Goal: Information Seeking & Learning: Check status

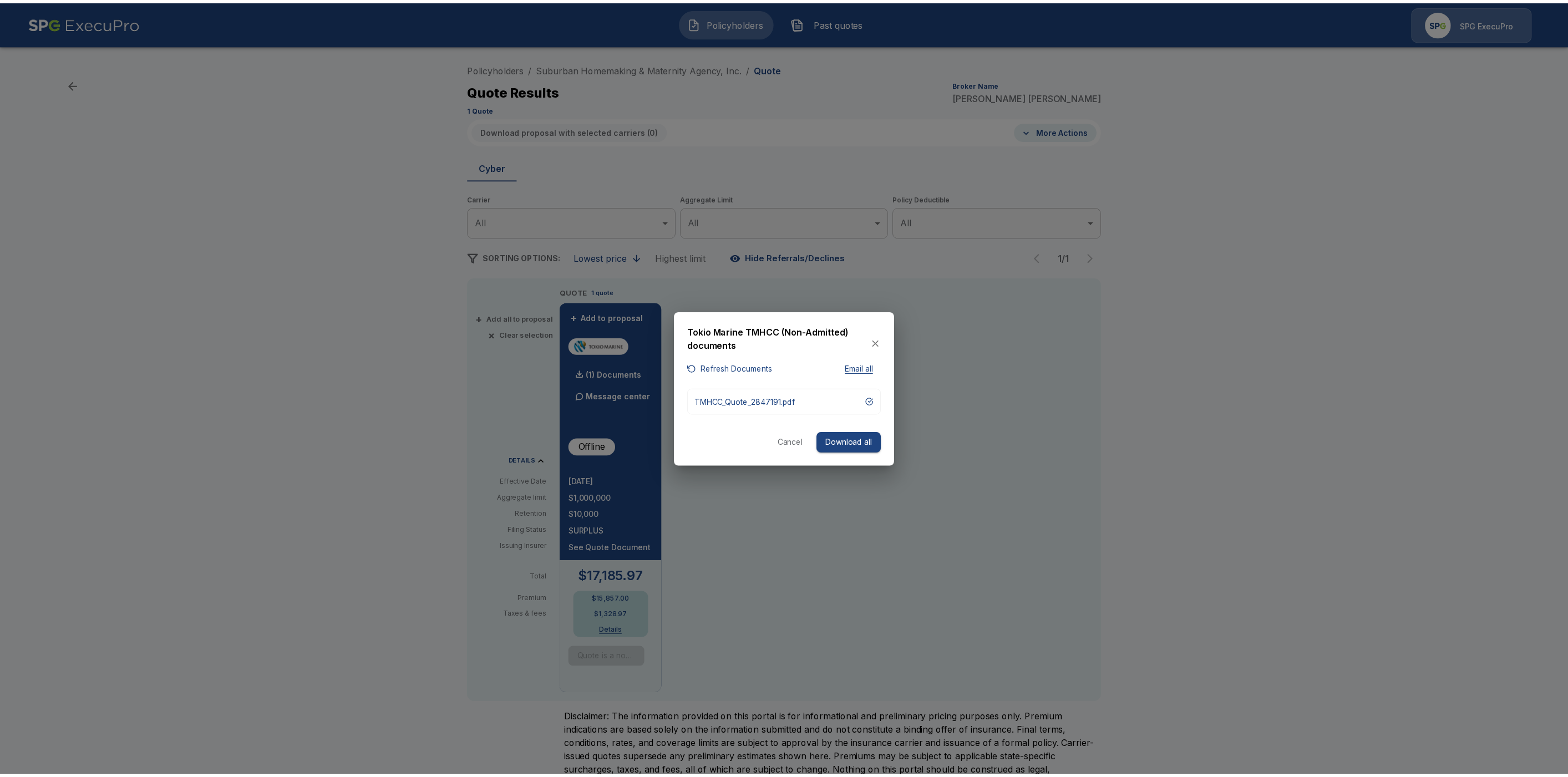
scroll to position [28, 0]
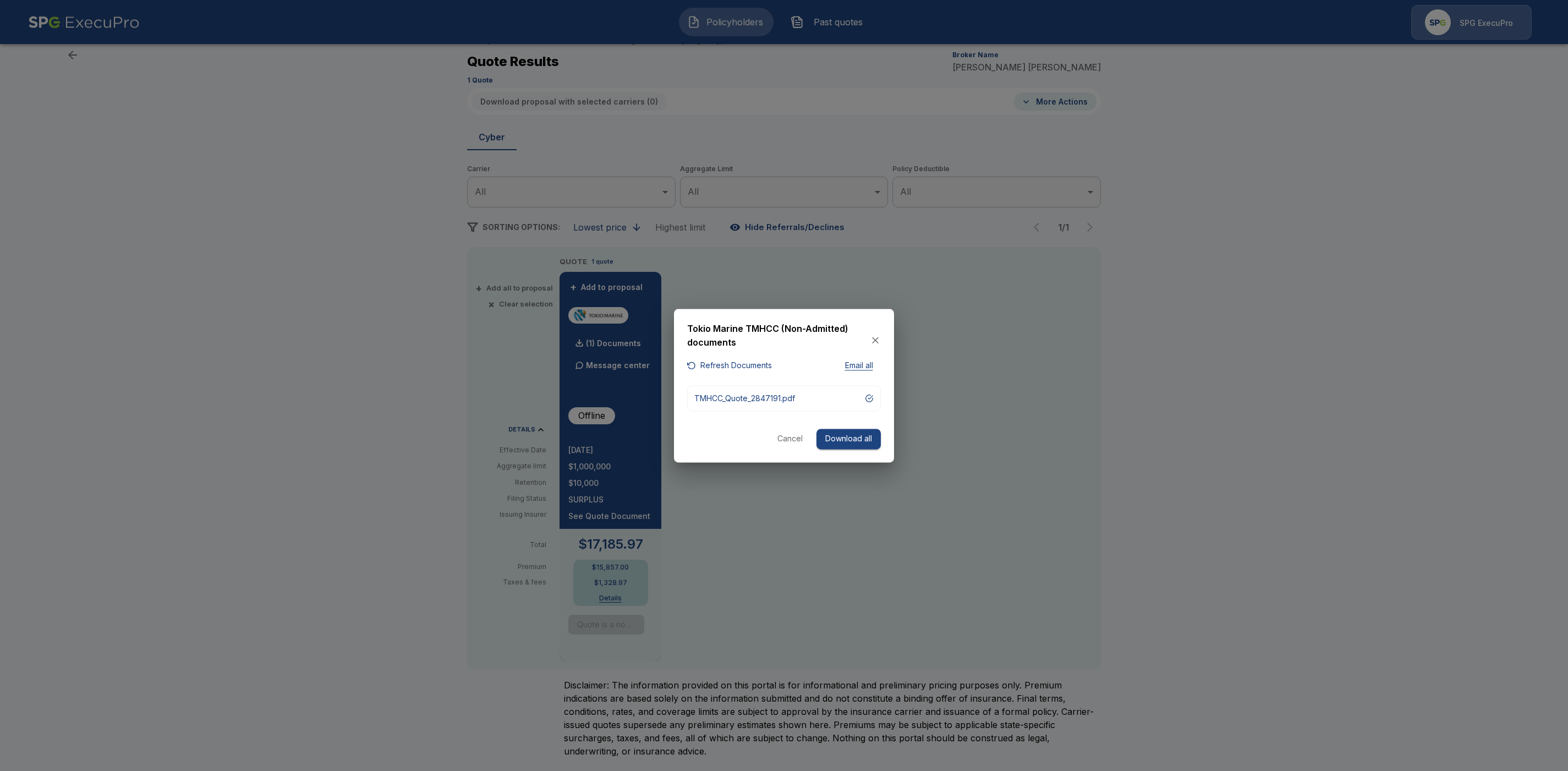
click at [789, 438] on button "Cancel" at bounding box center [790, 439] width 35 height 20
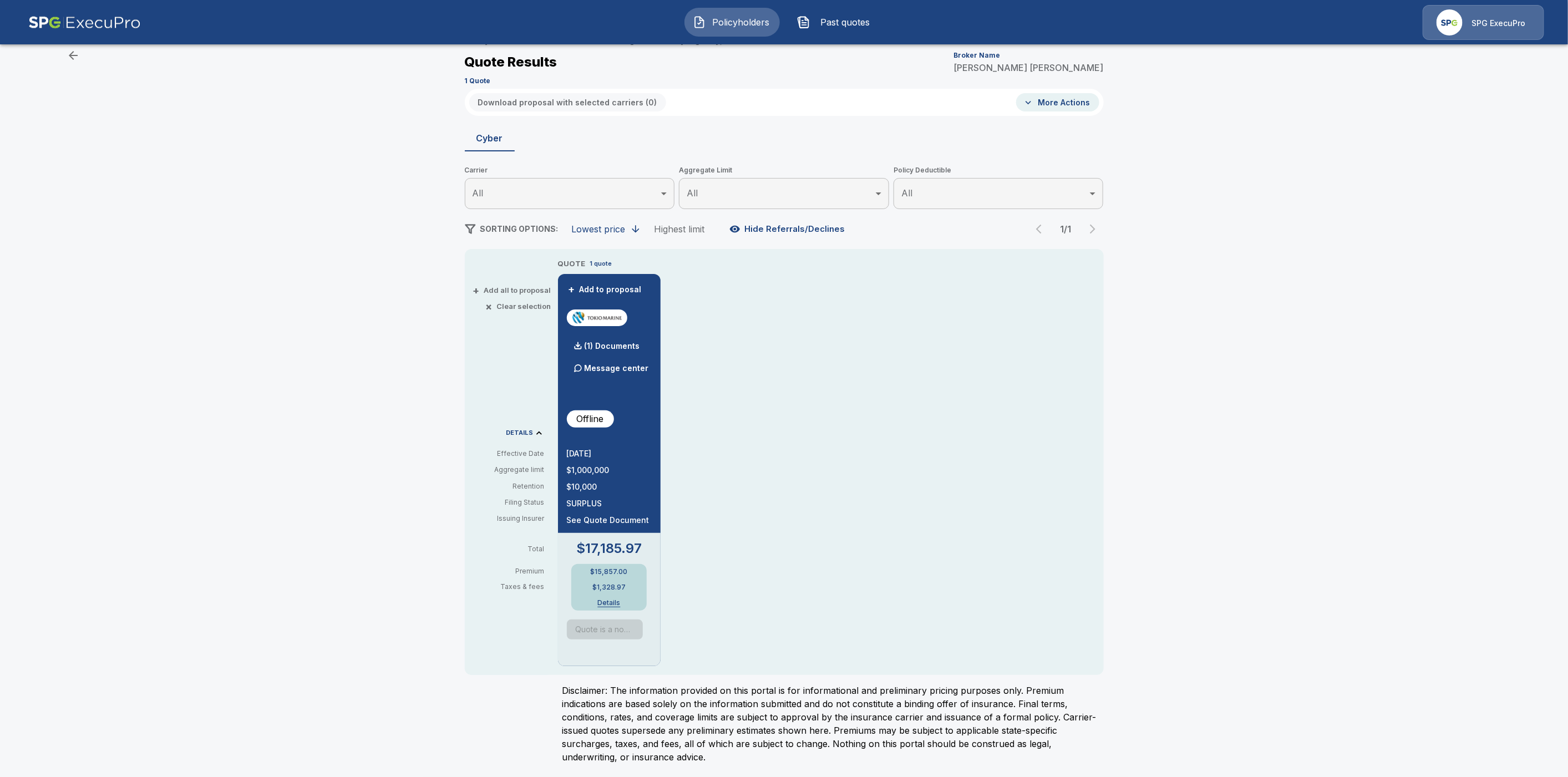
scroll to position [0, 0]
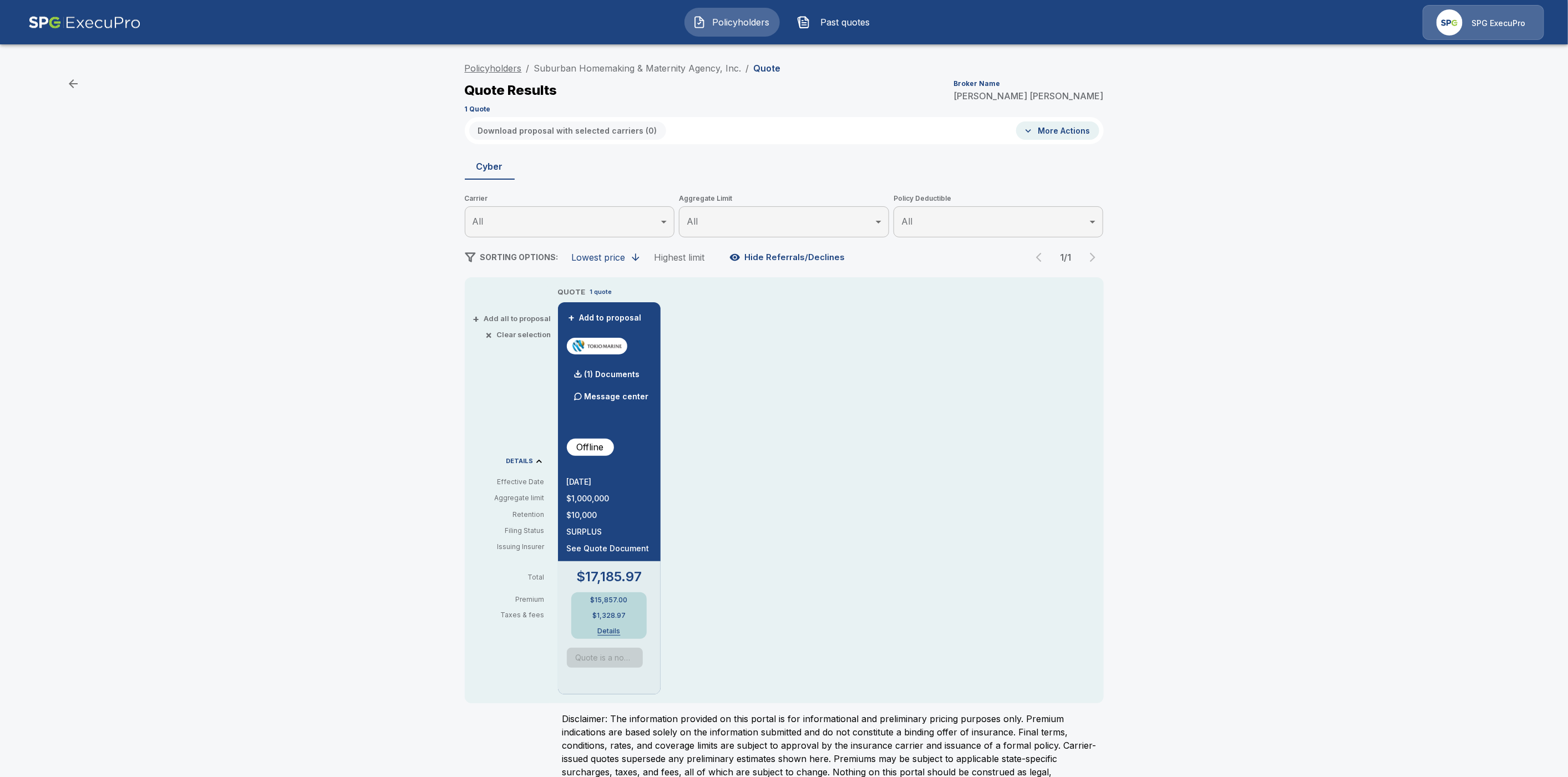
click at [504, 66] on link "Policyholders" at bounding box center [493, 68] width 57 height 11
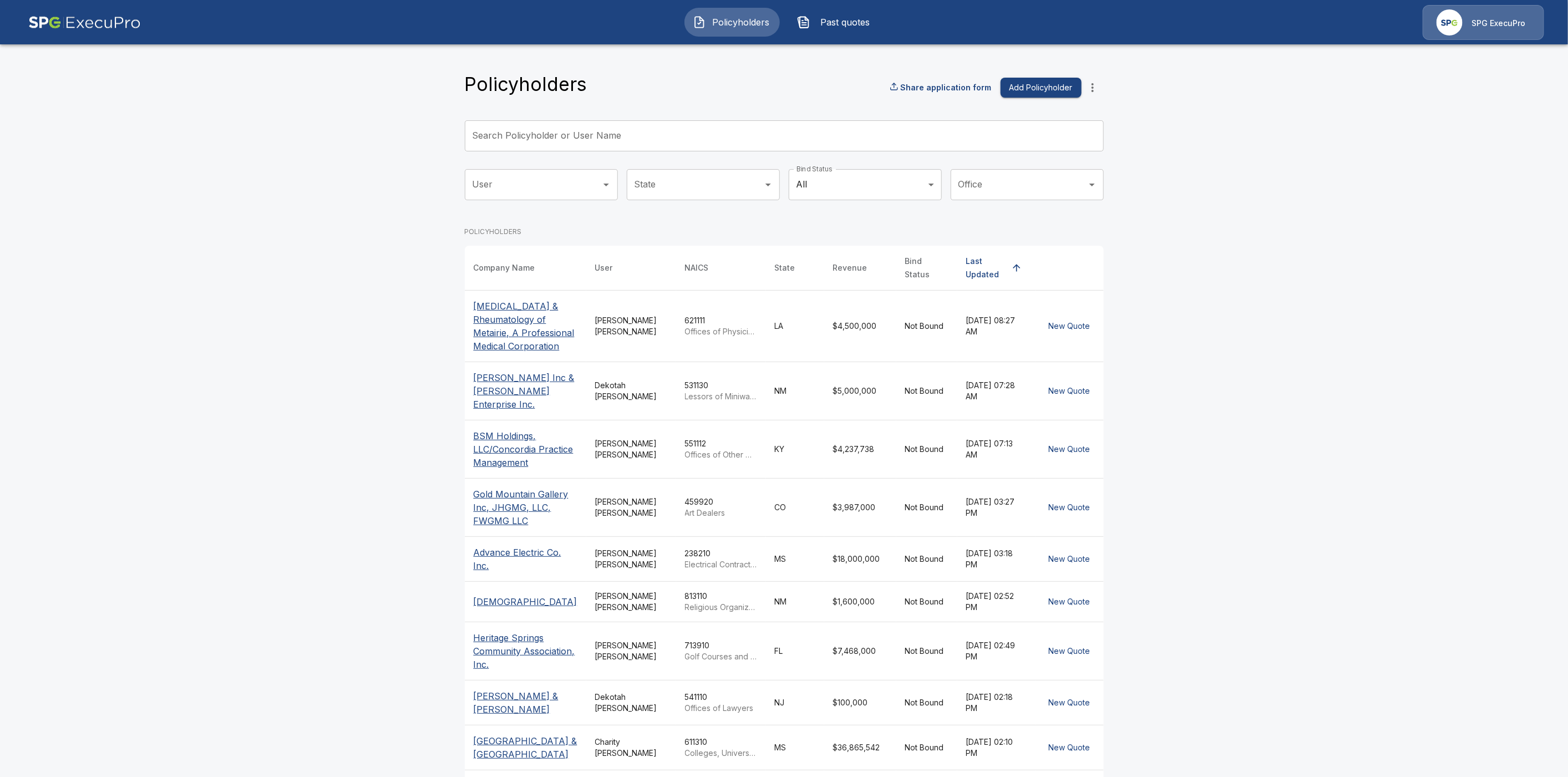
click at [541, 132] on input "Search Policyholder or User Name" at bounding box center [778, 136] width 627 height 31
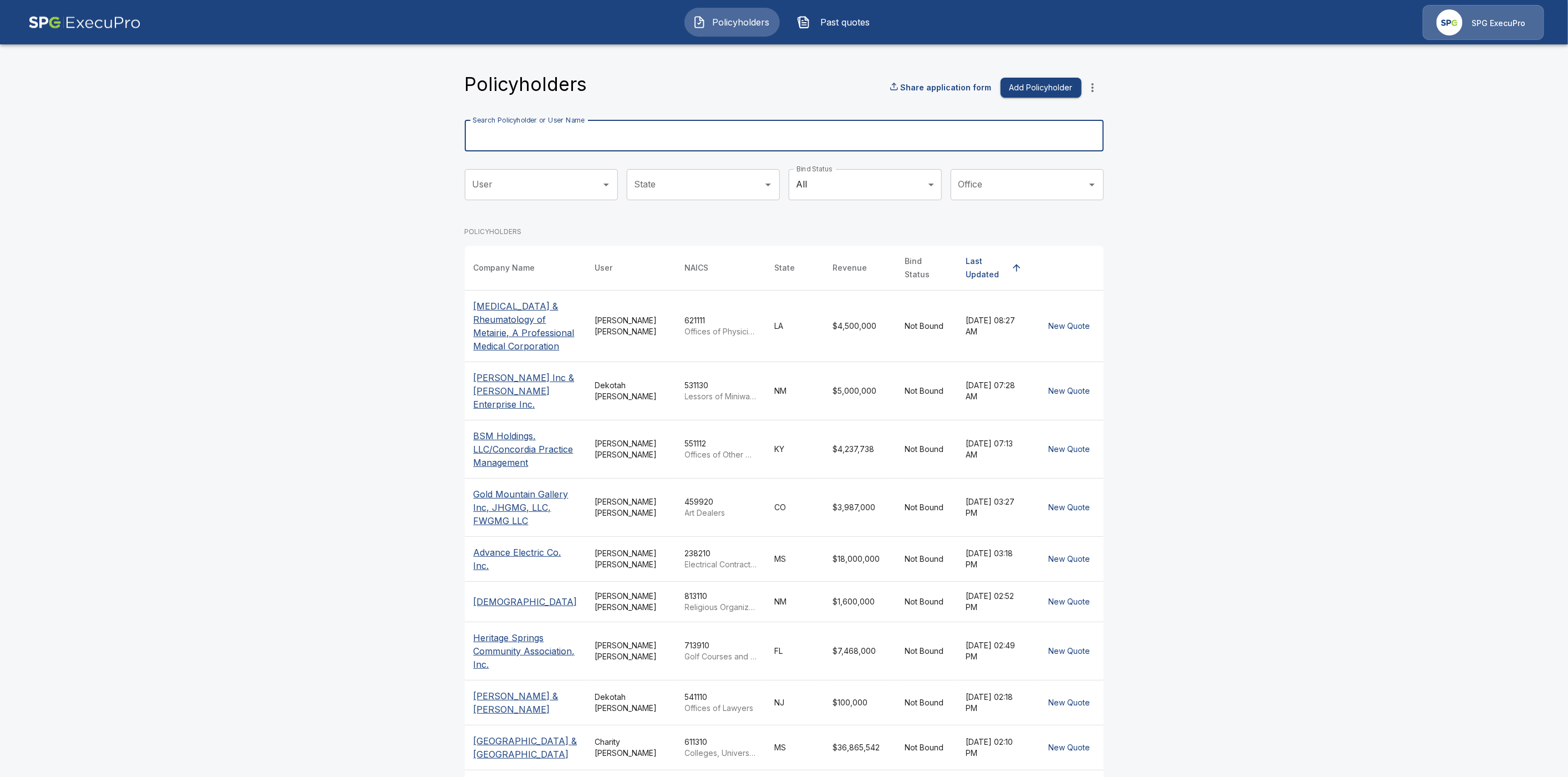
paste input "**********"
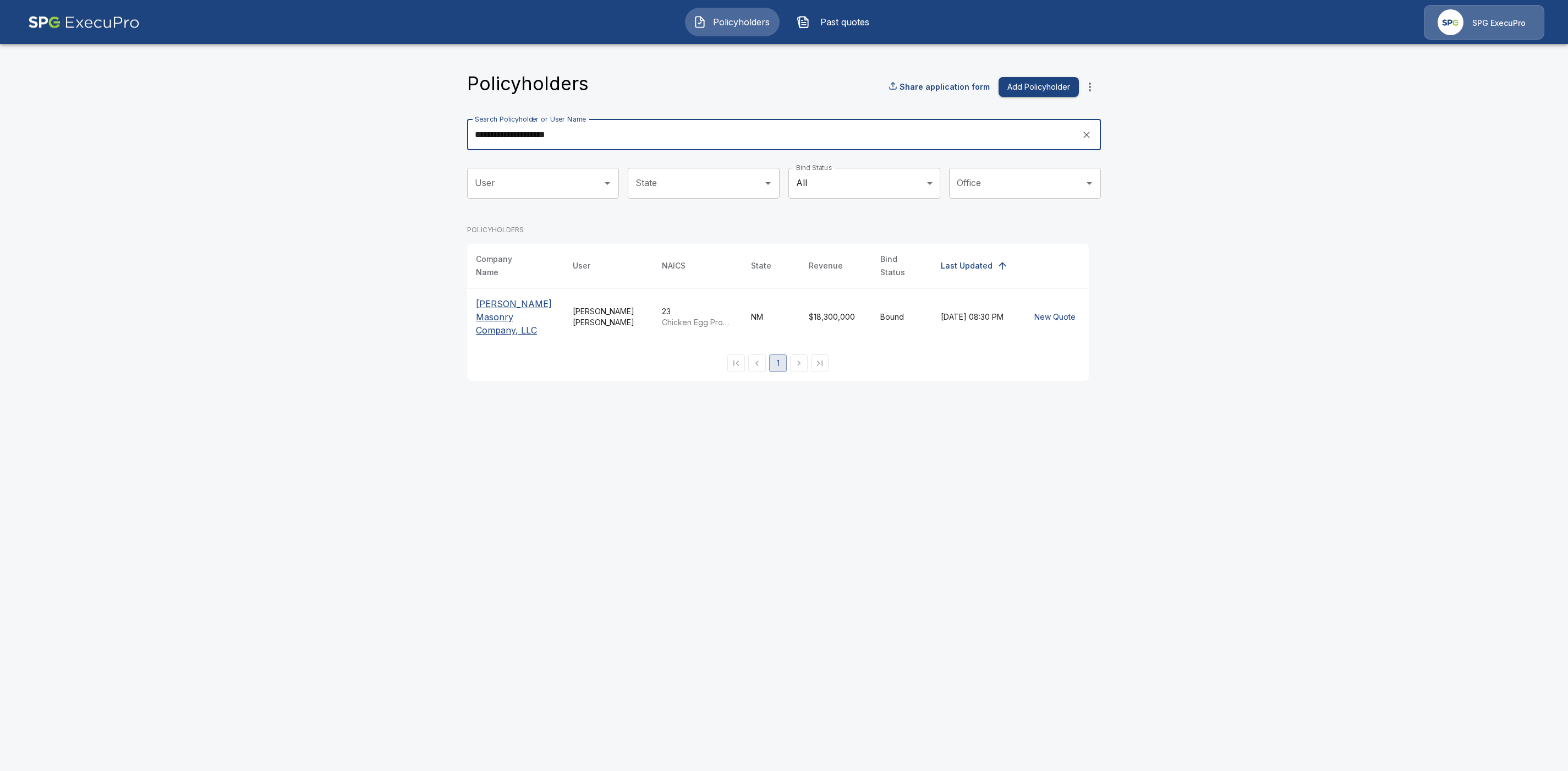
type input "**********"
click at [512, 297] on p "[PERSON_NAME] Masonry Company, LLC" at bounding box center [516, 317] width 79 height 40
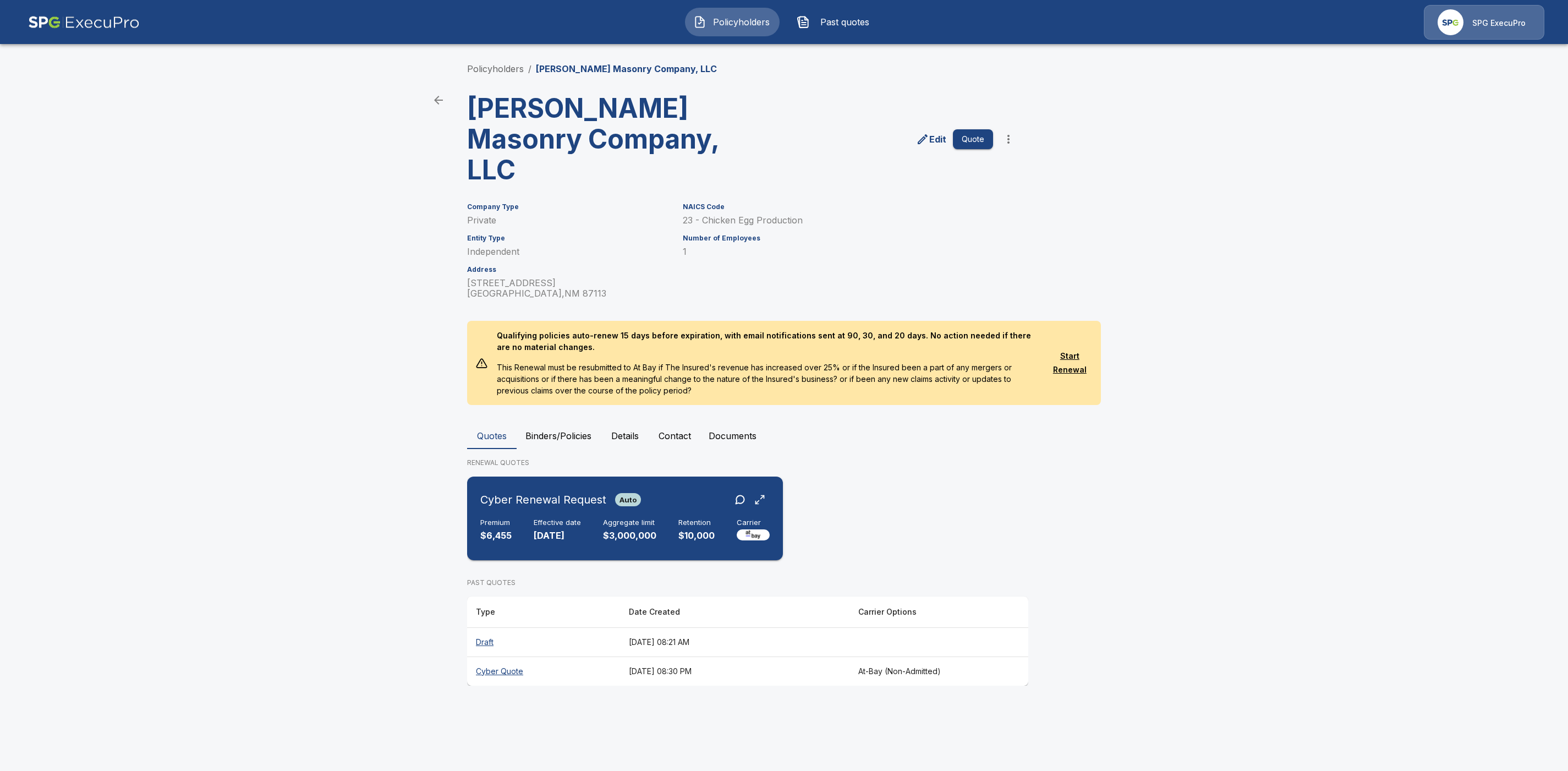
drag, startPoint x: 679, startPoint y: 475, endPoint x: 699, endPoint y: 474, distance: 20.0
click at [679, 490] on div "Cyber Renewal Request Auto" at bounding box center [625, 499] width 289 height 20
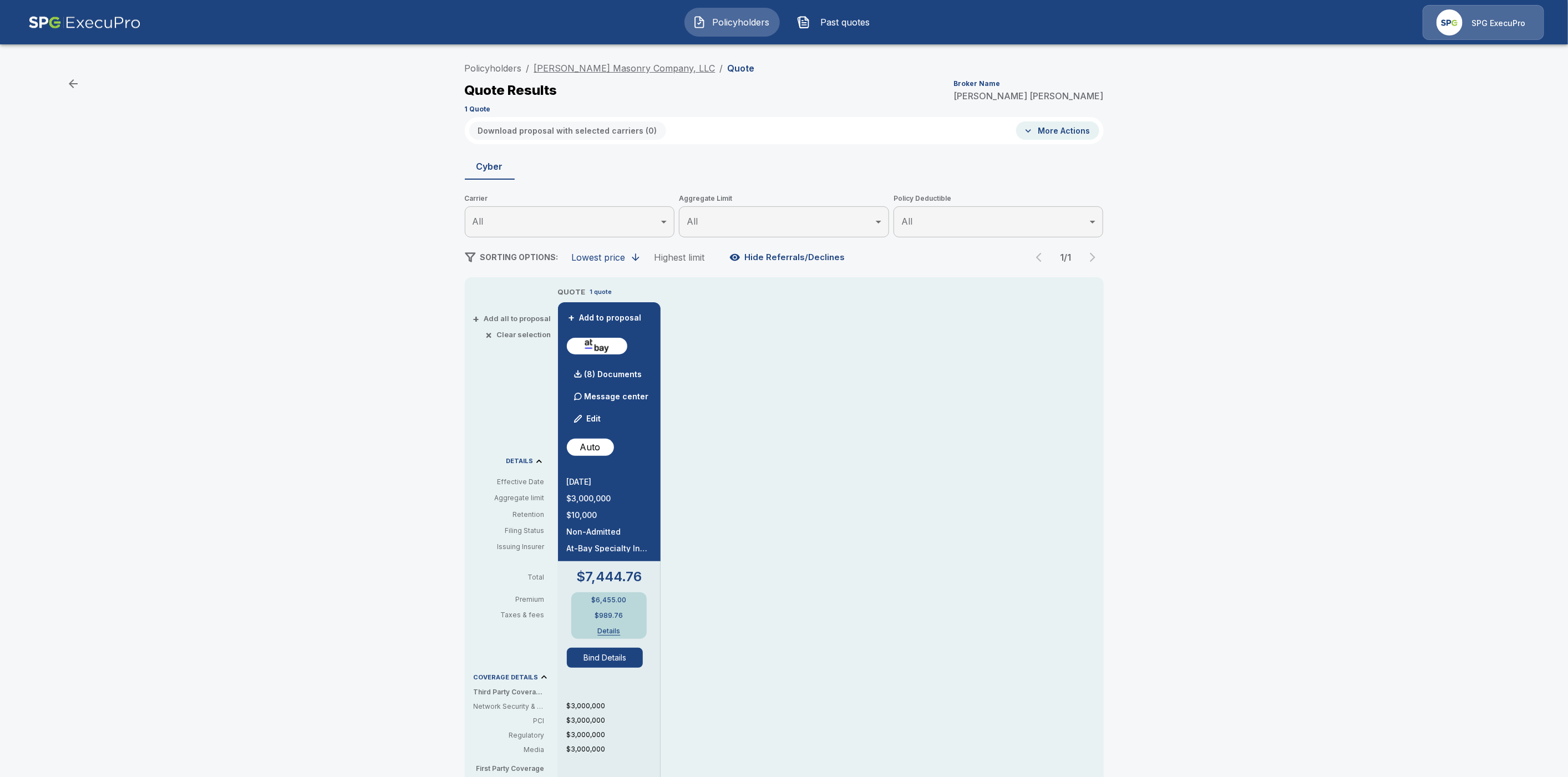
click at [602, 69] on link "[PERSON_NAME] Masonry Company, LLC" at bounding box center [625, 68] width 182 height 11
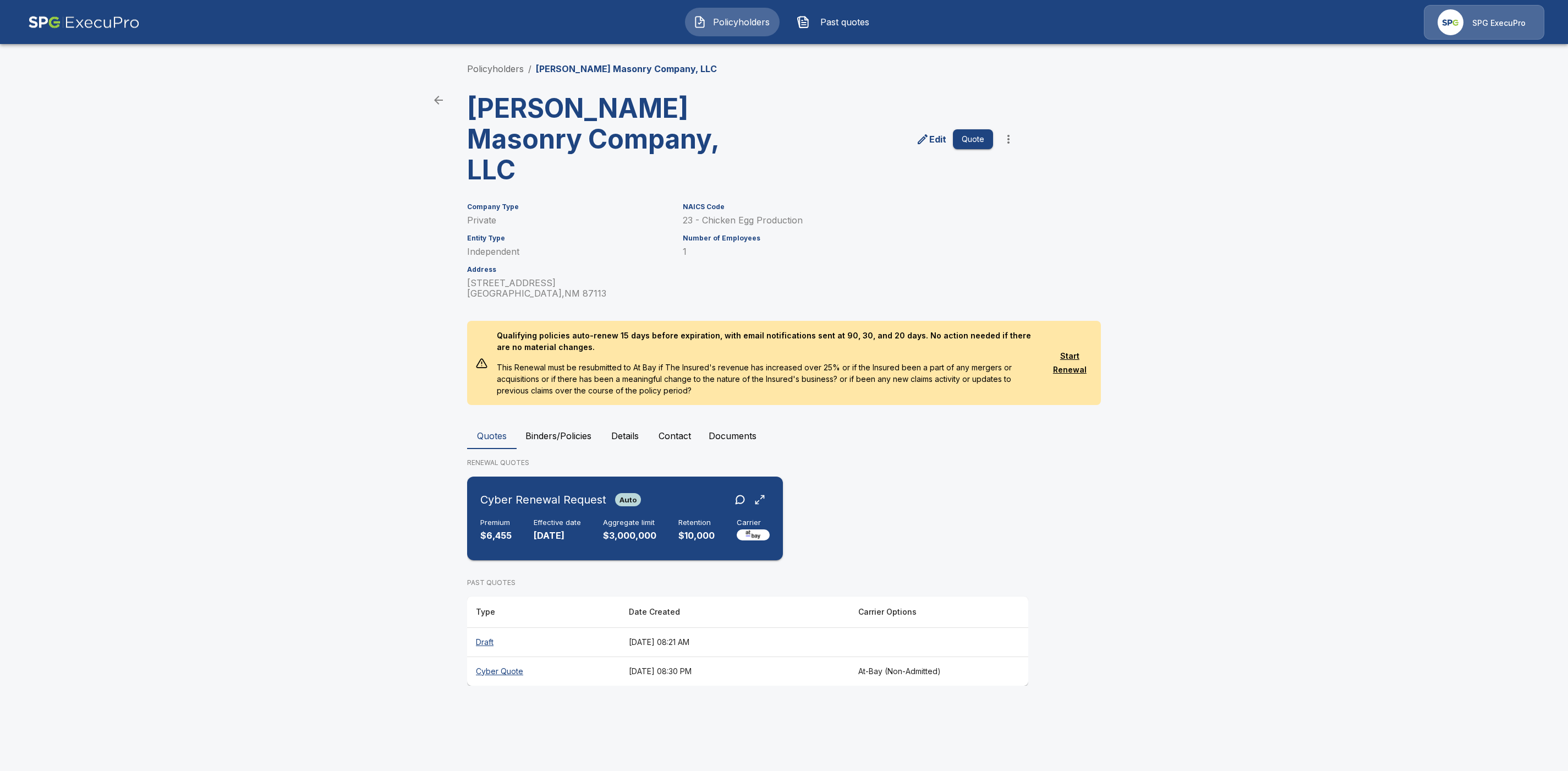
click at [667, 490] on div "Cyber Renewal Request Auto" at bounding box center [625, 499] width 289 height 20
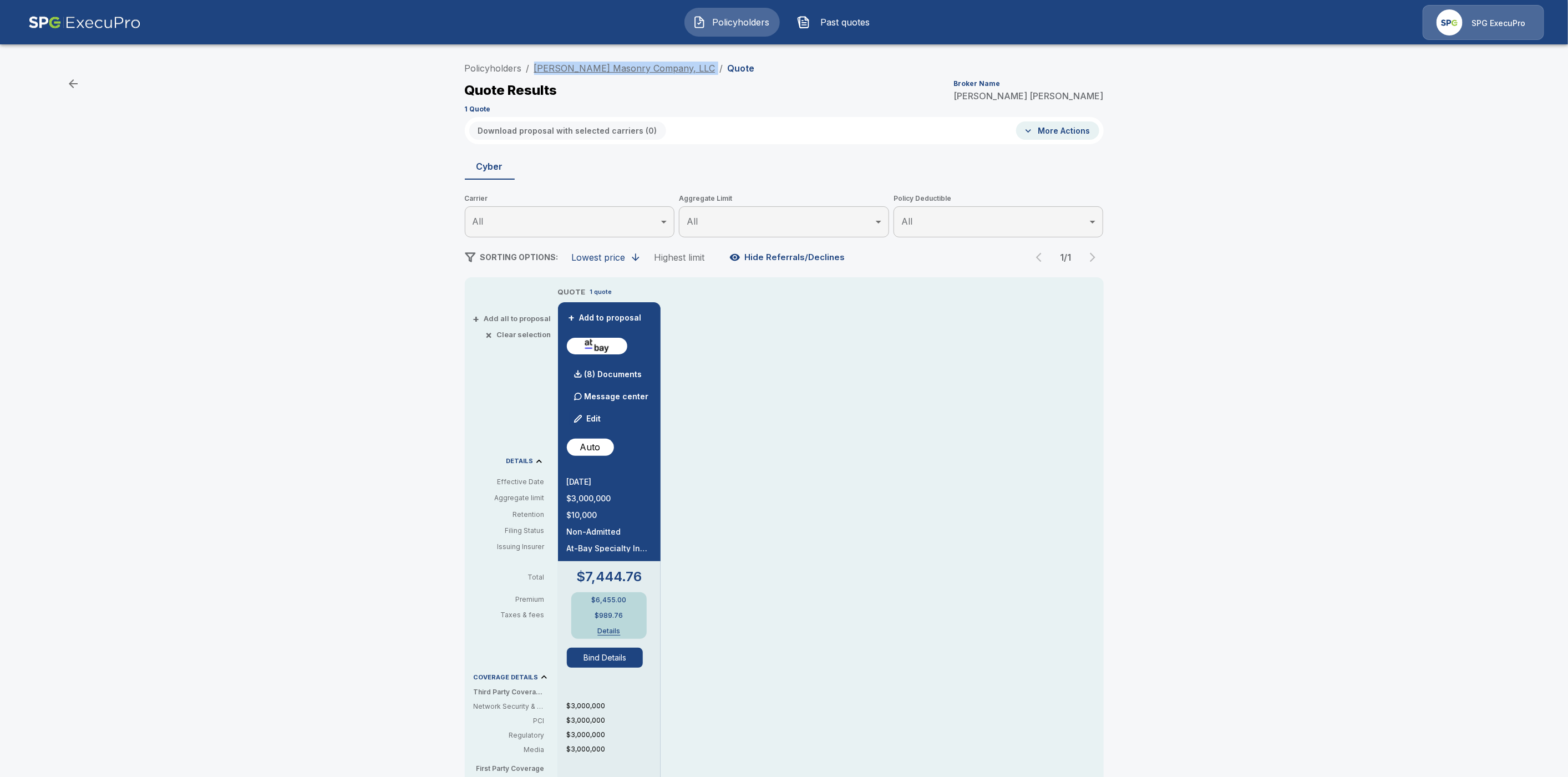
drag, startPoint x: 668, startPoint y: 68, endPoint x: 539, endPoint y: 66, distance: 129.0
click at [539, 66] on ol "Policyholders / Beaty Masonry Company, LLC / Quote" at bounding box center [609, 68] width 290 height 14
copy ol "Beaty Masonry Company, LLC /"
click at [314, 157] on div "Policyholders / Beaty Masonry Company, LLC / Quote Quote Results Broker Name Tr…" at bounding box center [784, 590] width 1568 height 1075
click at [509, 68] on link "Policyholders" at bounding box center [493, 68] width 57 height 11
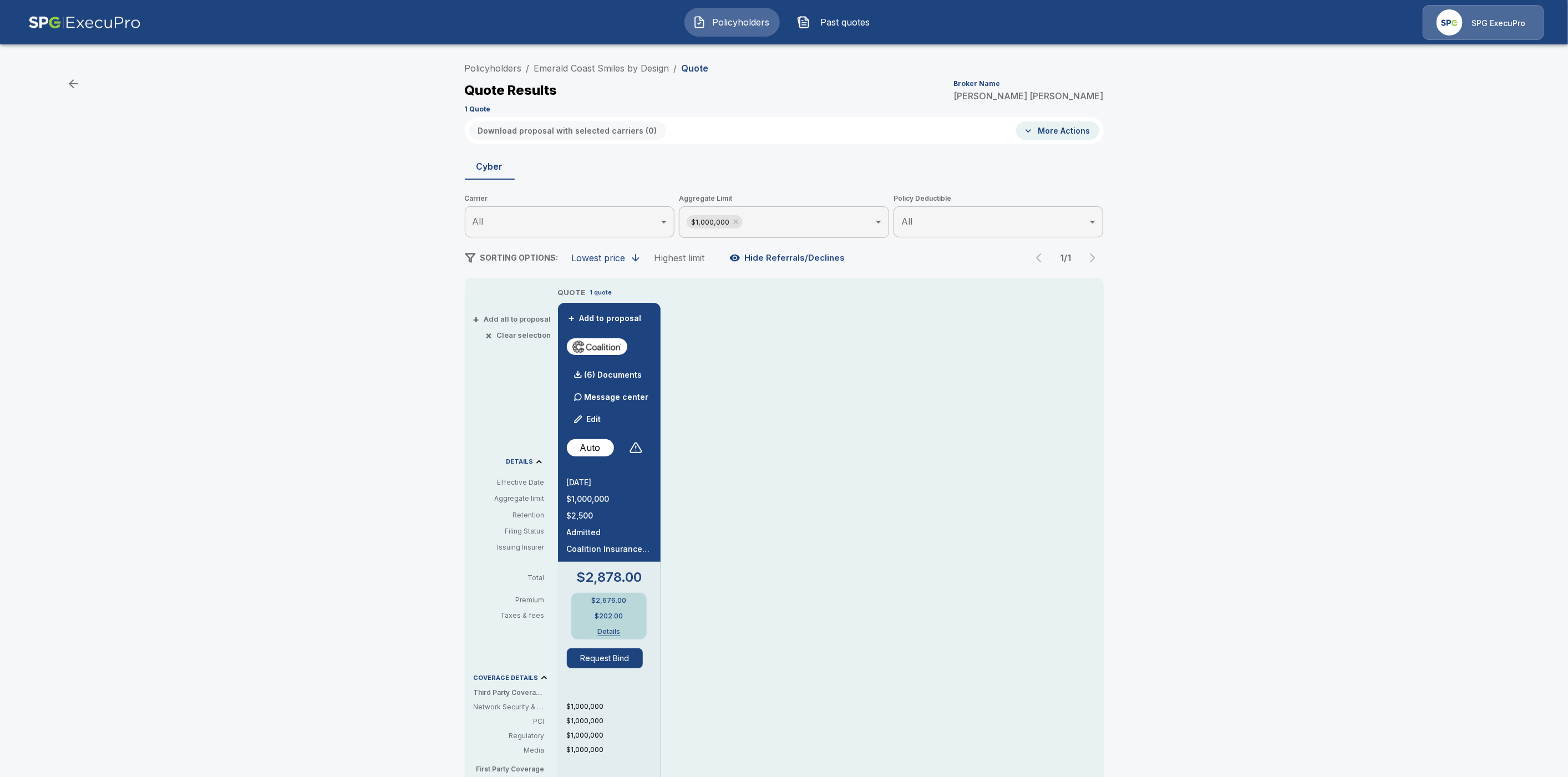
click at [789, 100] on div "Quote Results Broker Name Tricia Dietz" at bounding box center [784, 90] width 639 height 20
drag, startPoint x: 678, startPoint y: 66, endPoint x: 539, endPoint y: 64, distance: 139.0
click at [539, 64] on ol "Policyholders / Emerald Coast Smiles by Design / Quote" at bounding box center [587, 68] width 244 height 14
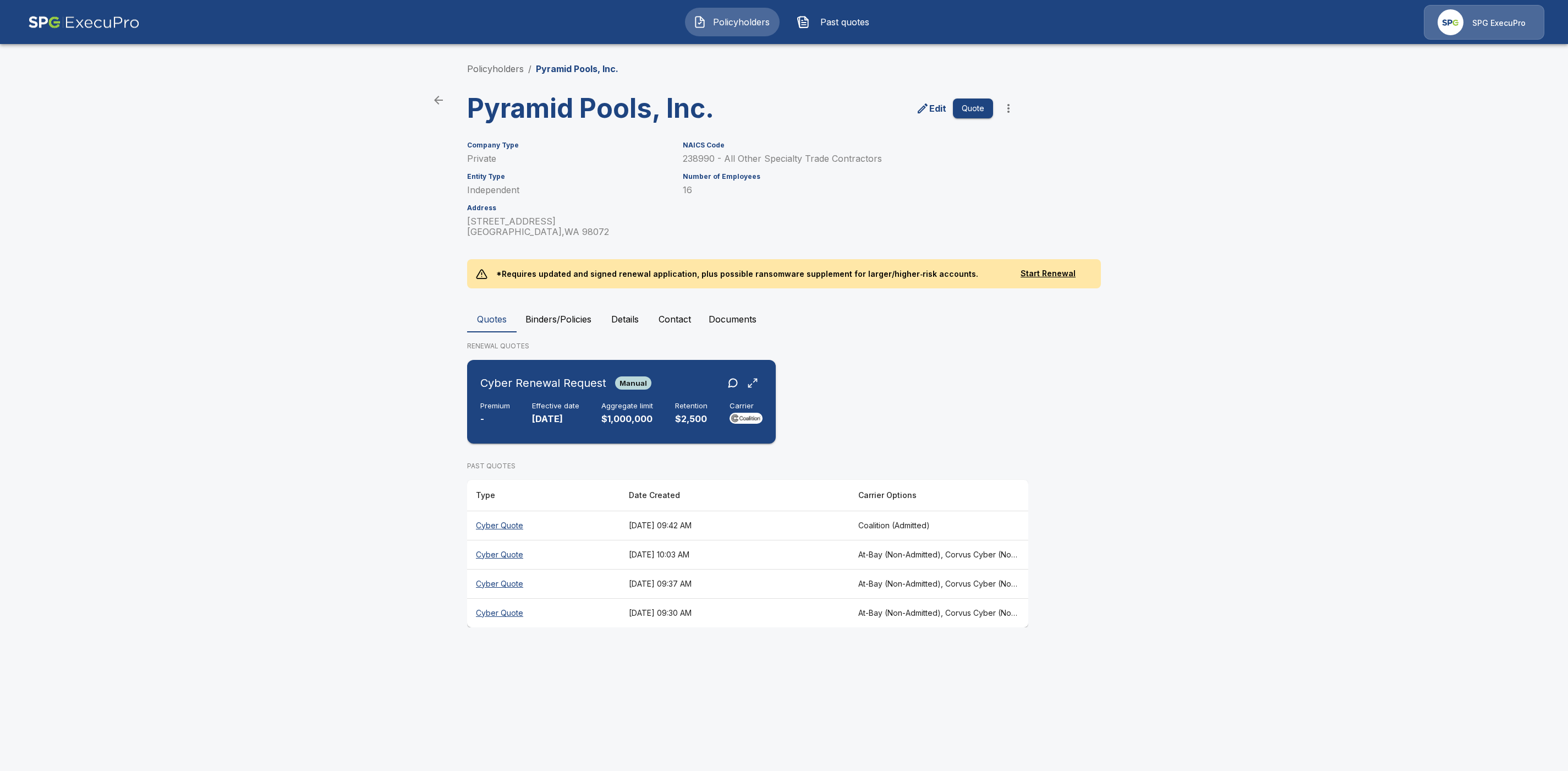
click at [665, 373] on div "Cyber Renewal Request Manual" at bounding box center [621, 383] width 282 height 20
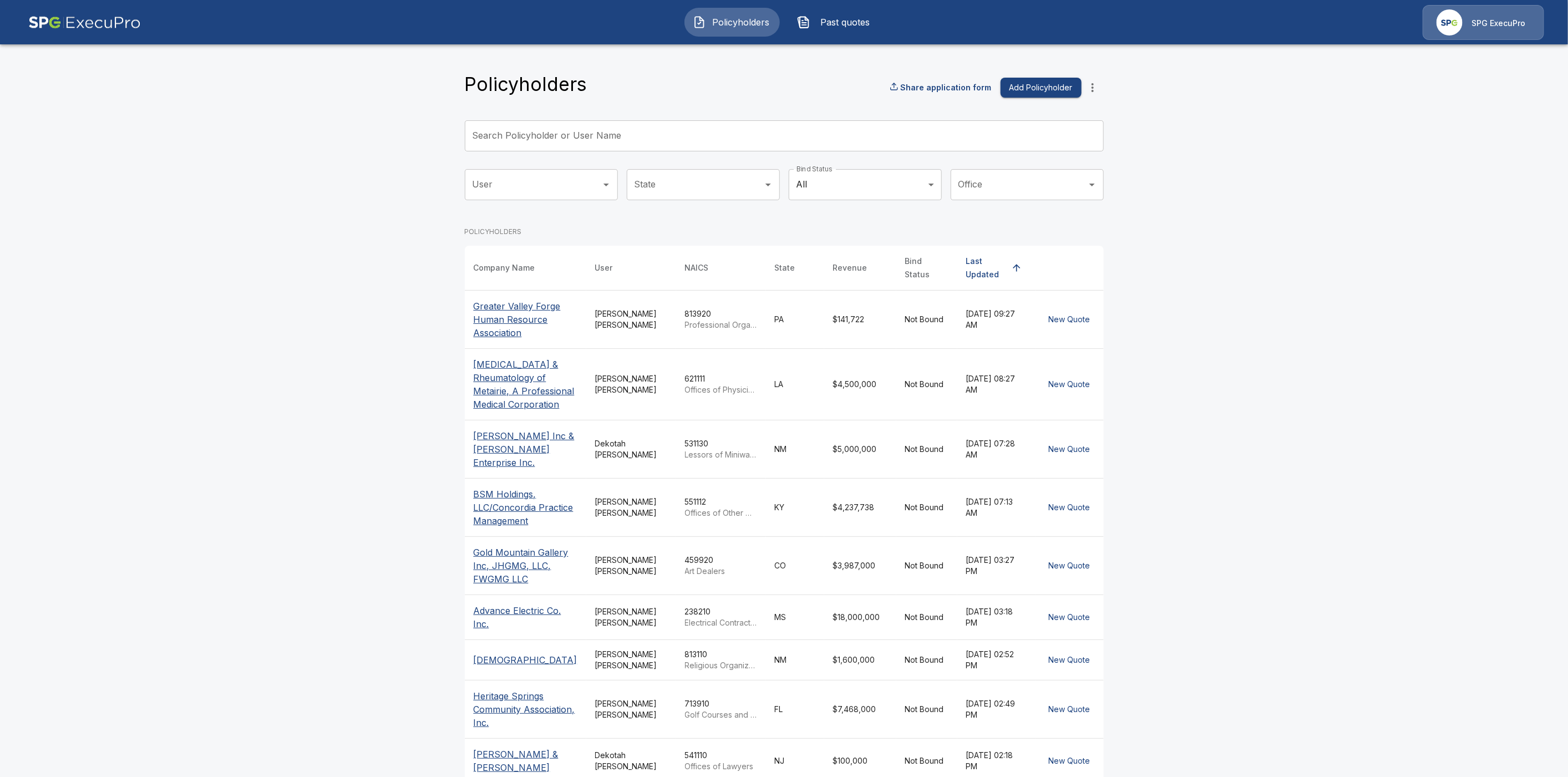
click at [576, 130] on div "Search Policyholder or User Name Search Policyholder or User Name" at bounding box center [784, 136] width 639 height 31
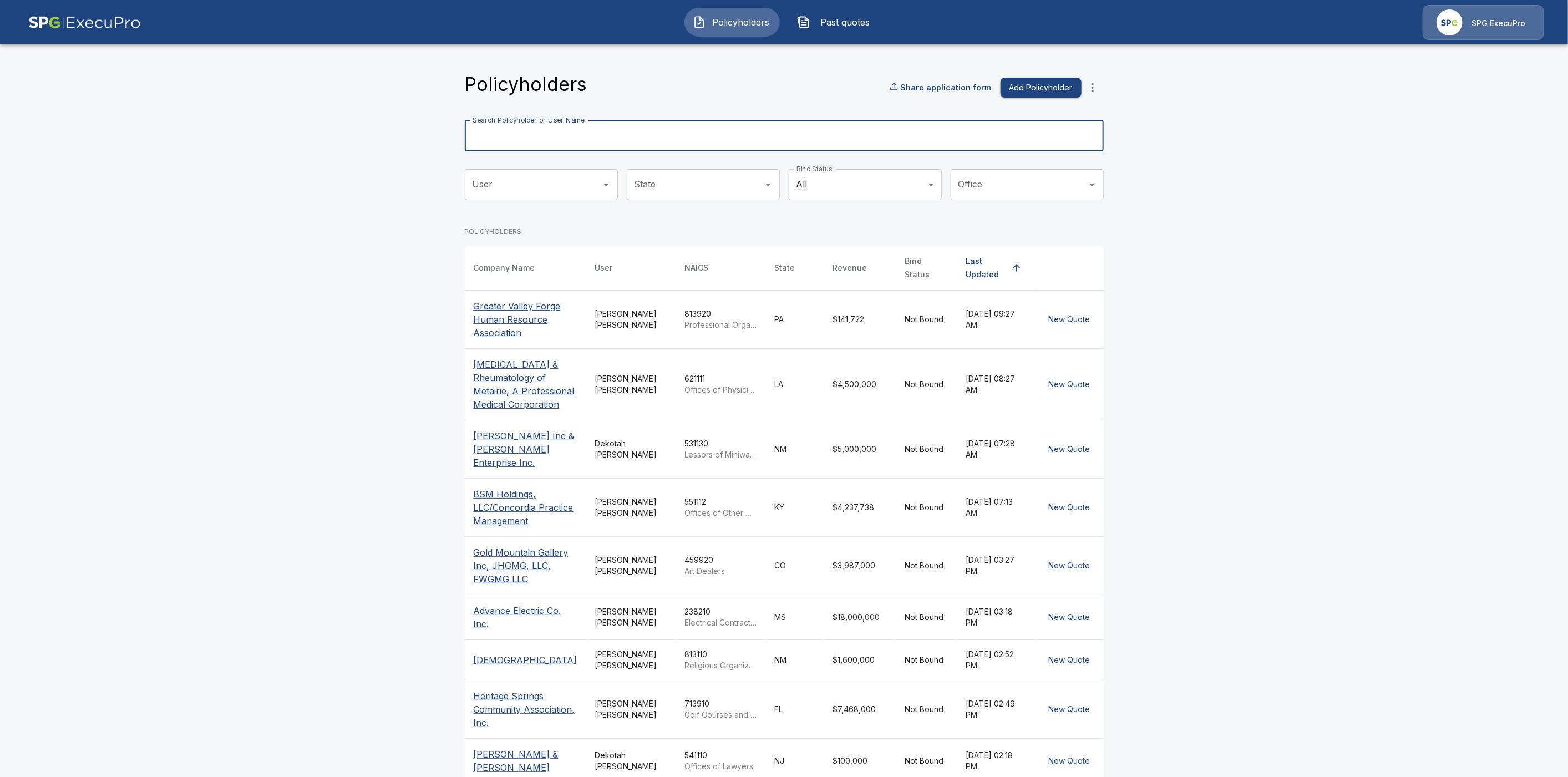
paste input "**********"
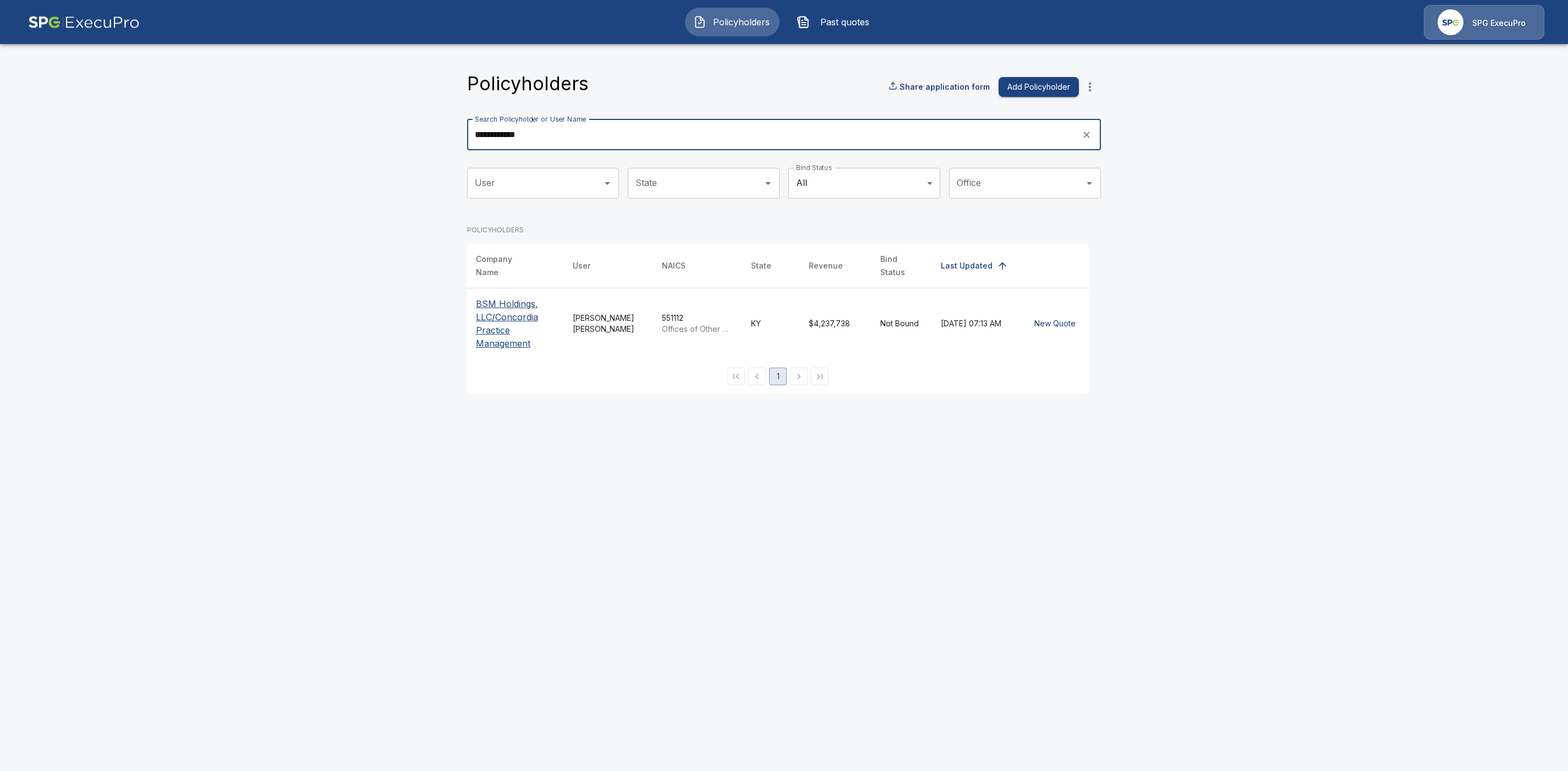
type input "**********"
click at [509, 311] on p "BSM Holdings, LLC/Concordia Practice Management" at bounding box center [516, 323] width 79 height 53
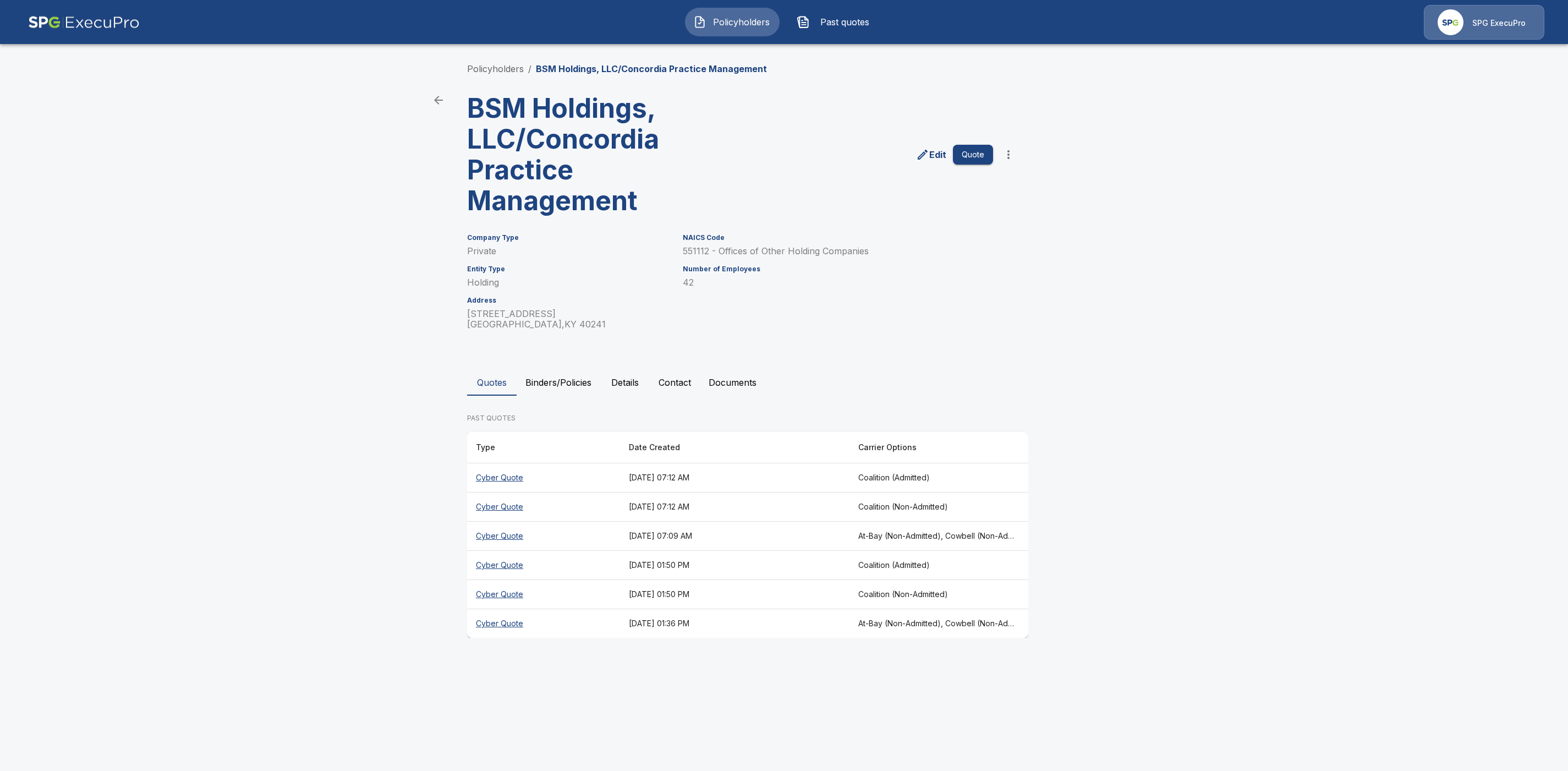
click at [497, 537] on th "Cyber Quote" at bounding box center [543, 537] width 153 height 29
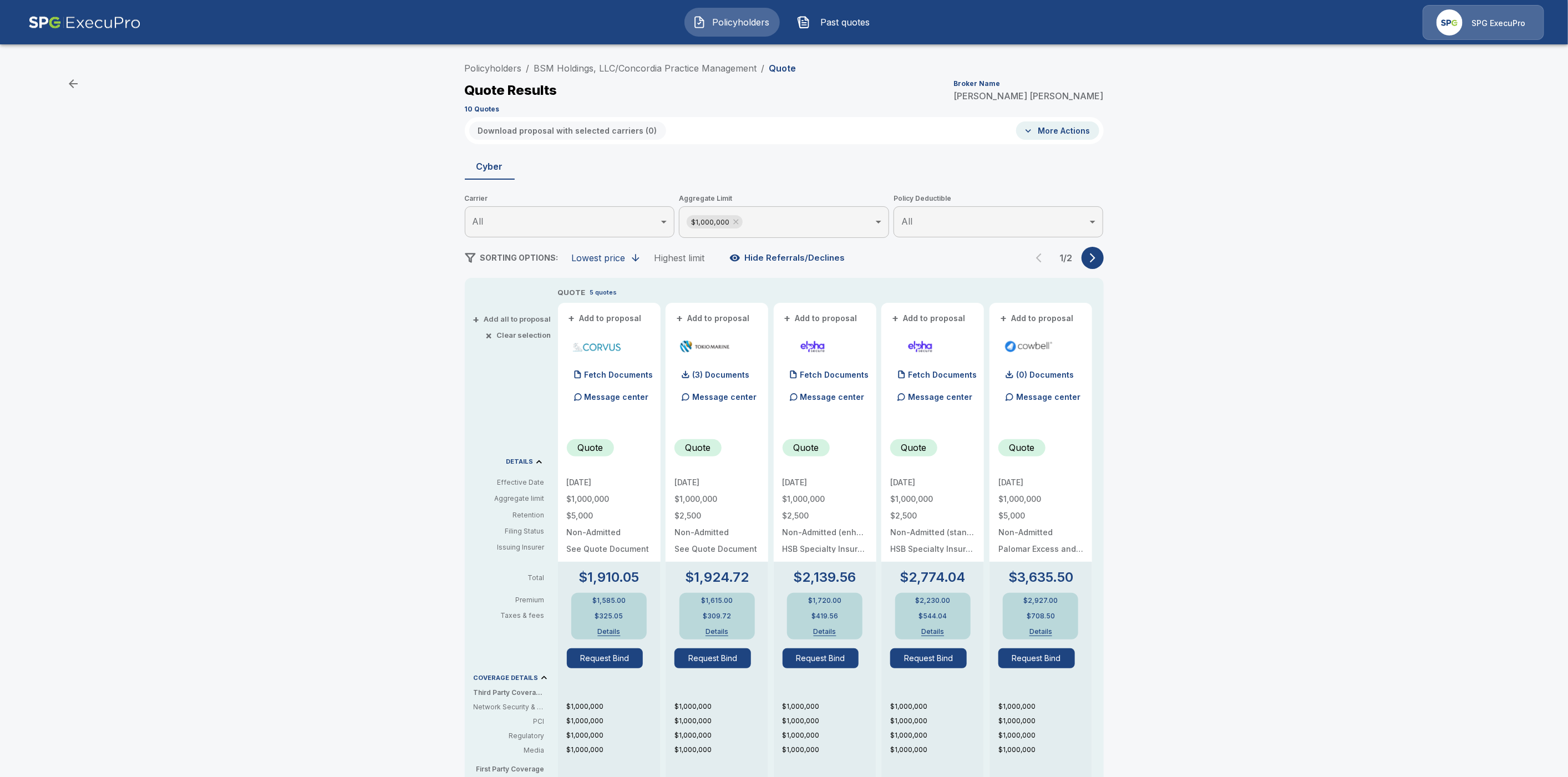
click at [933, 223] on body "Policyholders Past quotes SPG ExecuPro Policyholders / BSM Holdings, LLC/Concor…" at bounding box center [784, 564] width 1568 height 1128
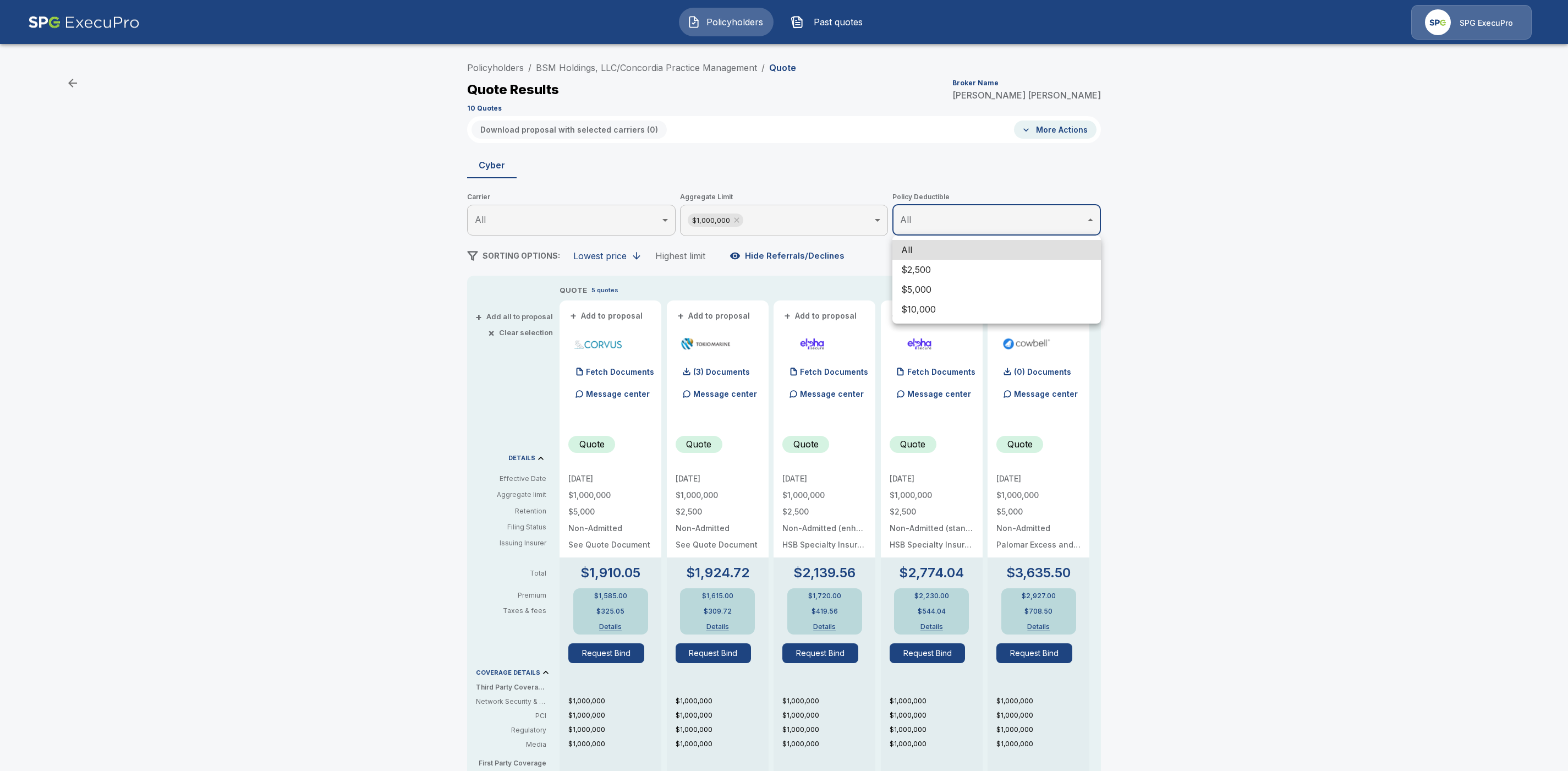
click at [930, 287] on li "$5,000" at bounding box center [996, 289] width 209 height 20
type input "****"
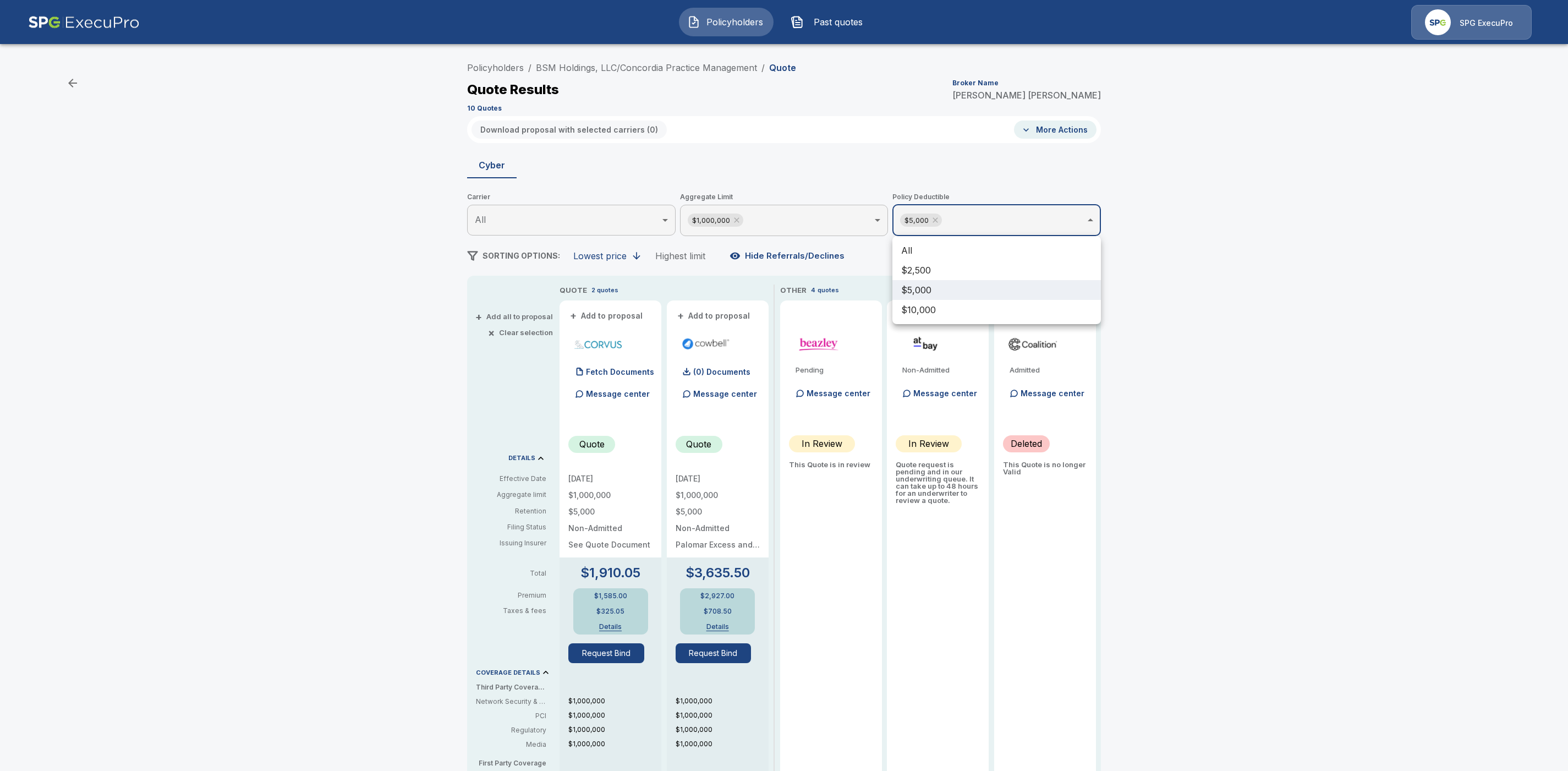
click at [1321, 346] on div at bounding box center [784, 386] width 1568 height 771
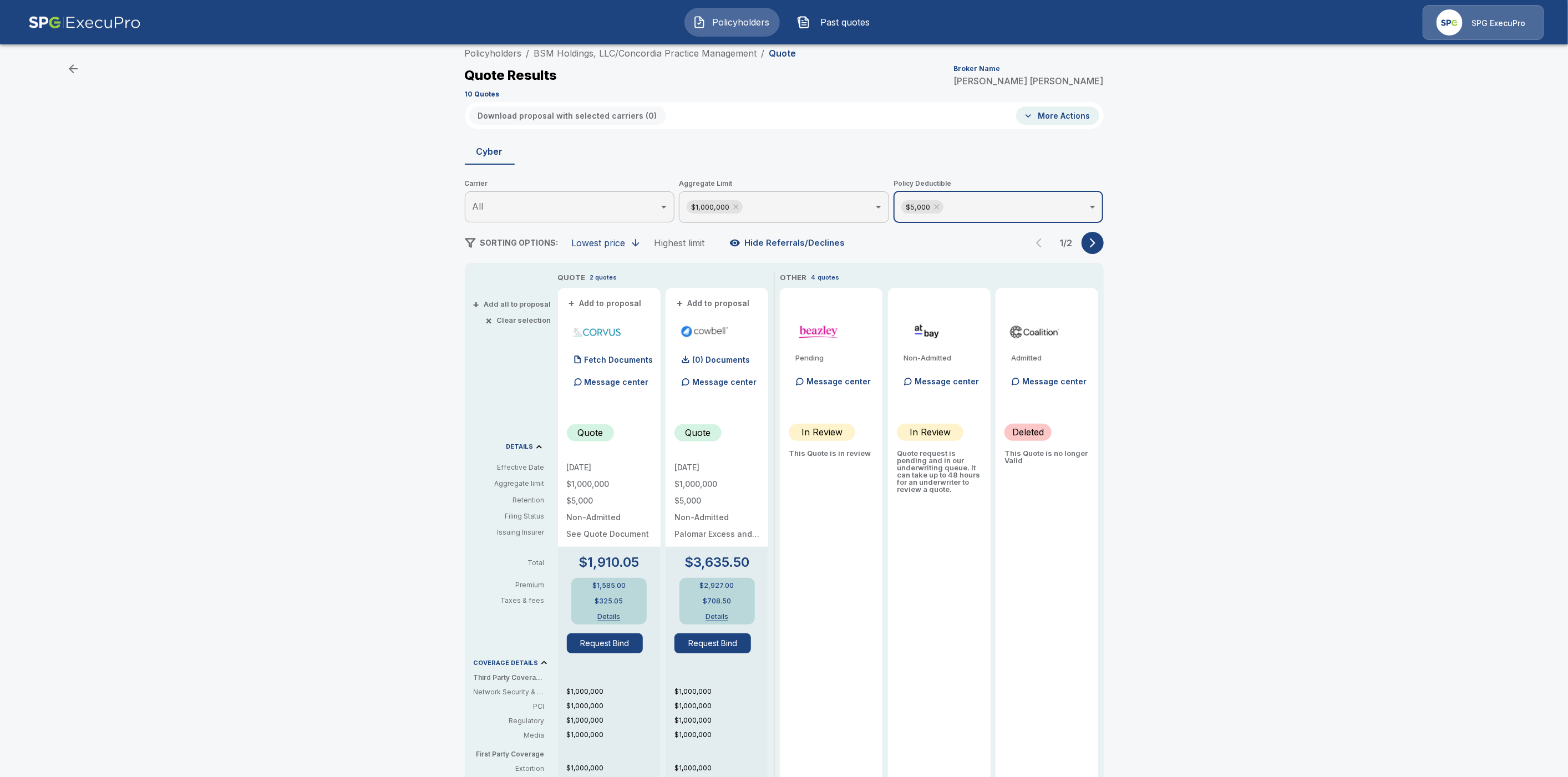
scroll to position [17, 0]
click at [720, 357] on p "(0) Documents" at bounding box center [721, 358] width 58 height 8
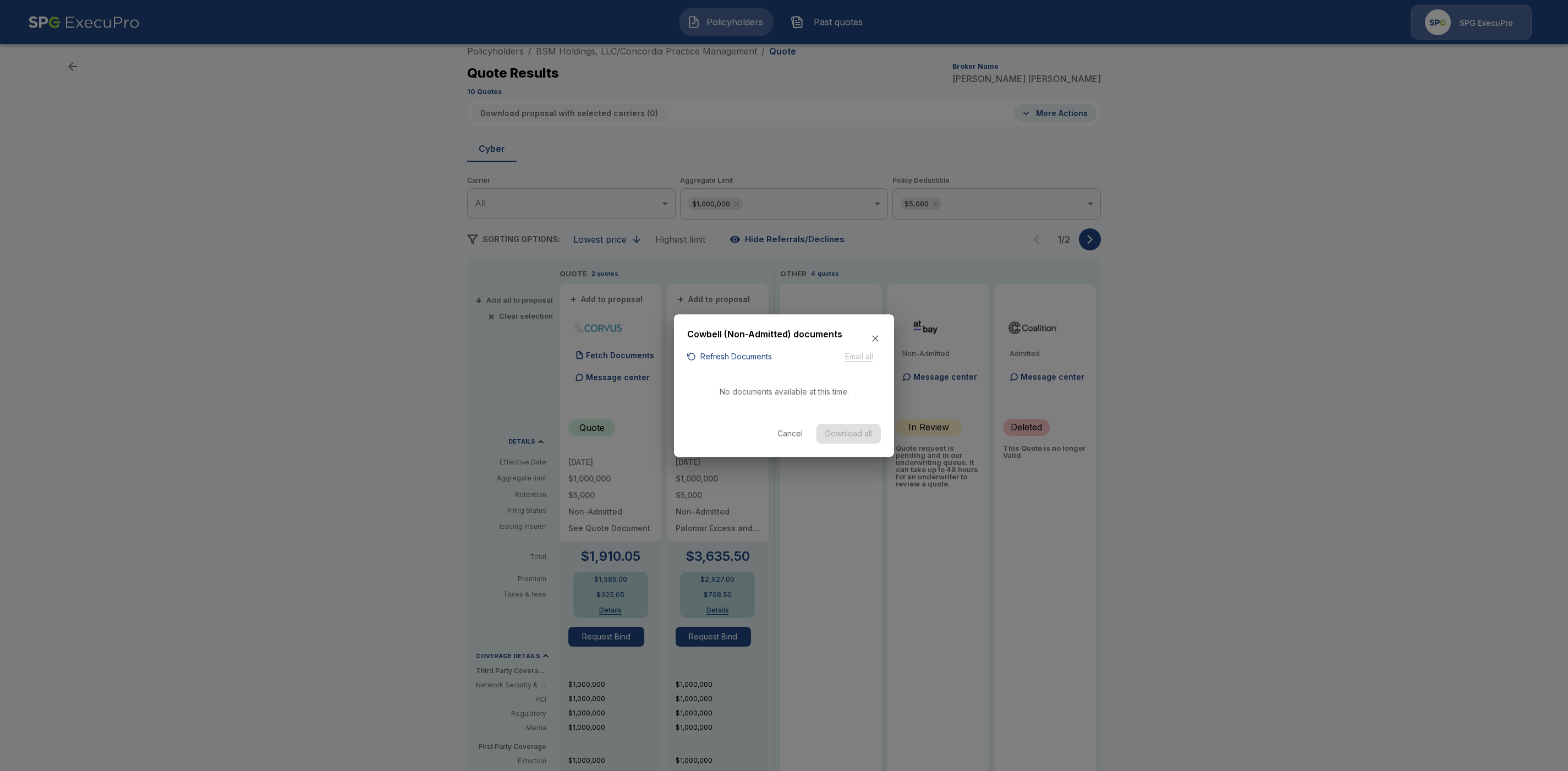
click at [765, 354] on button "Refresh Documents" at bounding box center [729, 357] width 85 height 14
click at [878, 339] on icon "button" at bounding box center [875, 339] width 11 height 11
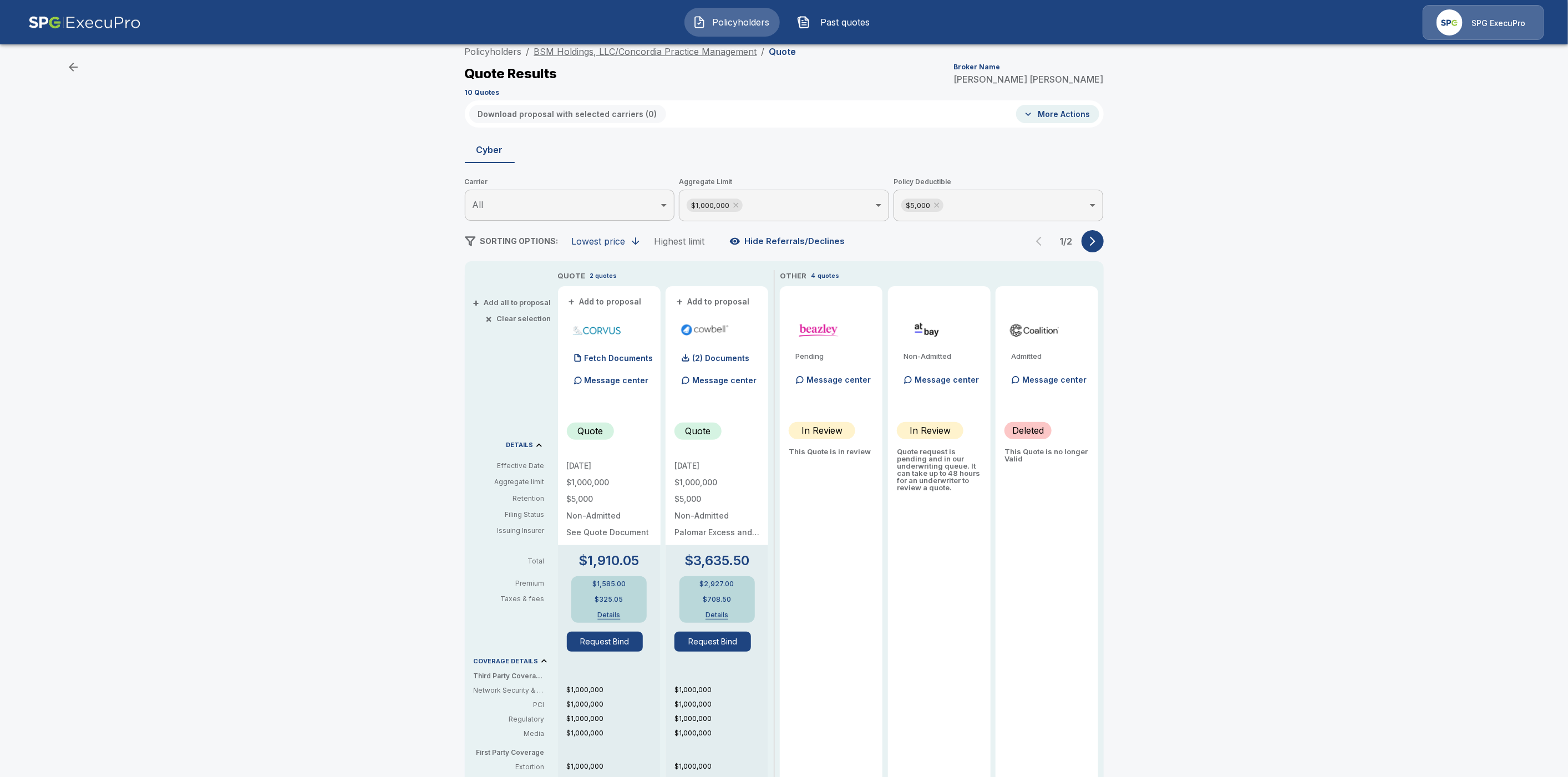
click at [672, 48] on link "BSM Holdings, LLC/Concordia Practice Management" at bounding box center [645, 52] width 223 height 11
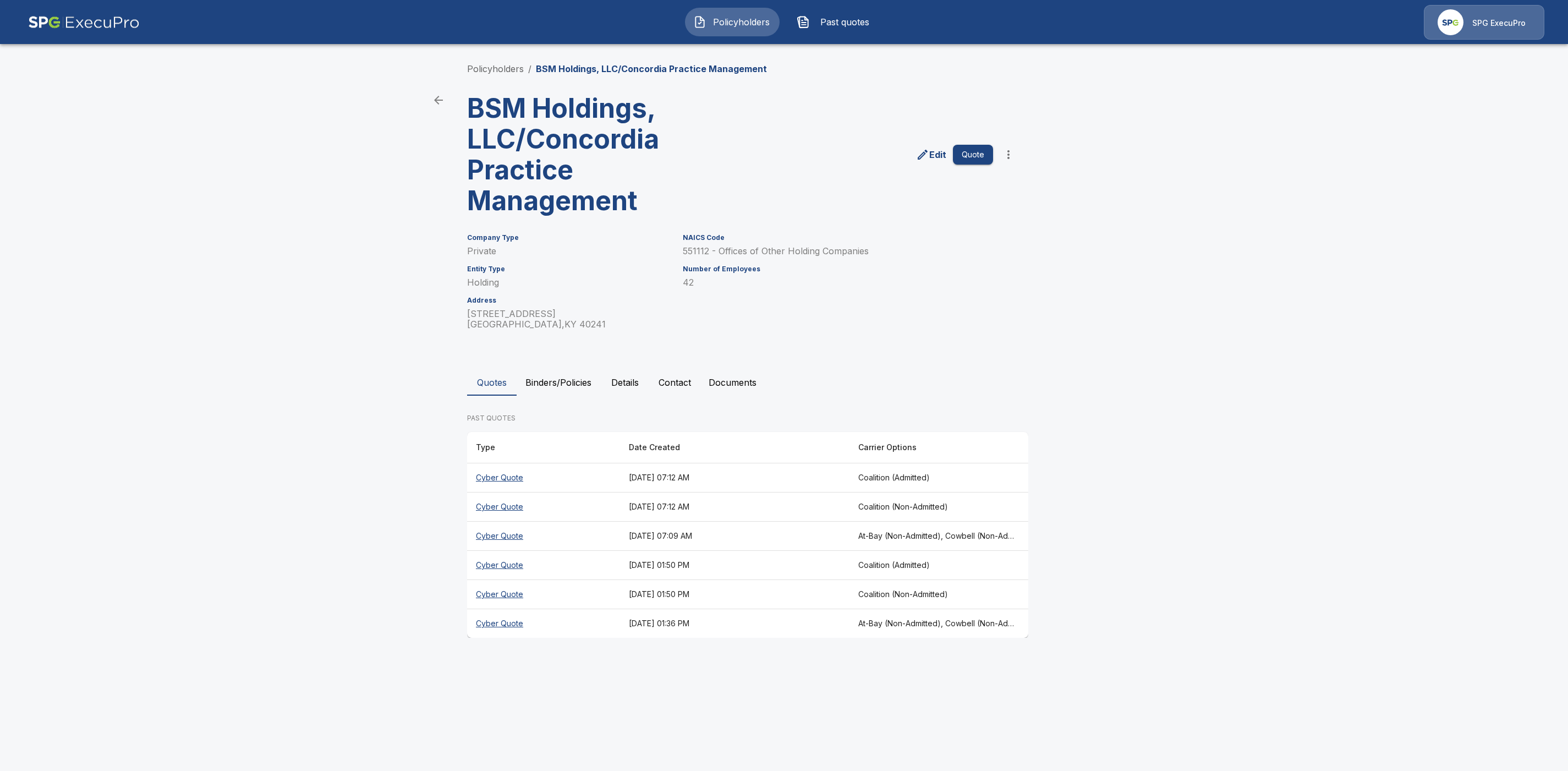
click at [512, 624] on th "Cyber Quote" at bounding box center [543, 624] width 153 height 29
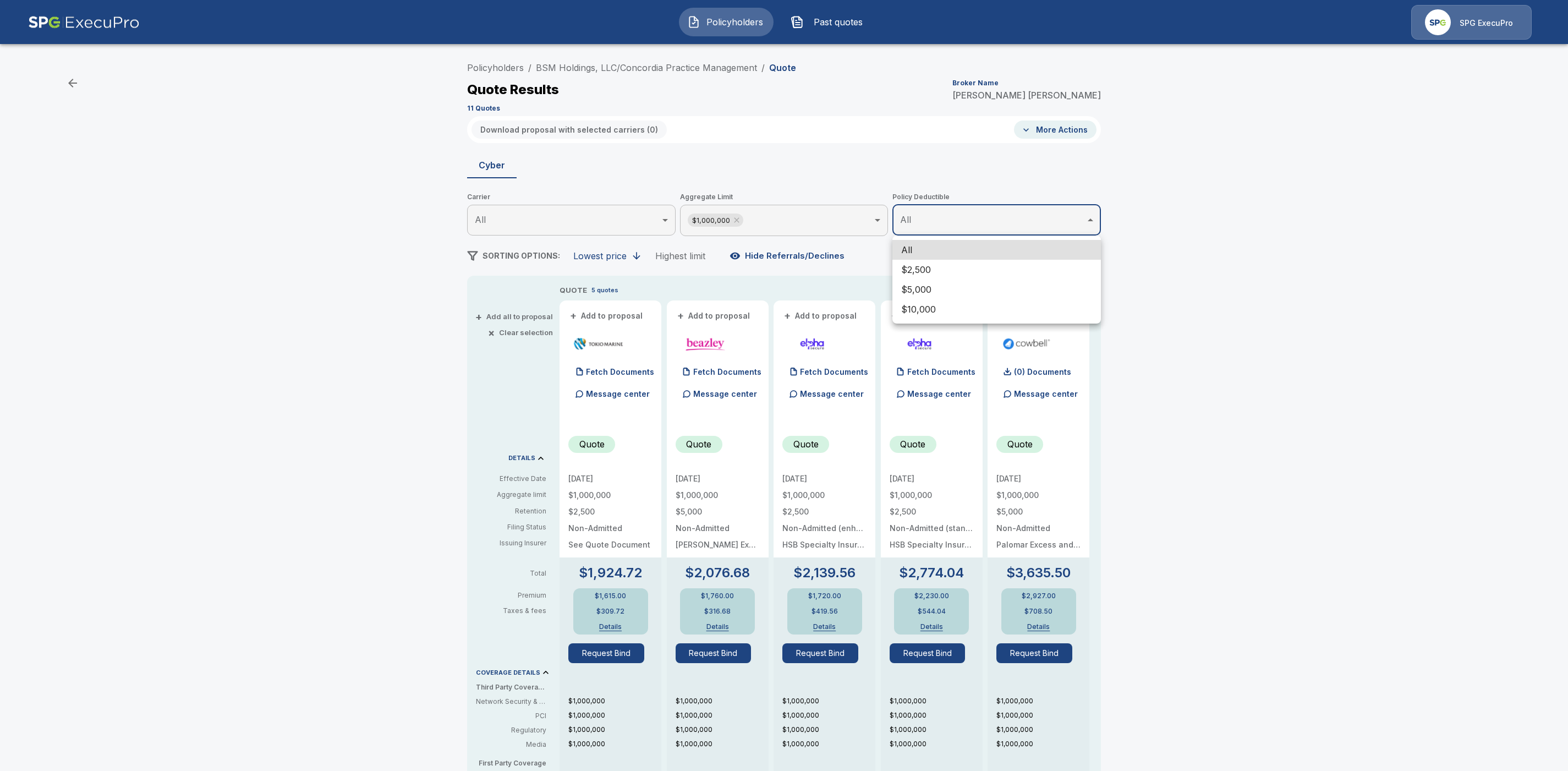
click at [962, 220] on body "Policyholders Past quotes SPG ExecuPro Policyholders / BSM Holdings, LLC/Concor…" at bounding box center [784, 560] width 1568 height 1119
click at [943, 283] on li "$5,000" at bounding box center [996, 289] width 209 height 20
type input "****"
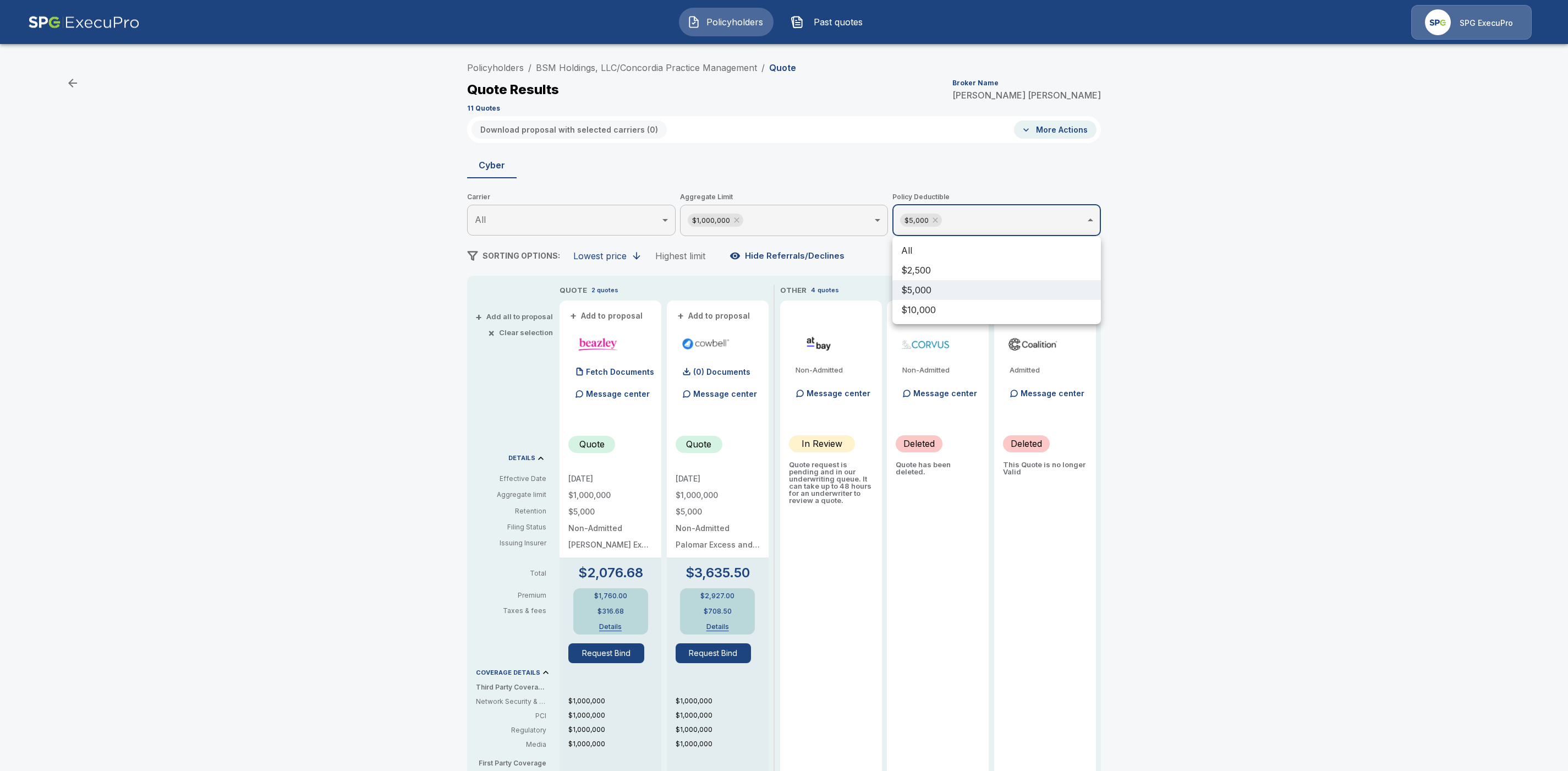
click at [654, 68] on div at bounding box center [784, 386] width 1568 height 771
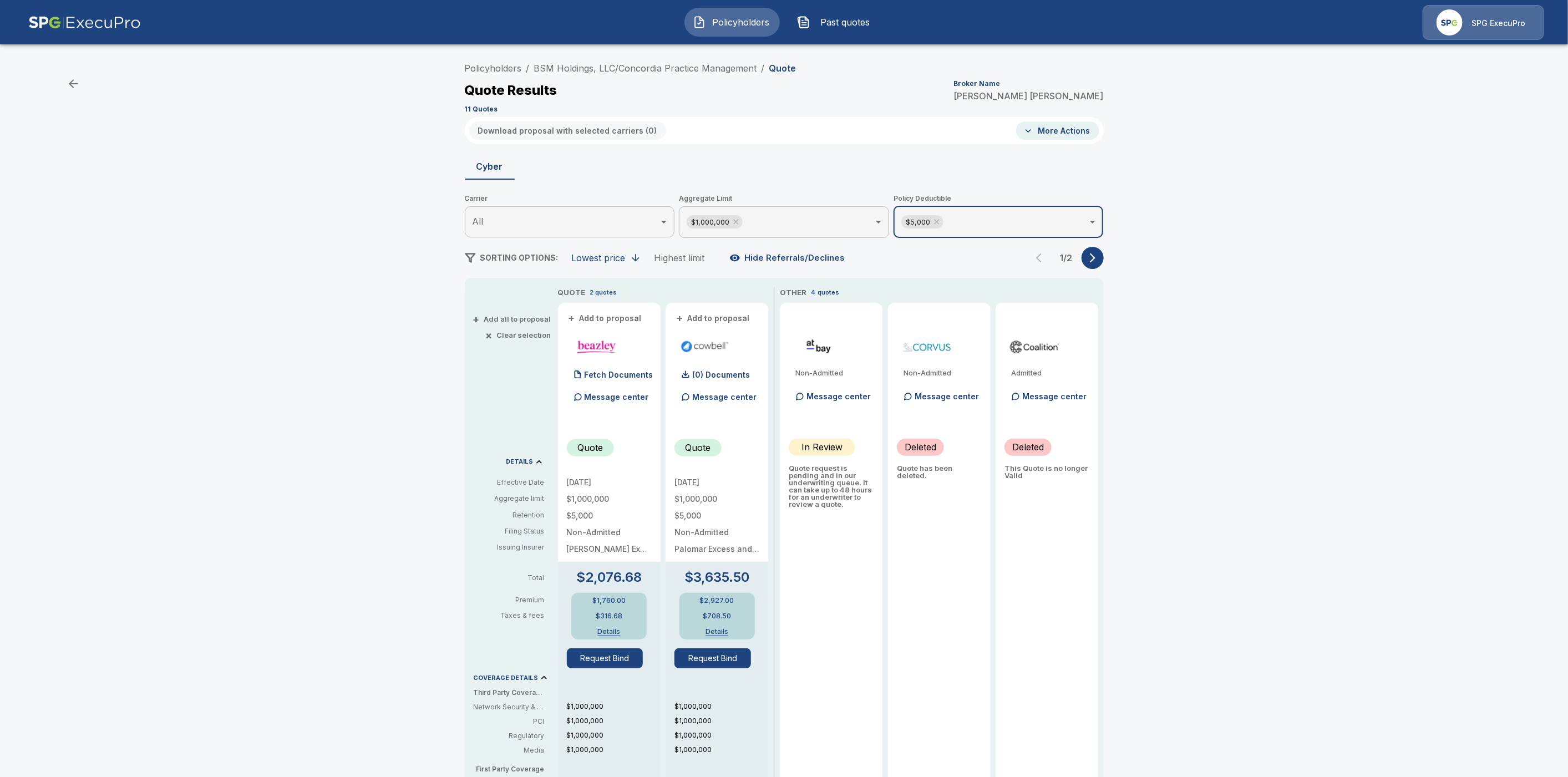
click at [659, 69] on link "BSM Holdings, LLC/Concordia Practice Management" at bounding box center [645, 68] width 223 height 11
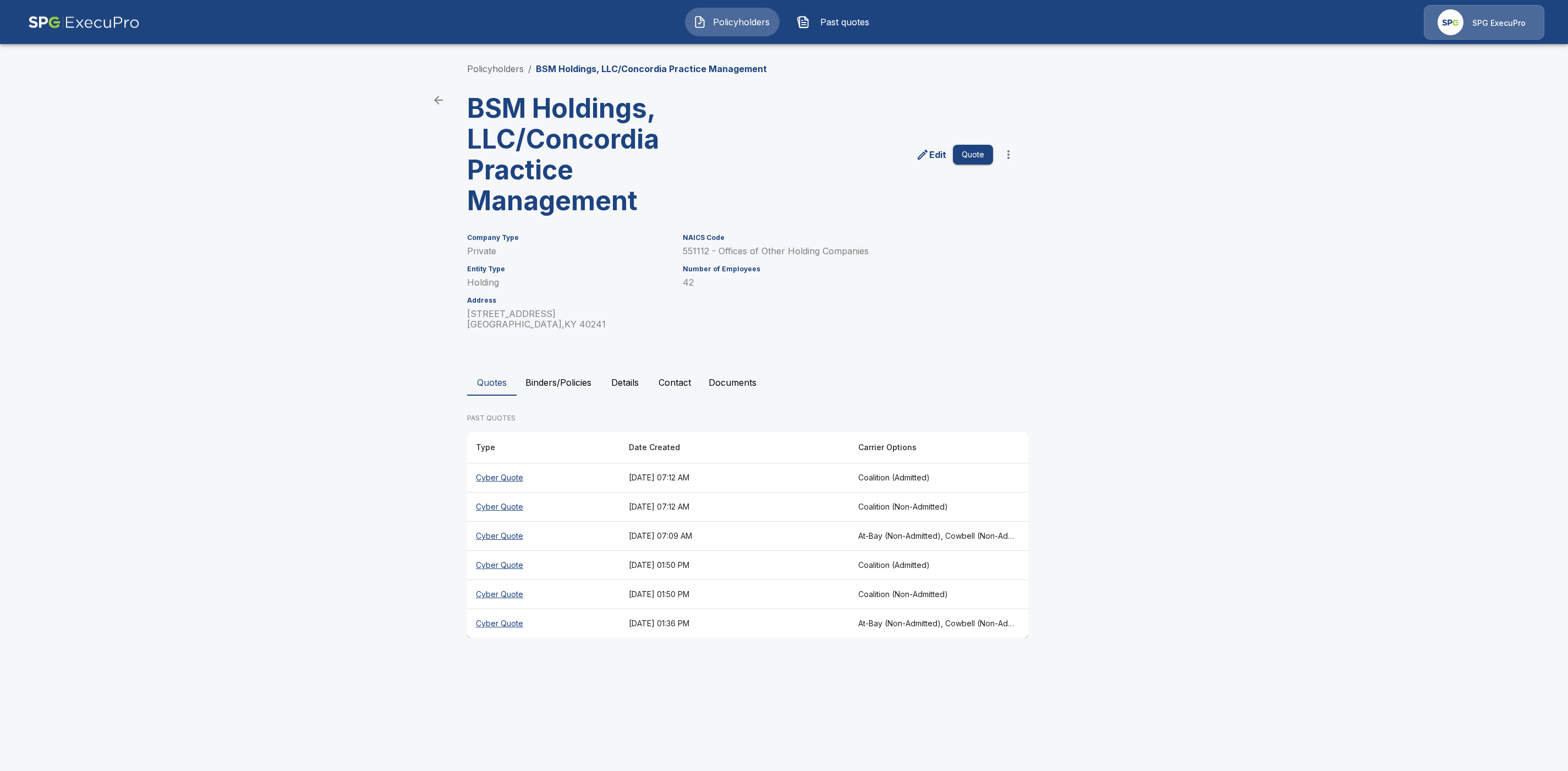
click at [980, 153] on button "Quote" at bounding box center [973, 155] width 40 height 20
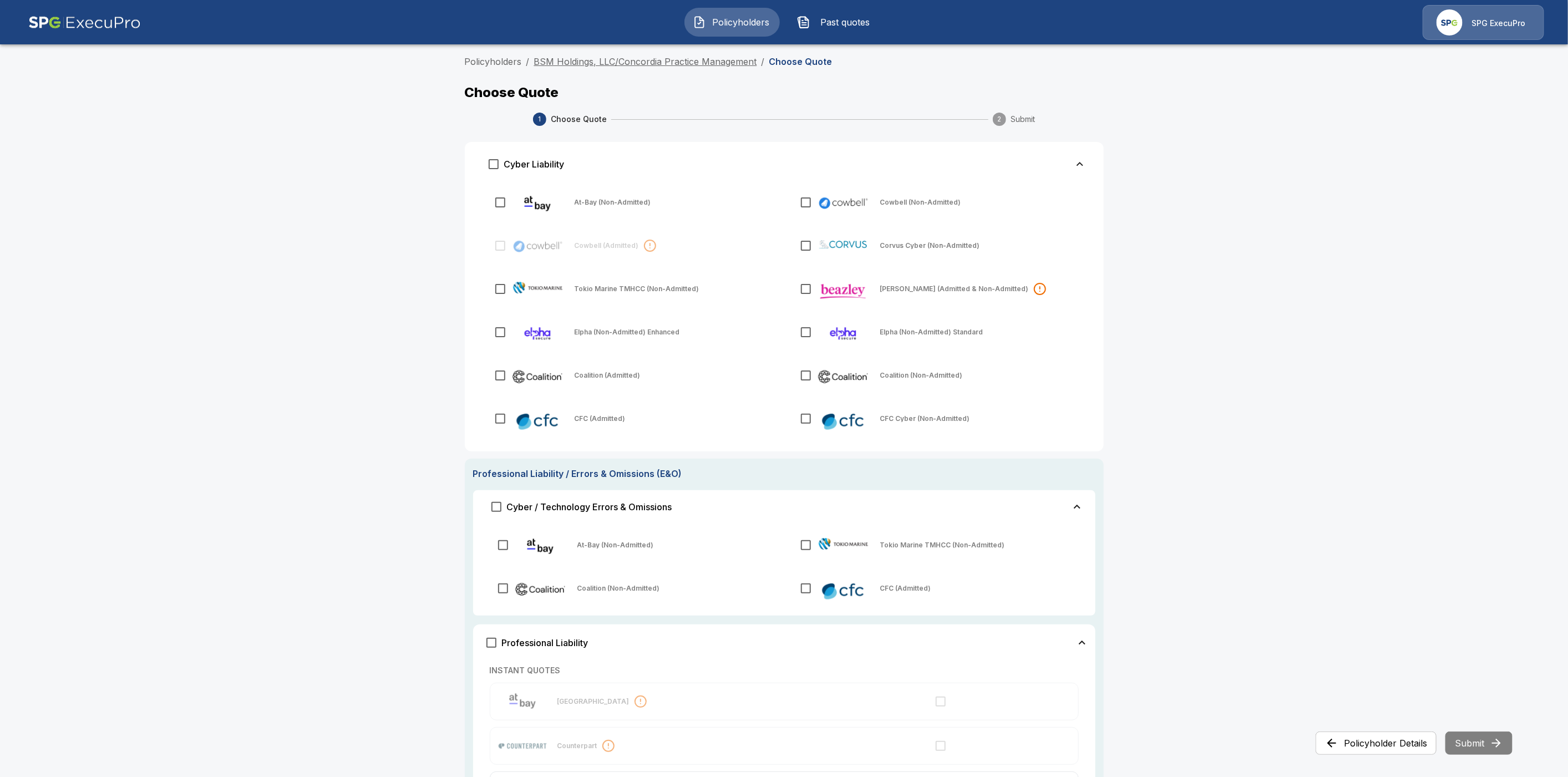
click at [673, 63] on link "BSM Holdings, LLC/Concordia Practice Management" at bounding box center [645, 61] width 223 height 11
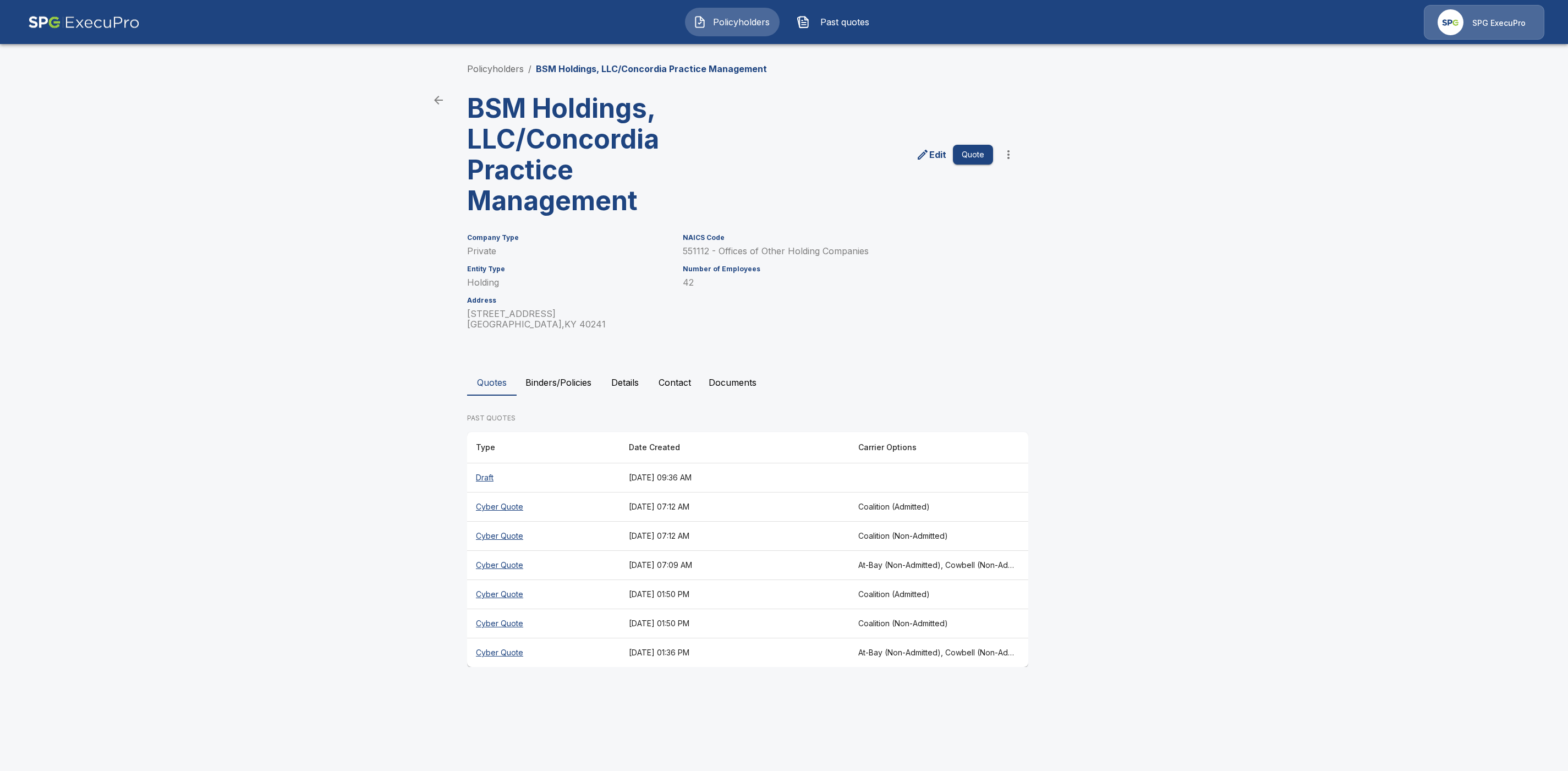
click at [509, 653] on th "Cyber Quote" at bounding box center [543, 653] width 153 height 29
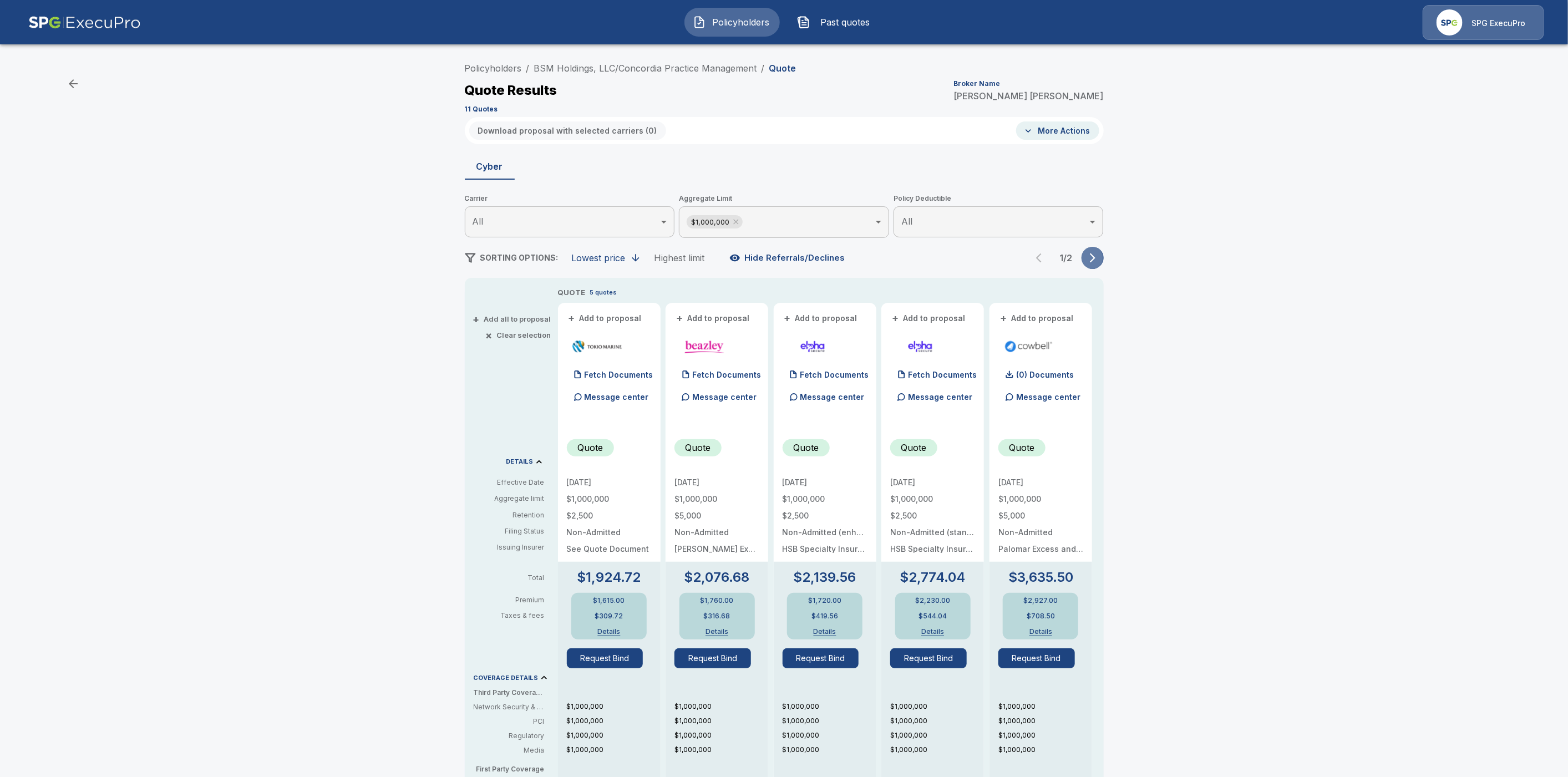
click at [1099, 258] on icon "button" at bounding box center [1093, 258] width 11 height 11
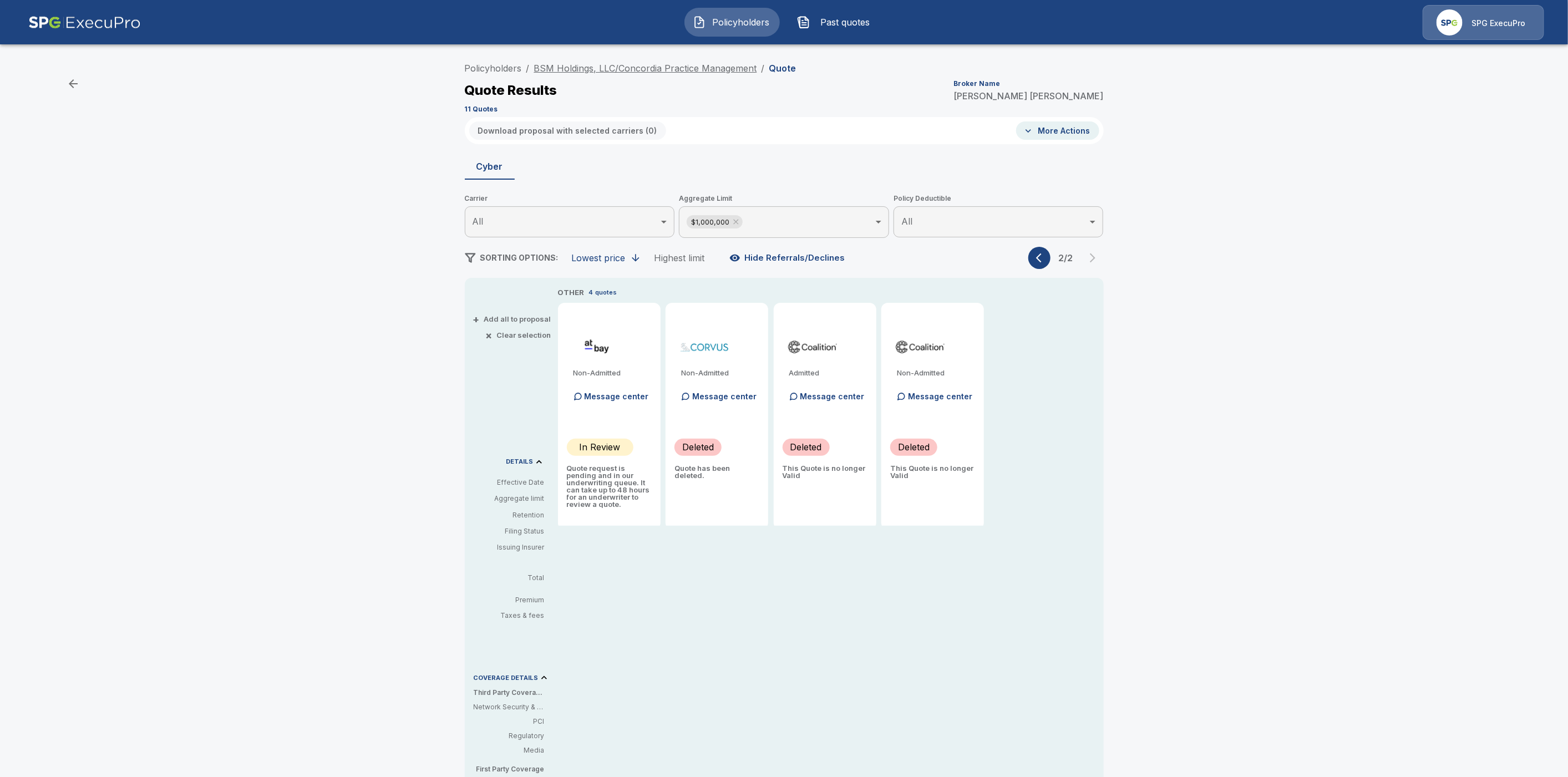
click at [727, 66] on link "BSM Holdings, LLC/Concordia Practice Management" at bounding box center [645, 68] width 223 height 11
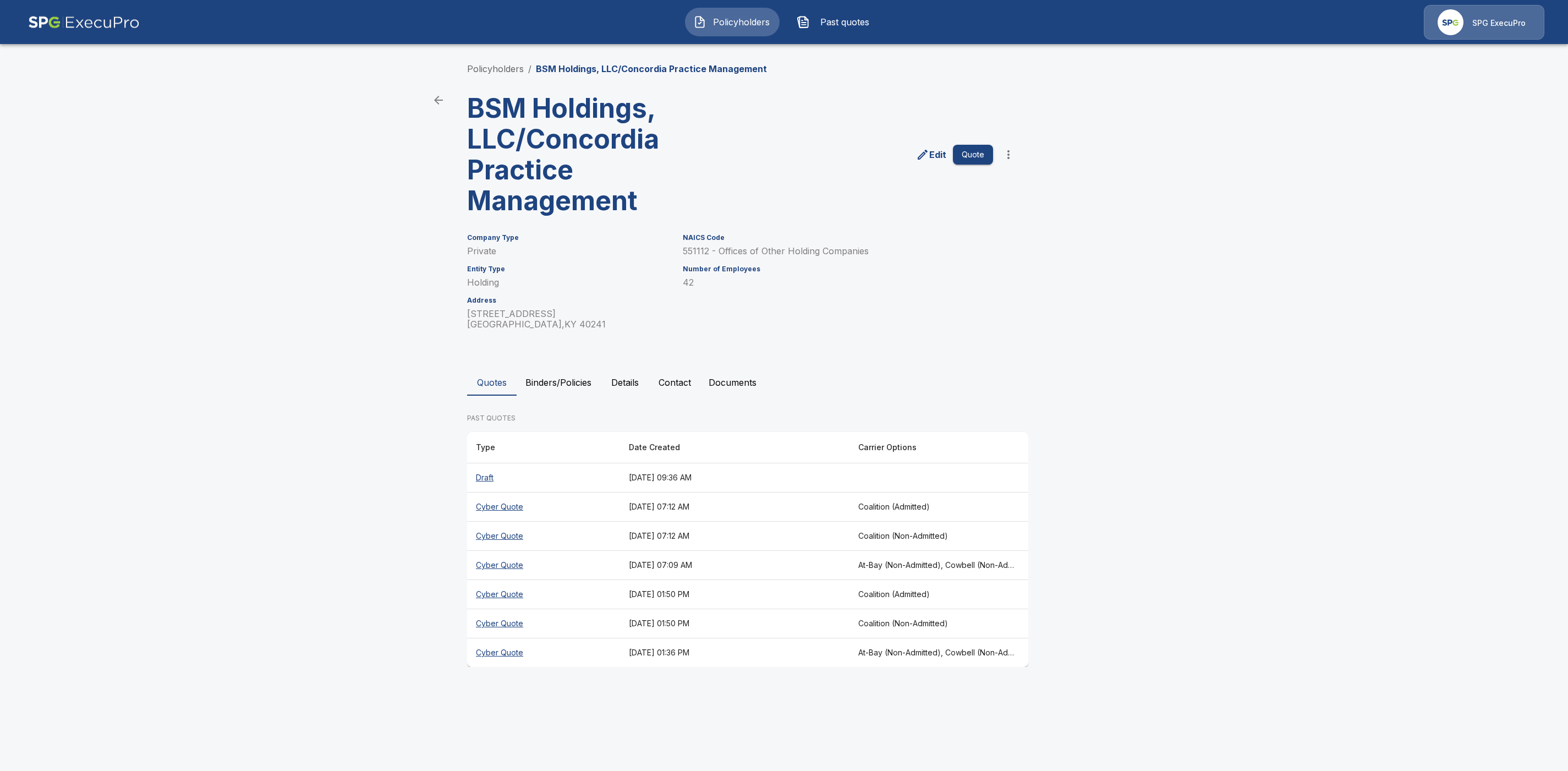
click at [490, 477] on th "Draft" at bounding box center [543, 478] width 153 height 29
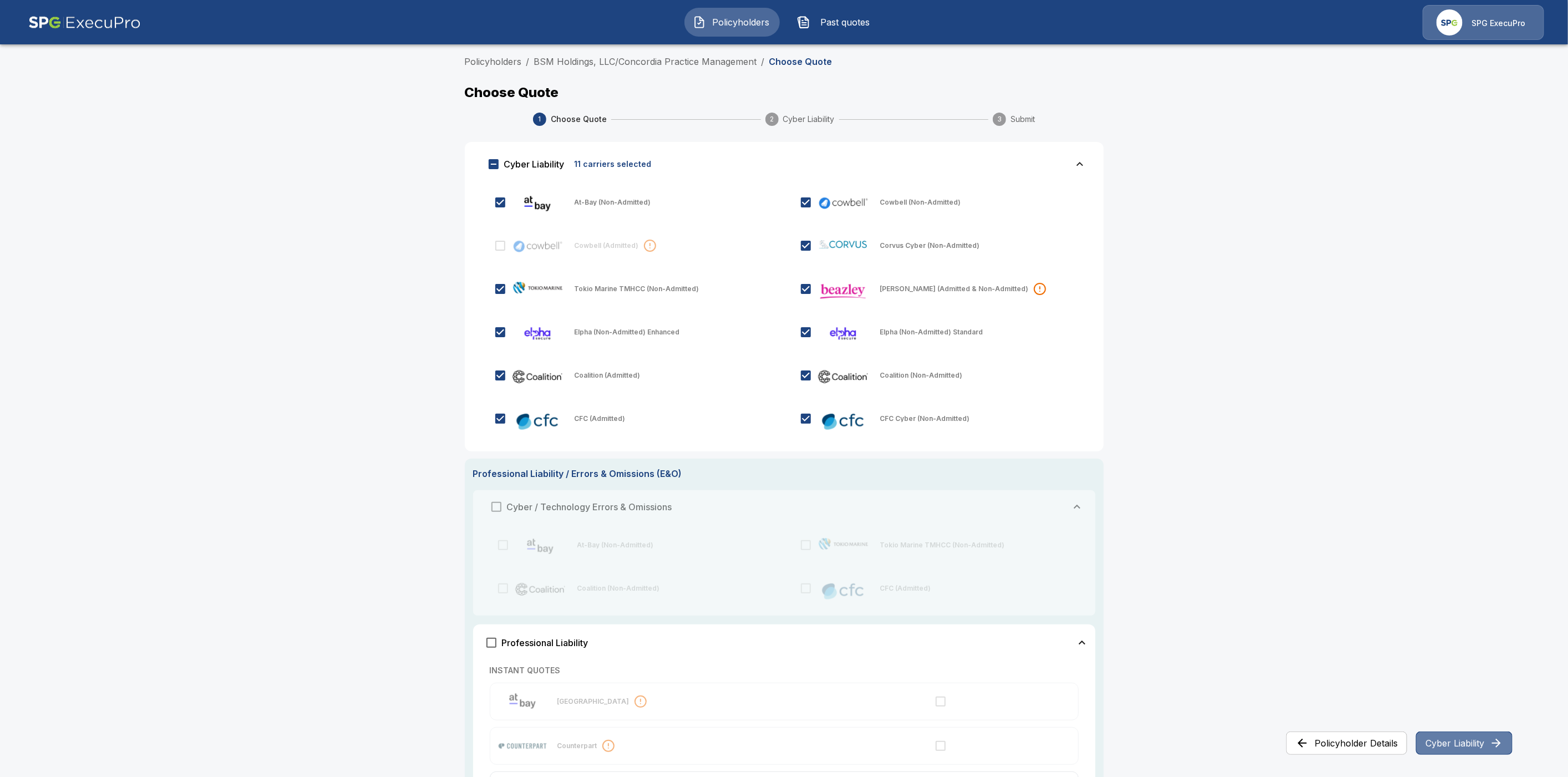
click at [1468, 747] on button "Cyber Liability" at bounding box center [1464, 743] width 96 height 23
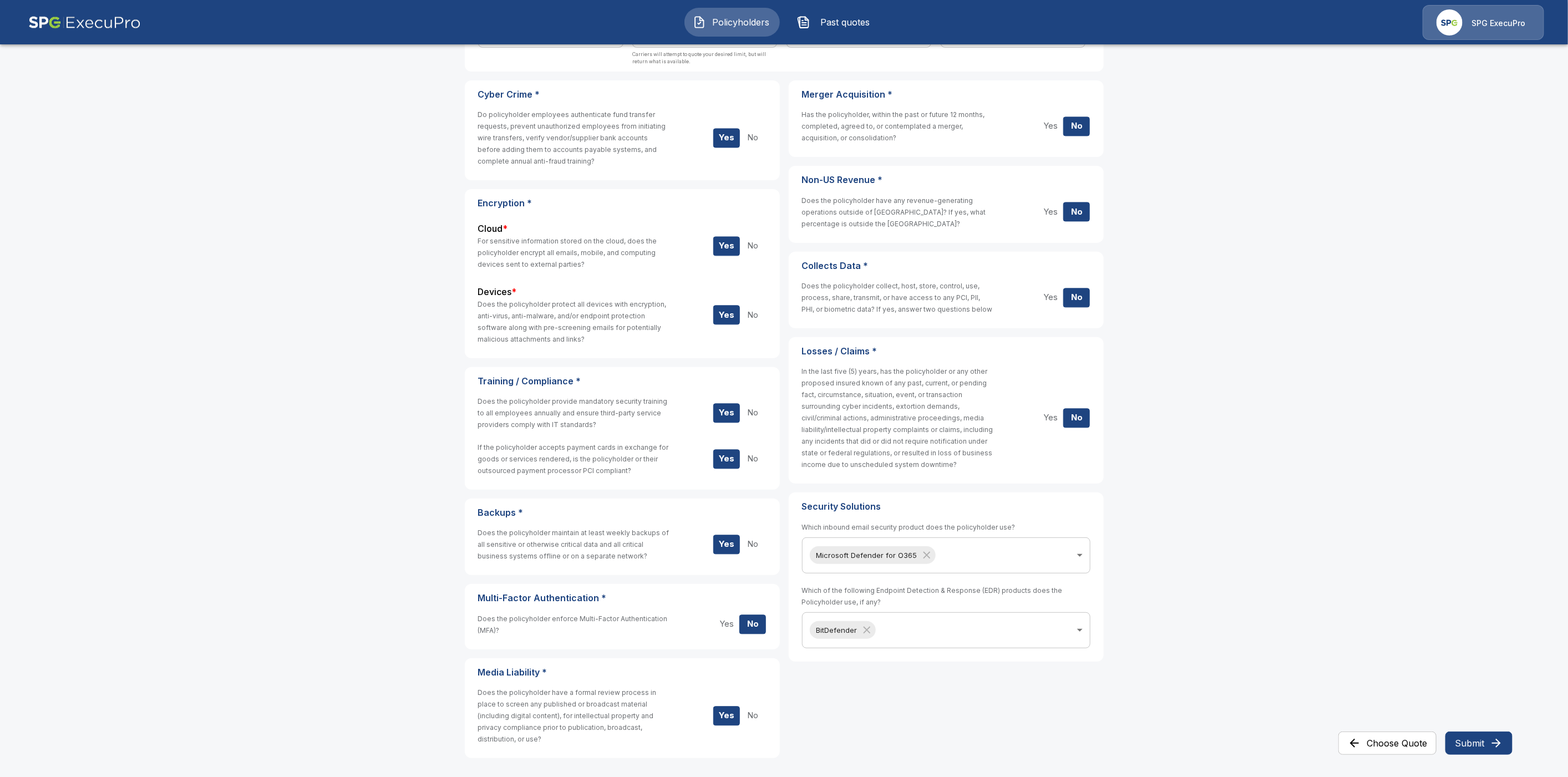
scroll to position [179, 0]
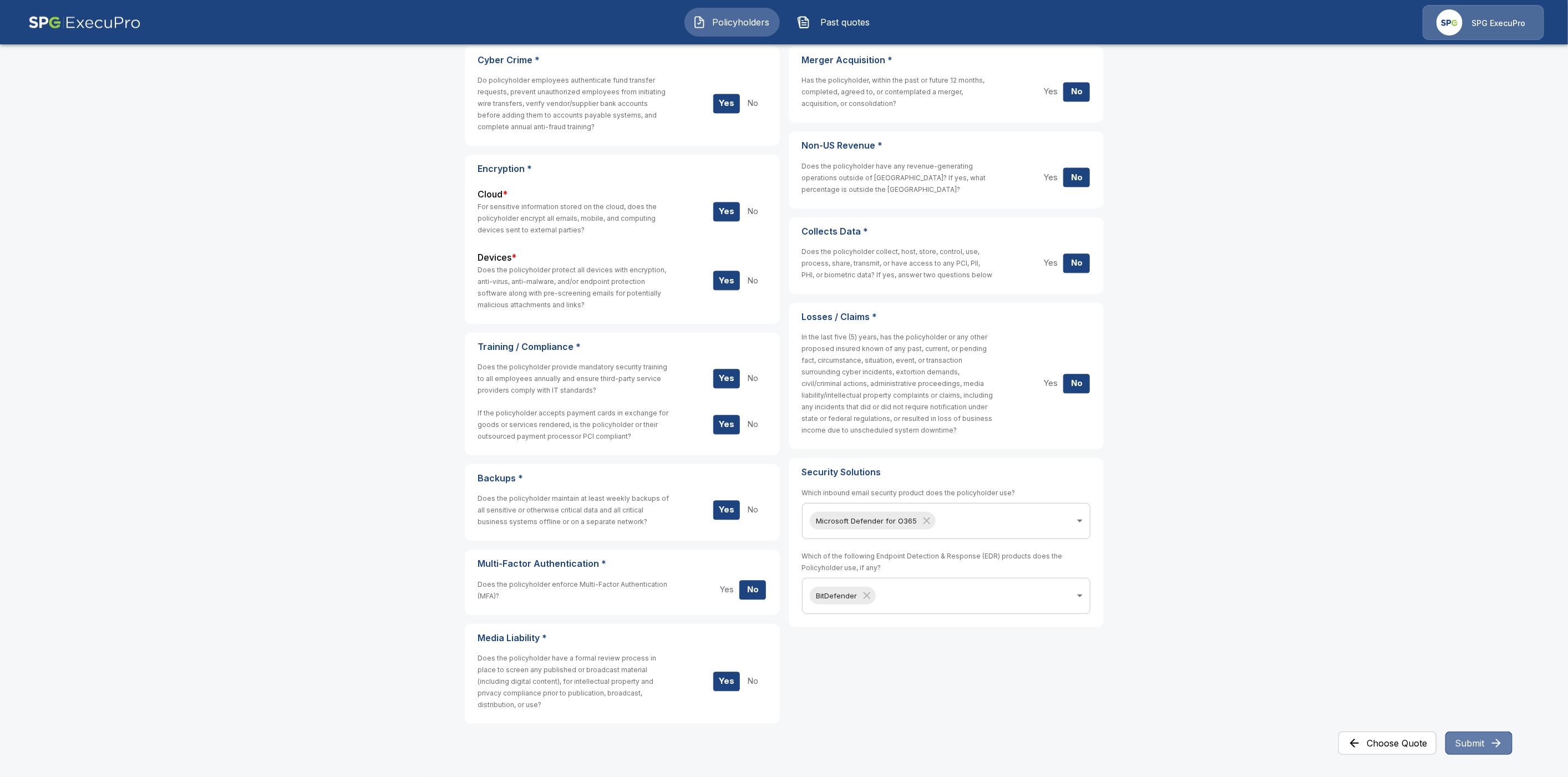
click at [1473, 744] on button "Submit" at bounding box center [1478, 743] width 67 height 23
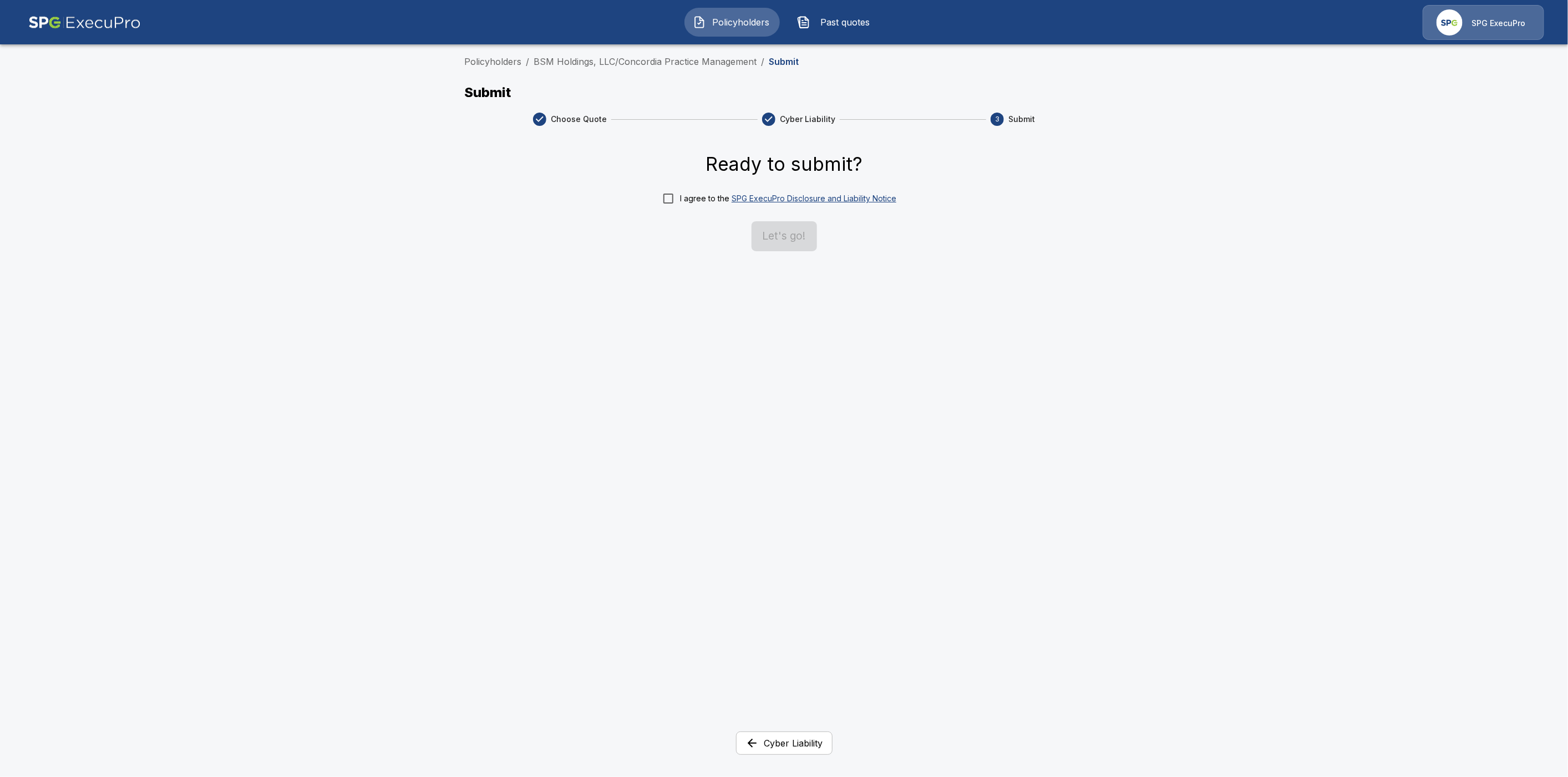
scroll to position [0, 0]
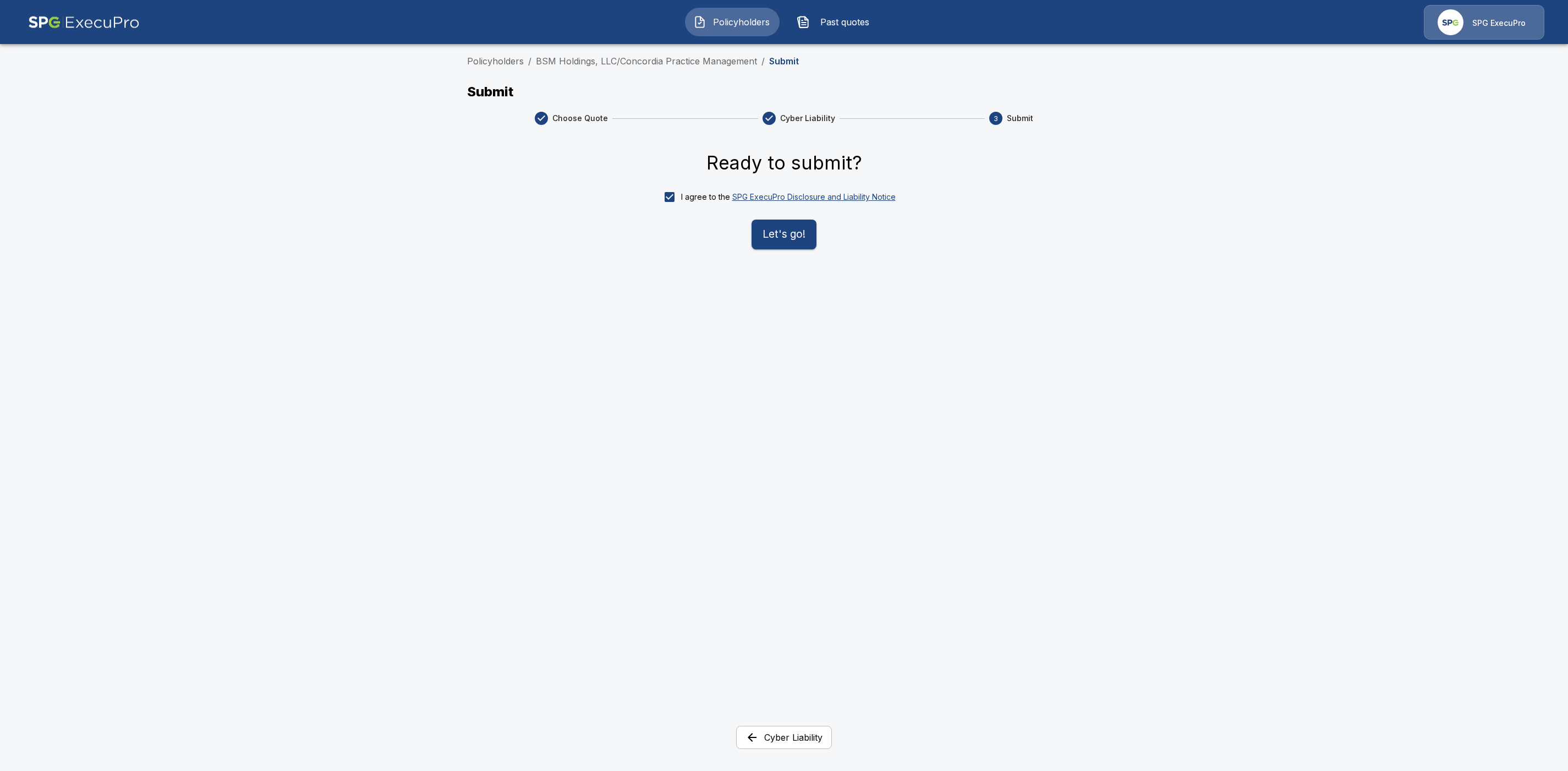
click at [785, 239] on button "Let's go!" at bounding box center [784, 234] width 65 height 30
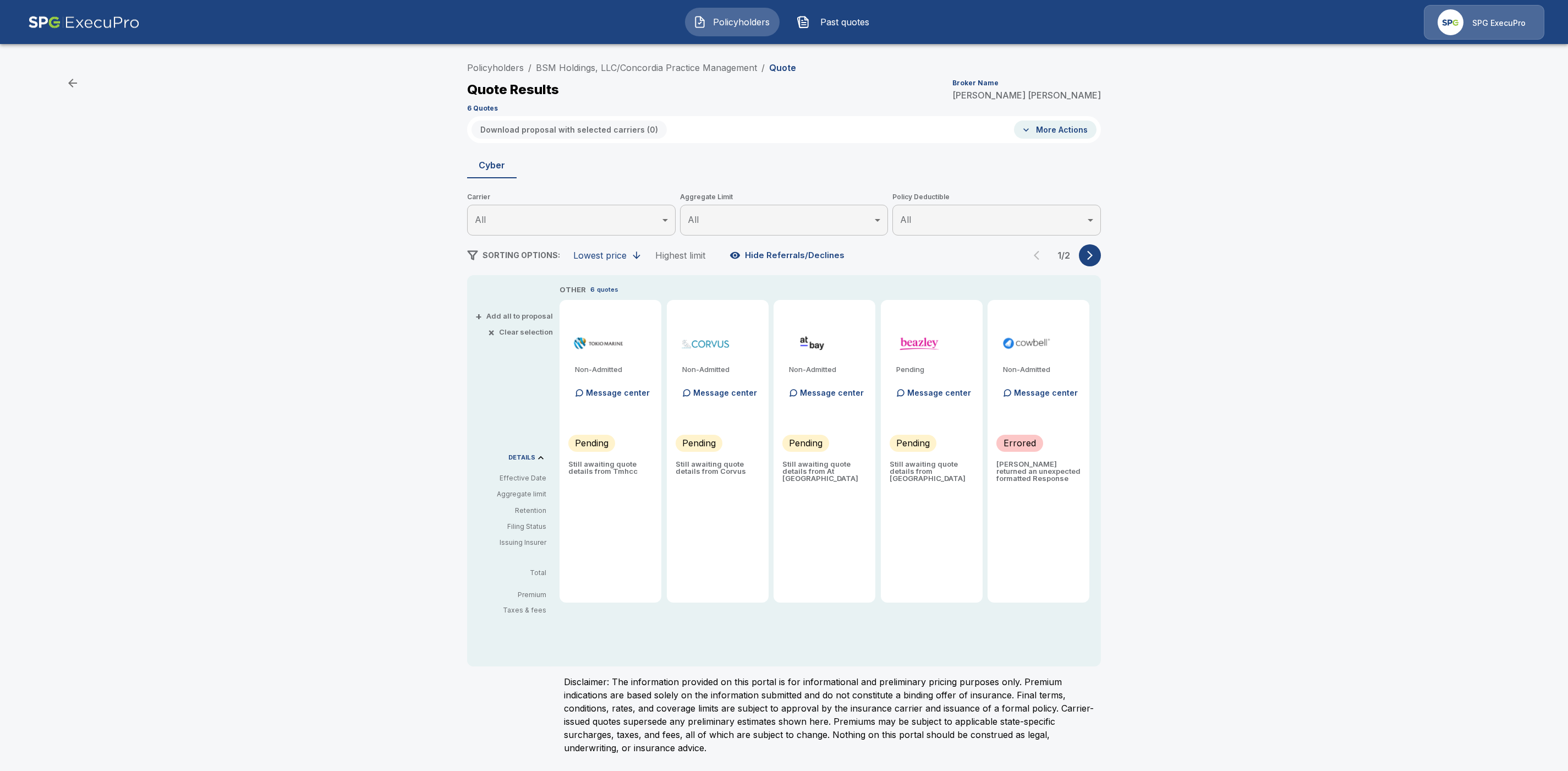
type input "*******"
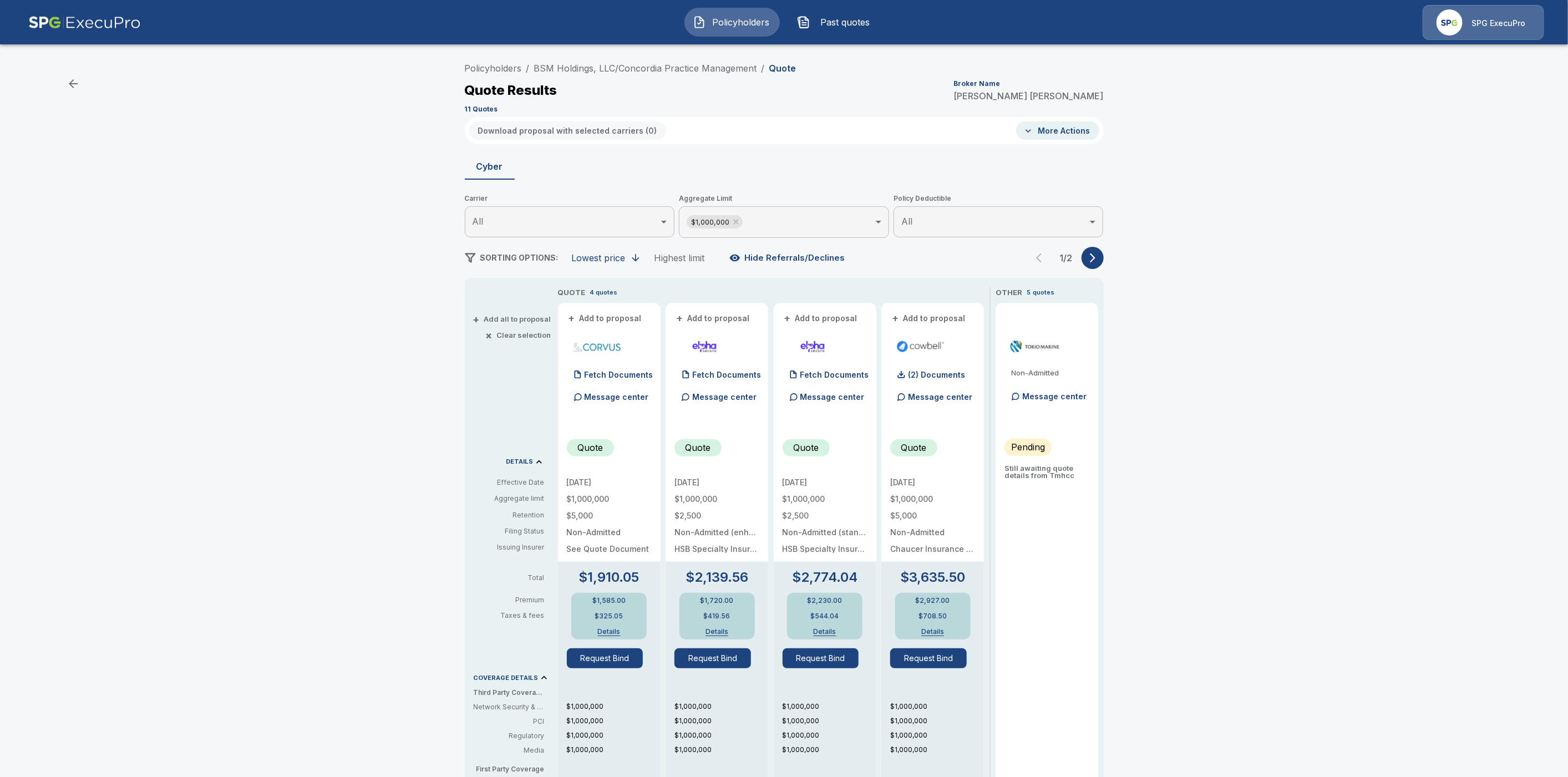
click at [1095, 258] on icon "button" at bounding box center [1092, 258] width 6 height 9
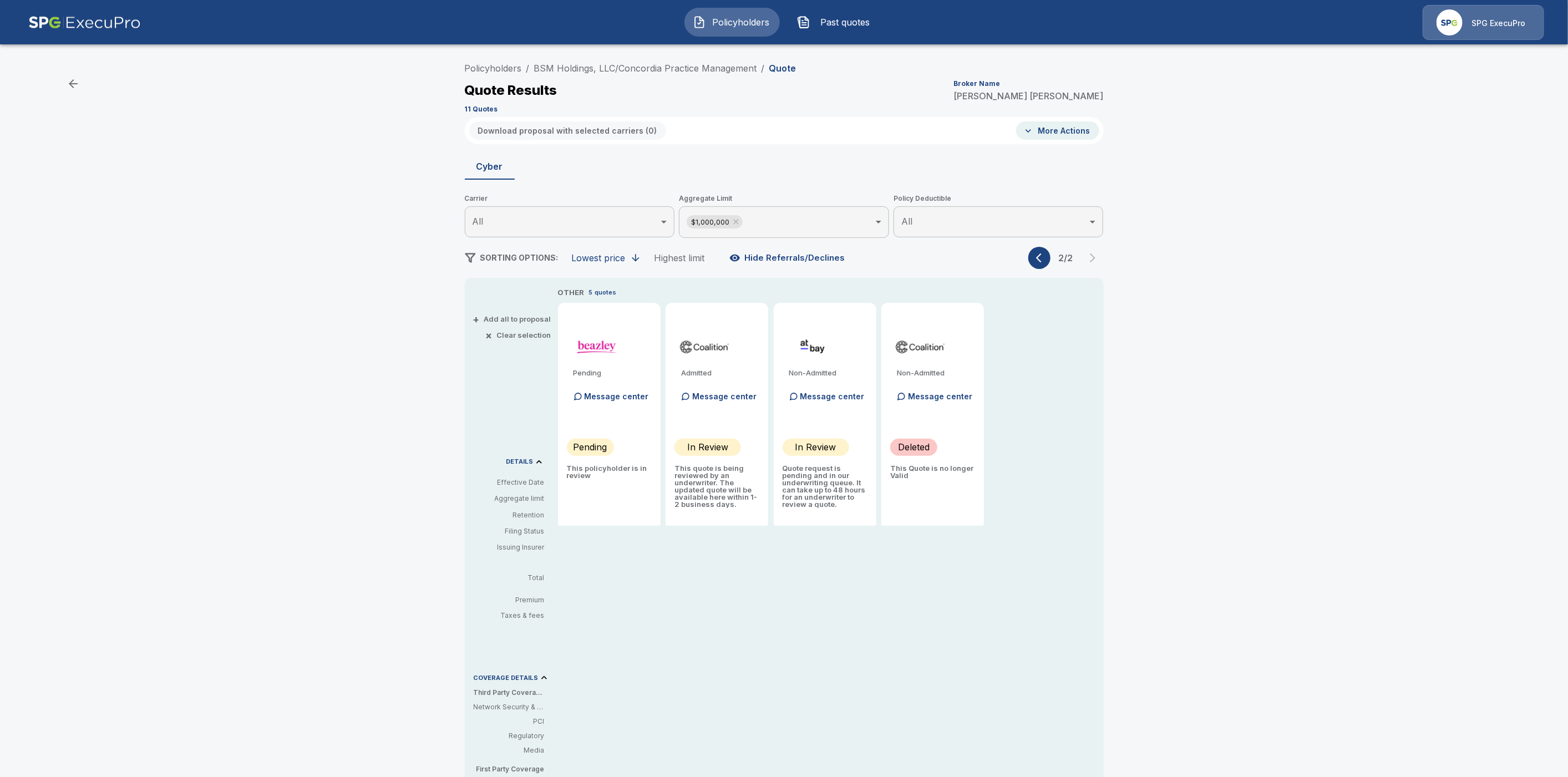
click at [1040, 257] on button "button" at bounding box center [1040, 258] width 22 height 22
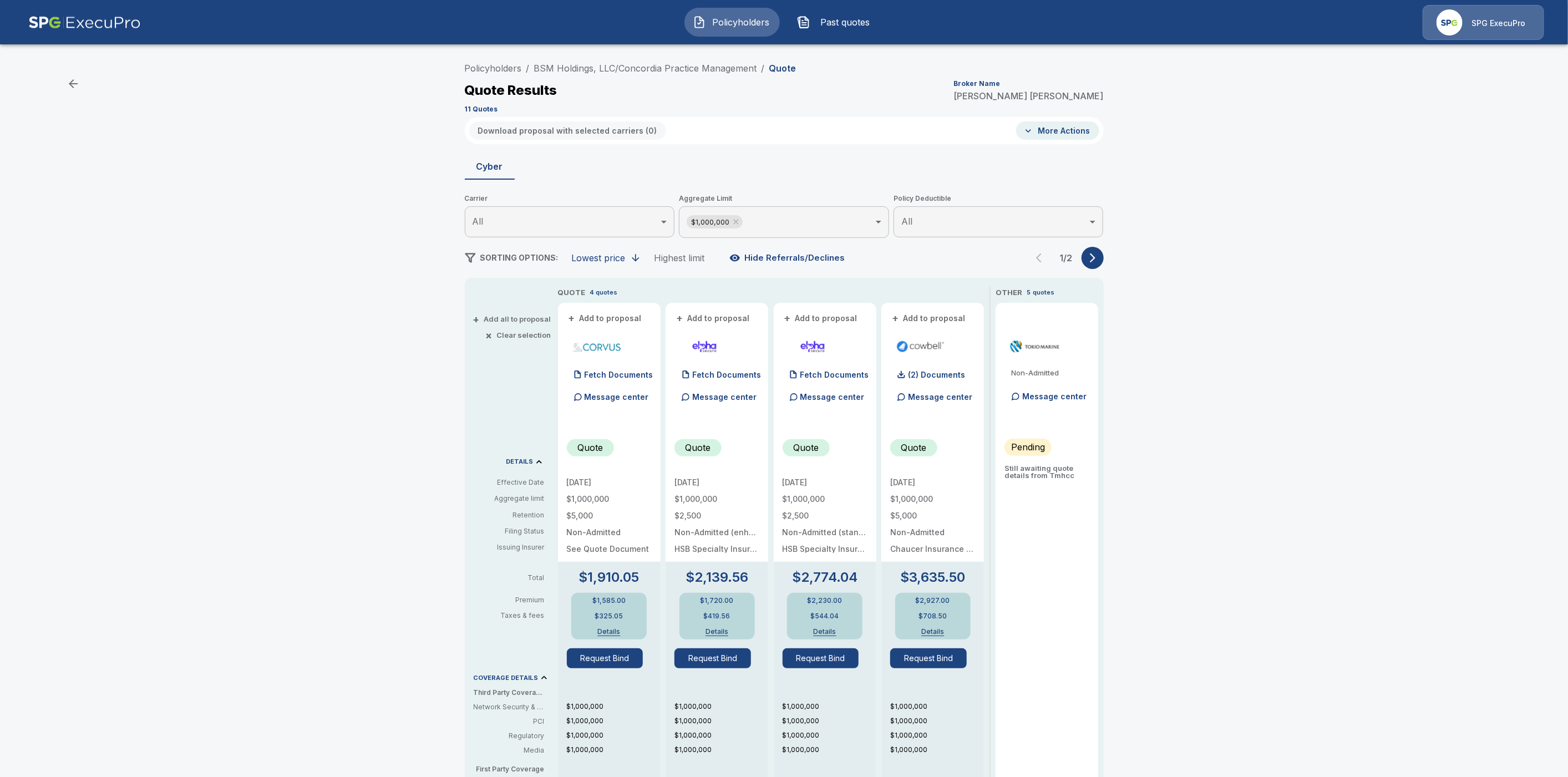
click at [1043, 262] on div "1 / 2" at bounding box center [1066, 258] width 75 height 22
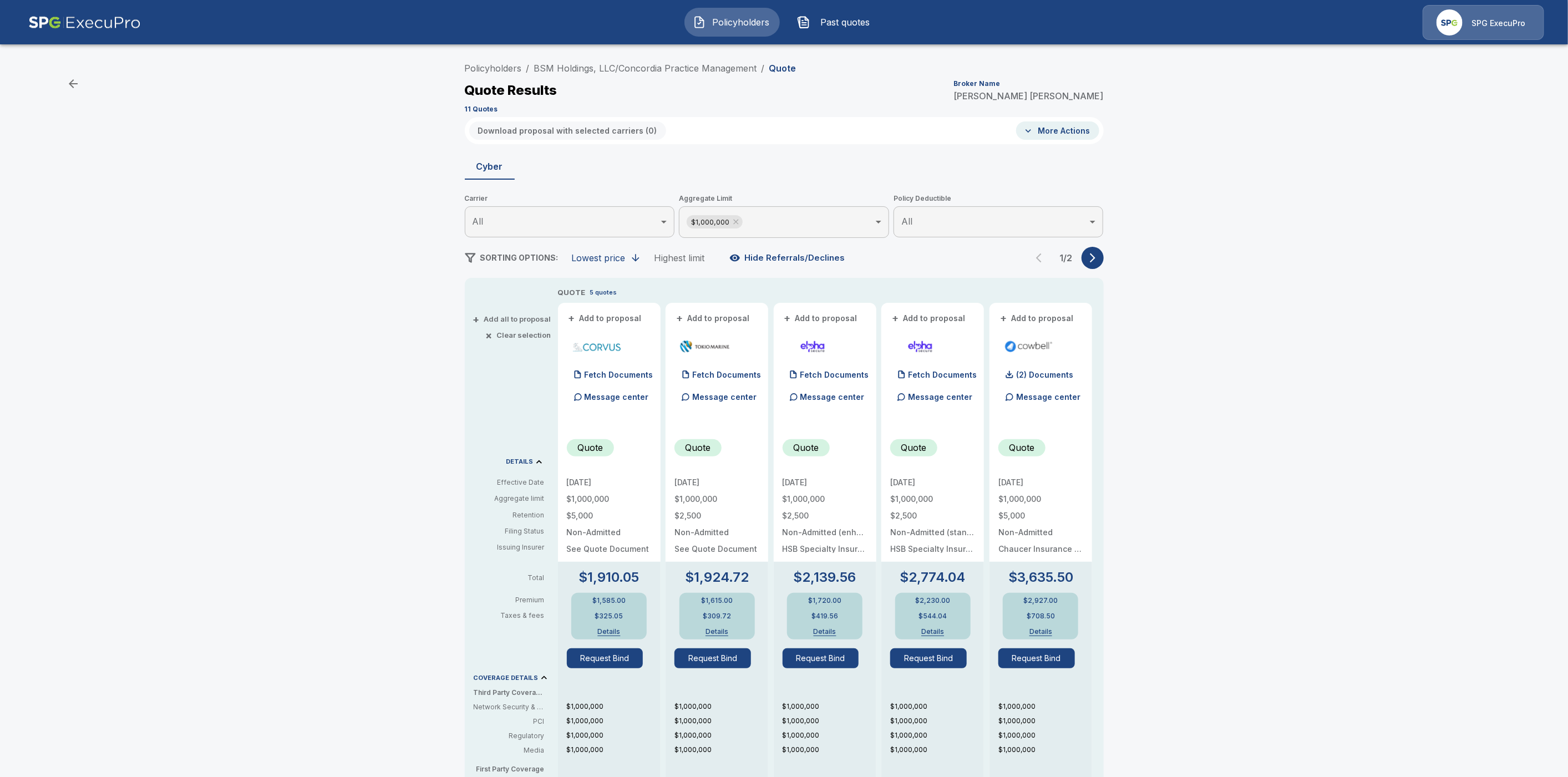
click at [1099, 258] on icon "button" at bounding box center [1093, 258] width 11 height 11
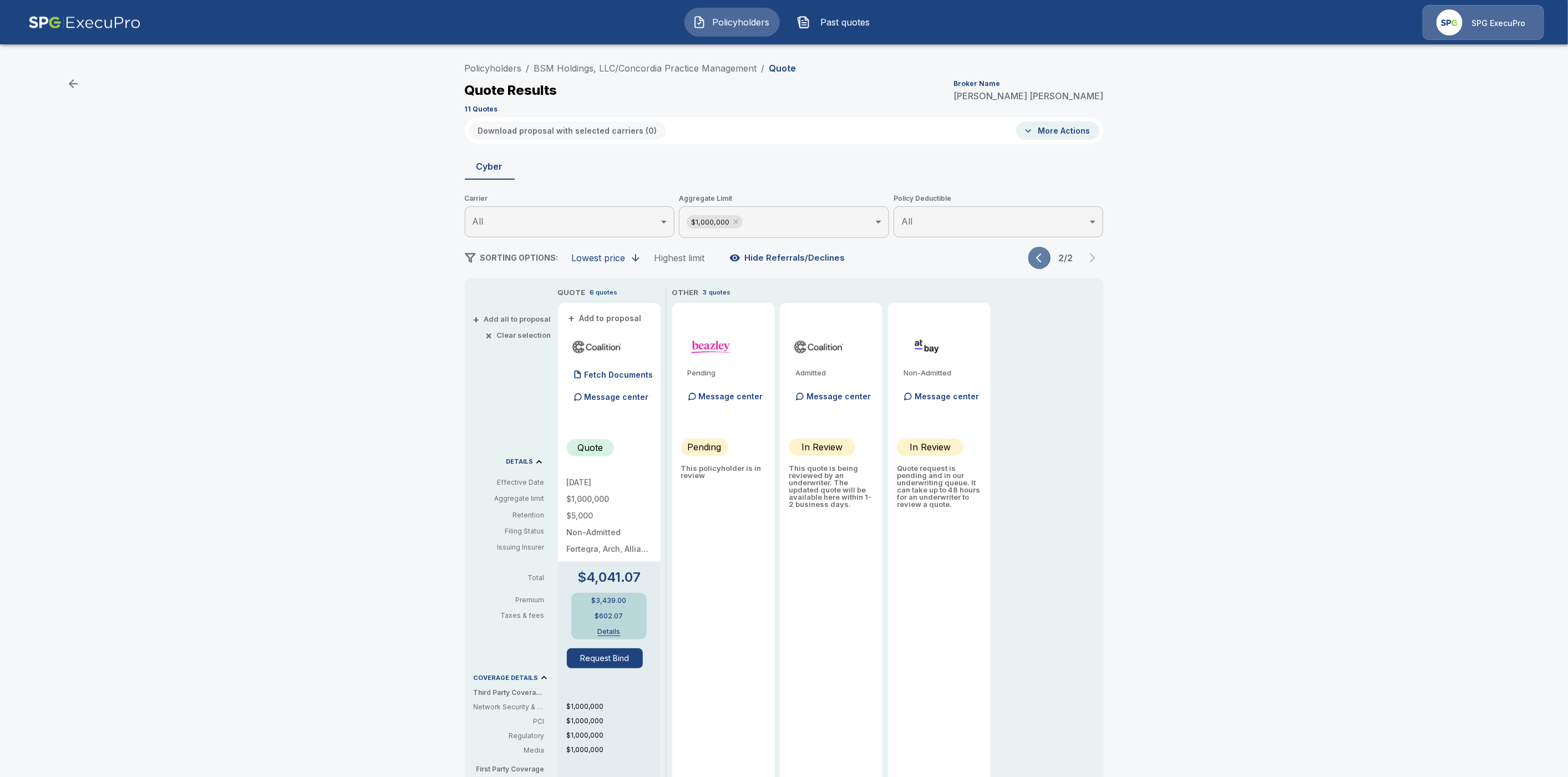
click at [1043, 261] on icon "button" at bounding box center [1041, 258] width 11 height 11
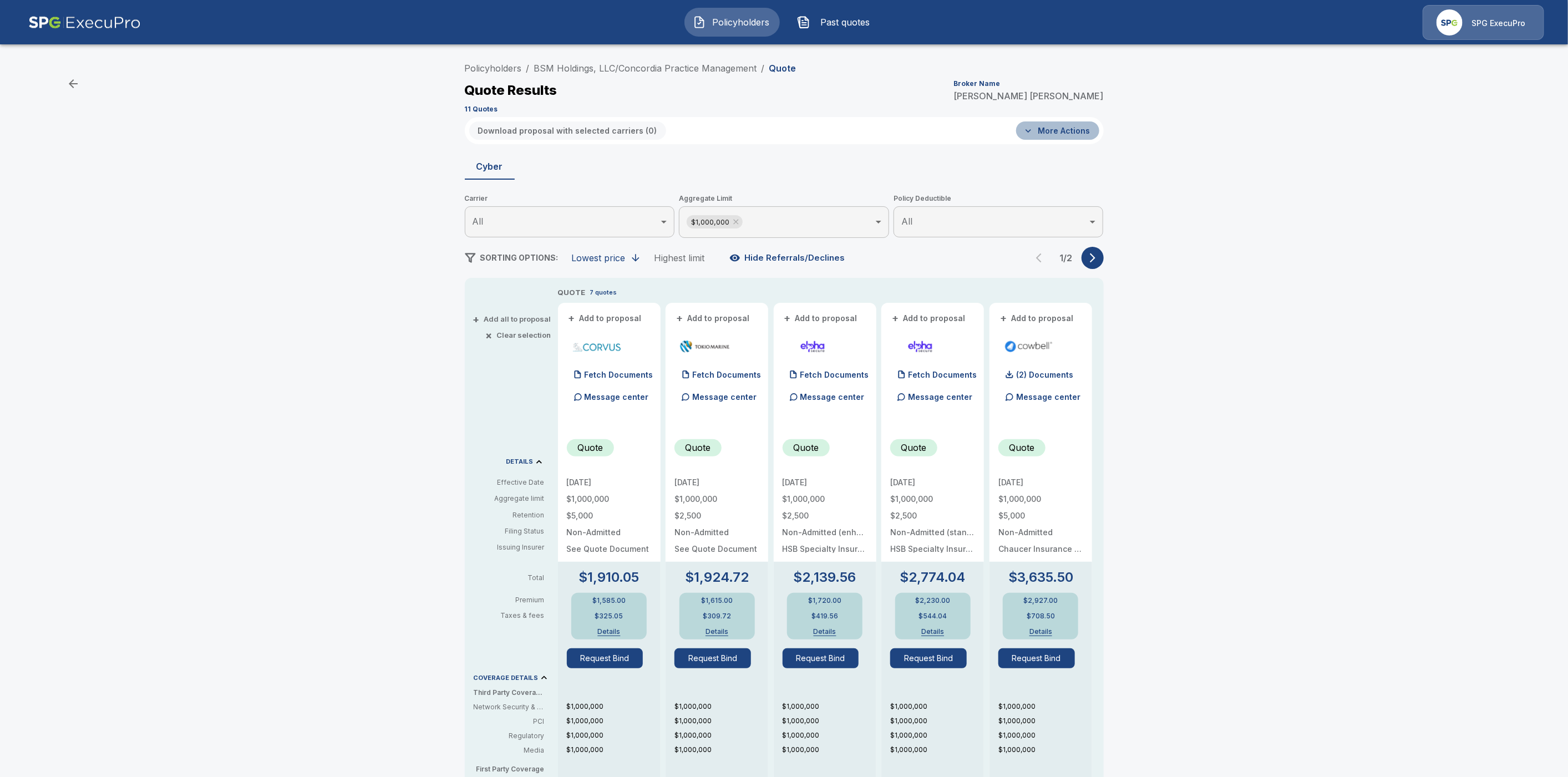
click at [1065, 132] on button "More Actions" at bounding box center [1058, 131] width 83 height 18
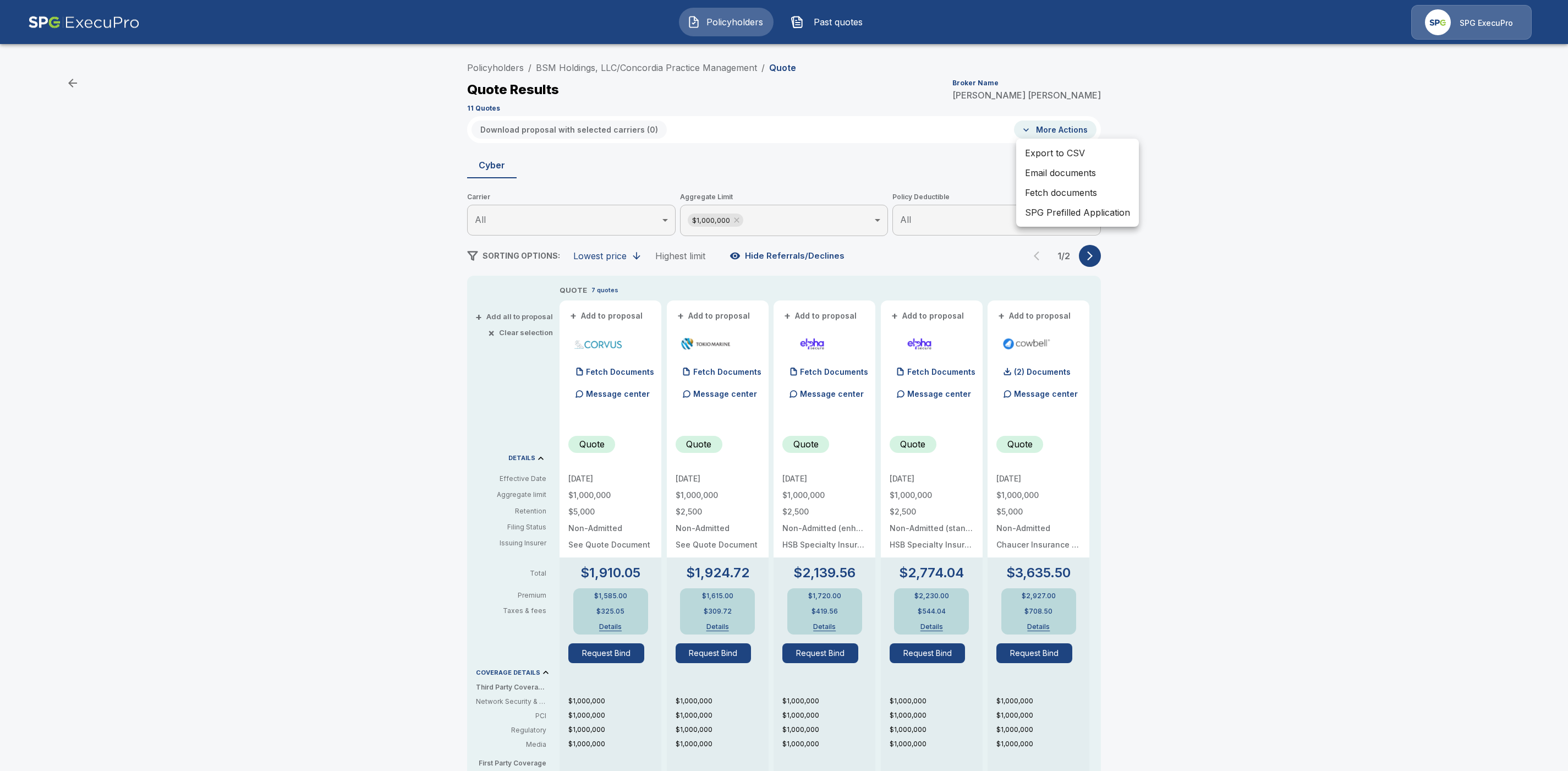
click at [1054, 194] on li "Fetch documents" at bounding box center [1077, 192] width 123 height 20
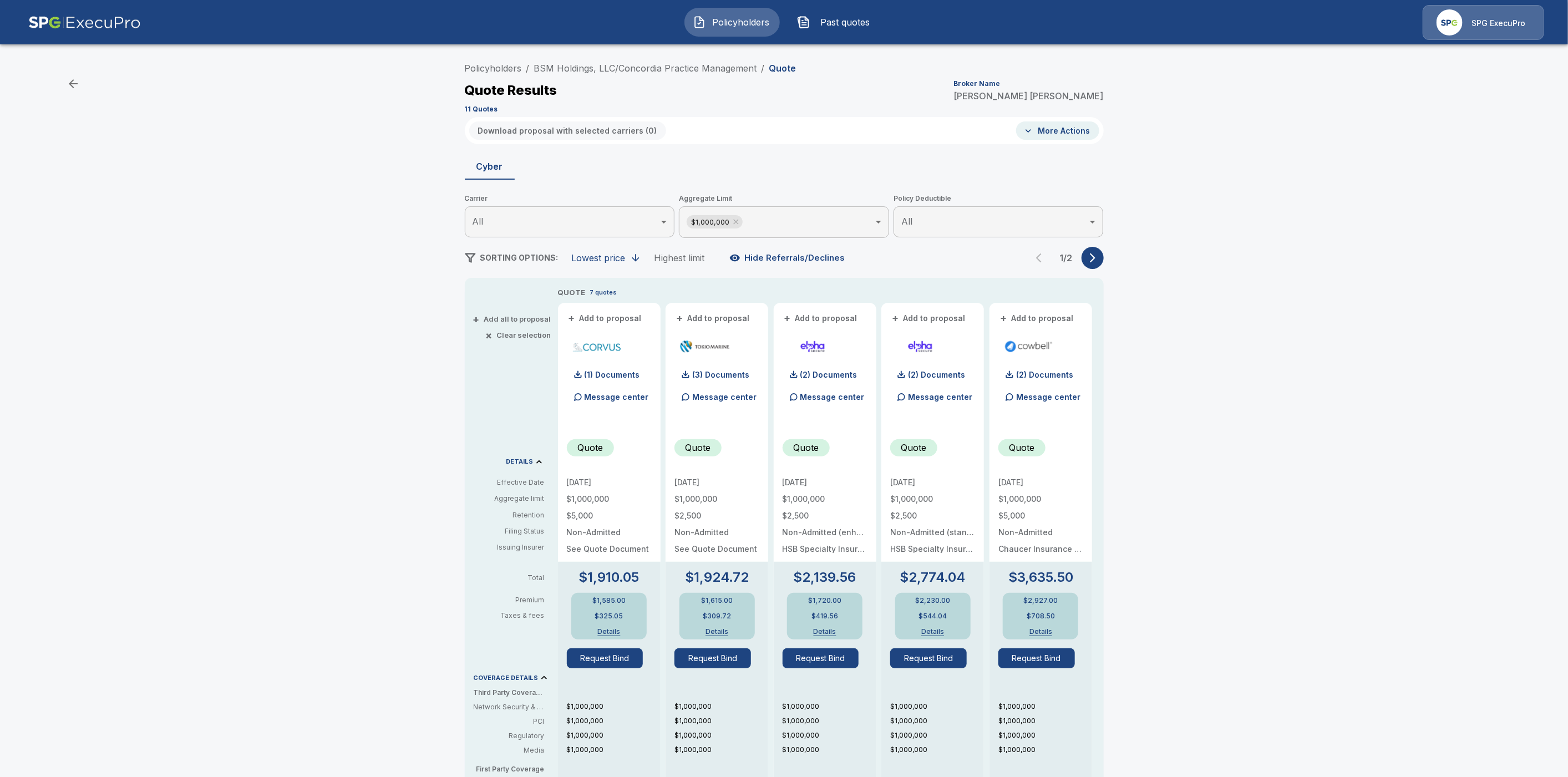
click at [1095, 257] on icon "button" at bounding box center [1092, 258] width 6 height 9
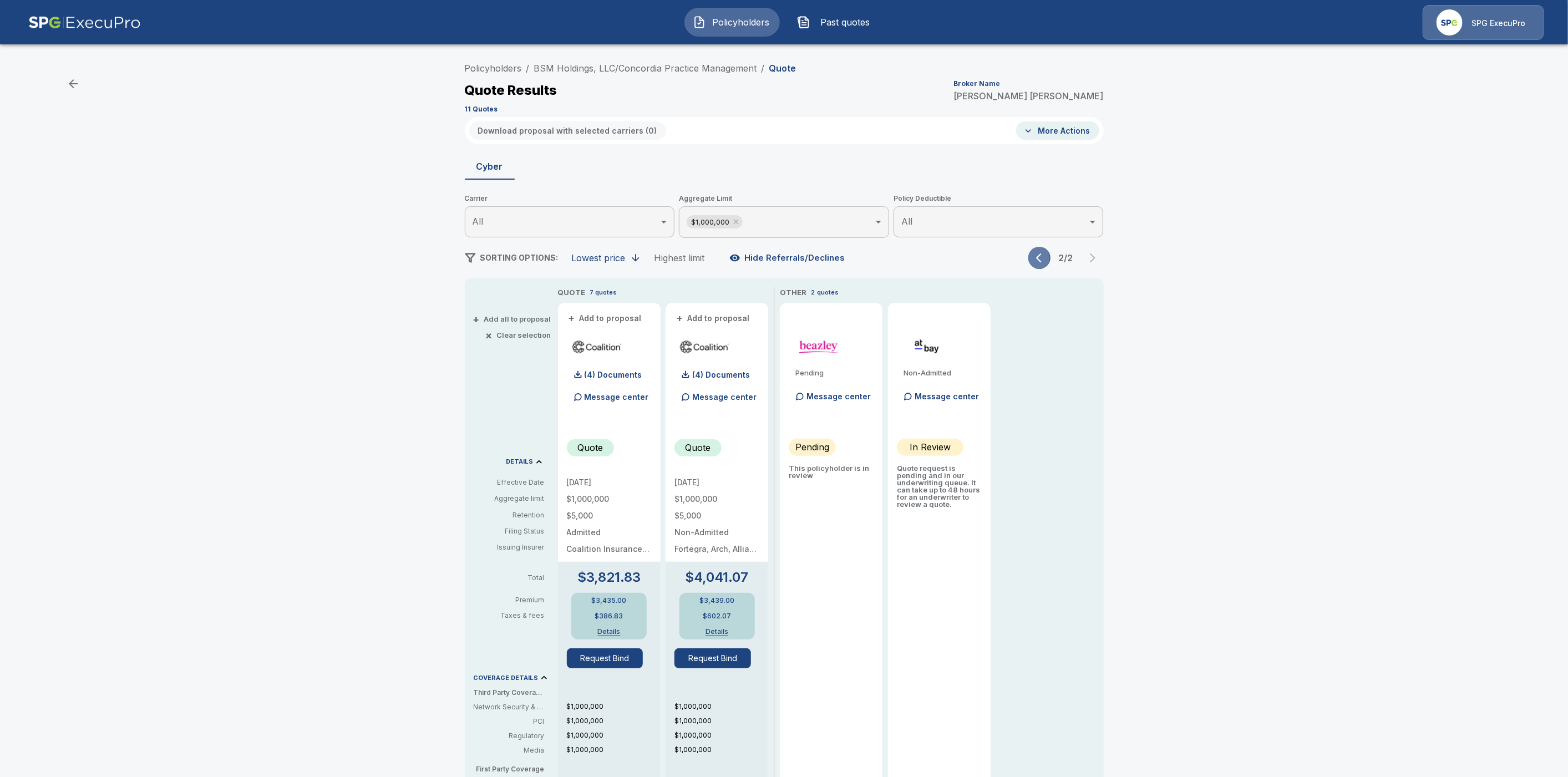
click at [1043, 261] on icon "button" at bounding box center [1041, 258] width 11 height 11
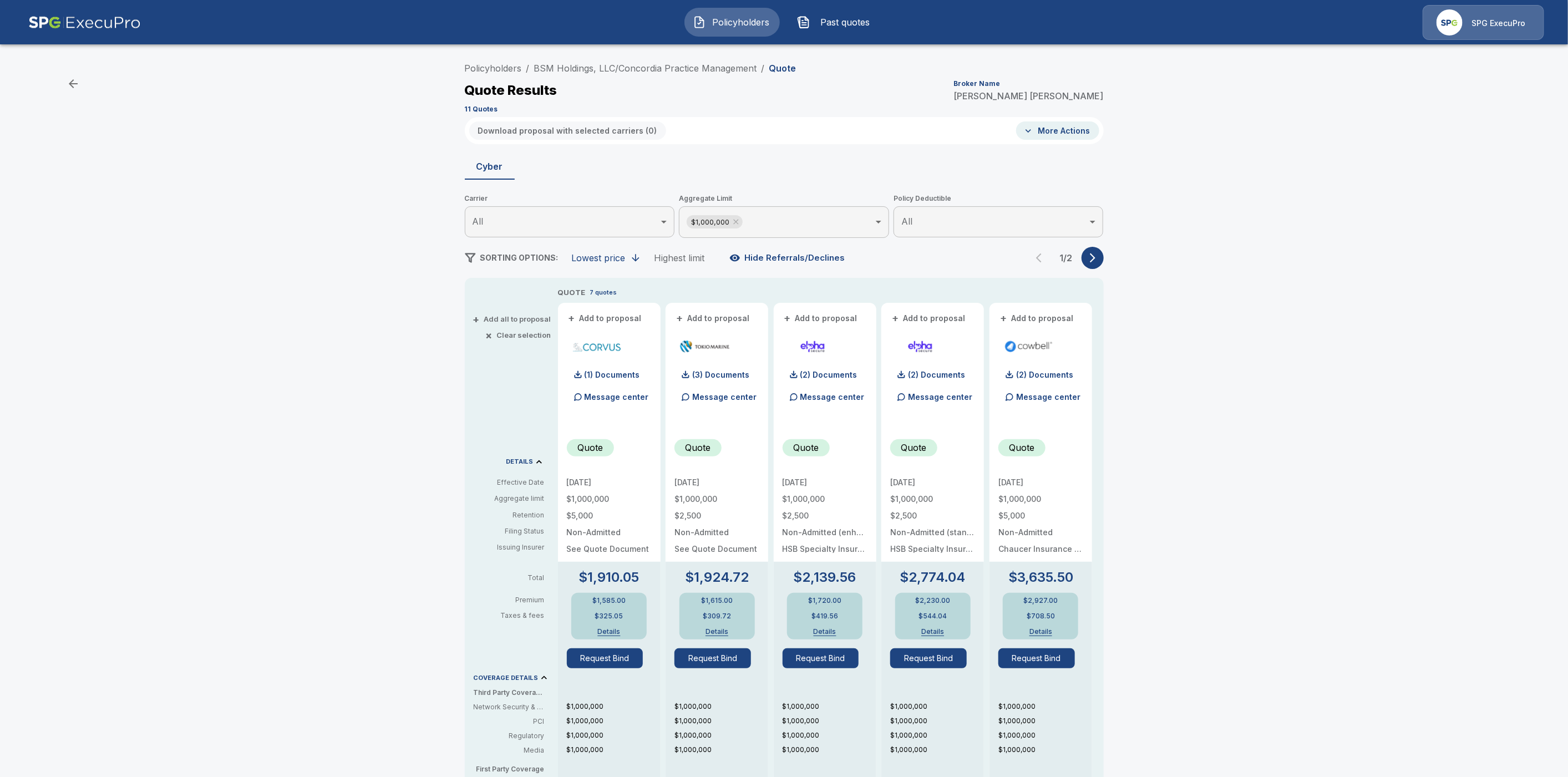
click at [975, 224] on body "Policyholders Past quotes SPG ExecuPro Policyholders / BSM Holdings, LLC/Concor…" at bounding box center [784, 564] width 1568 height 1128
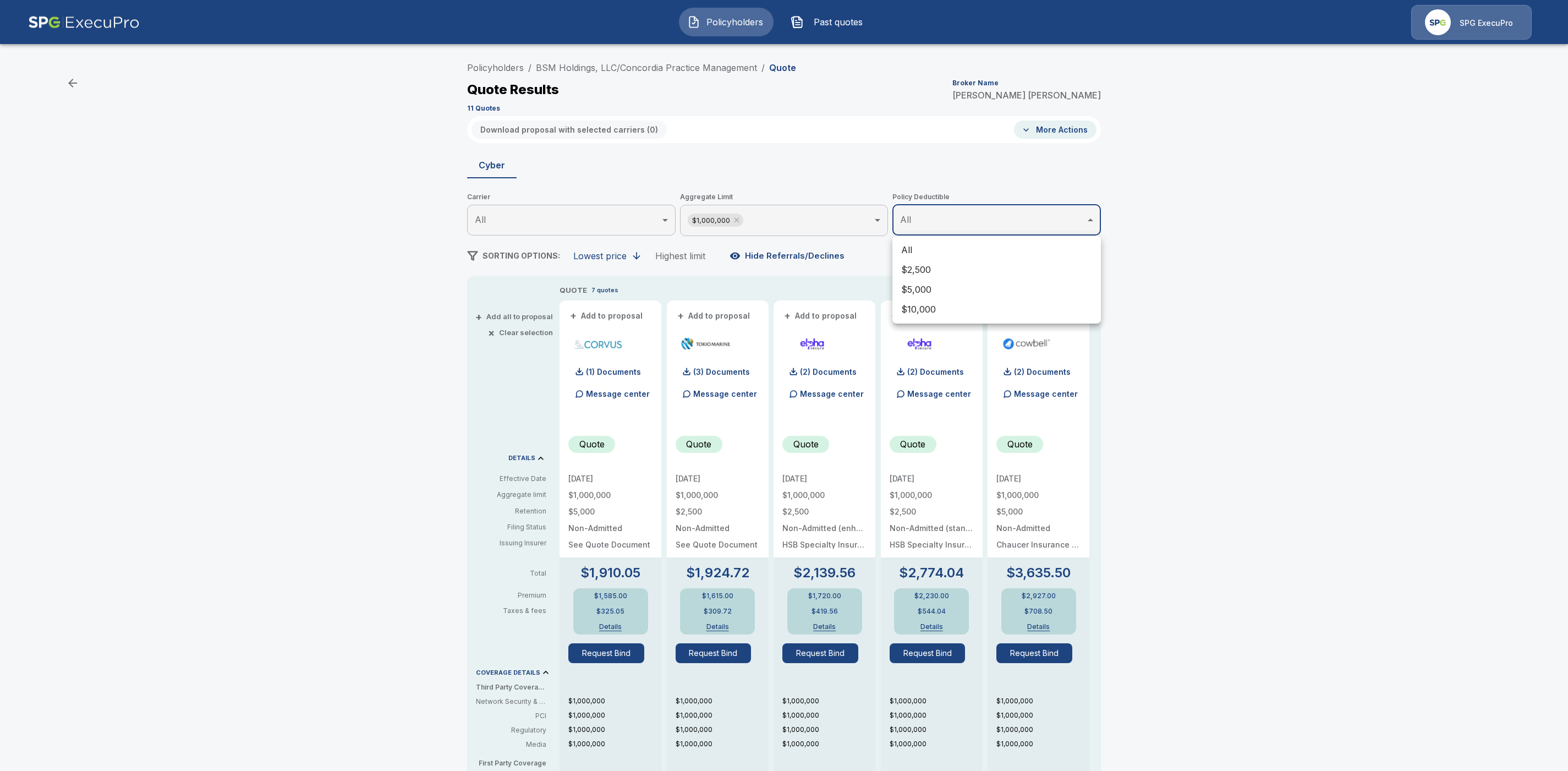
click at [953, 287] on li "$5,000" at bounding box center [996, 289] width 209 height 20
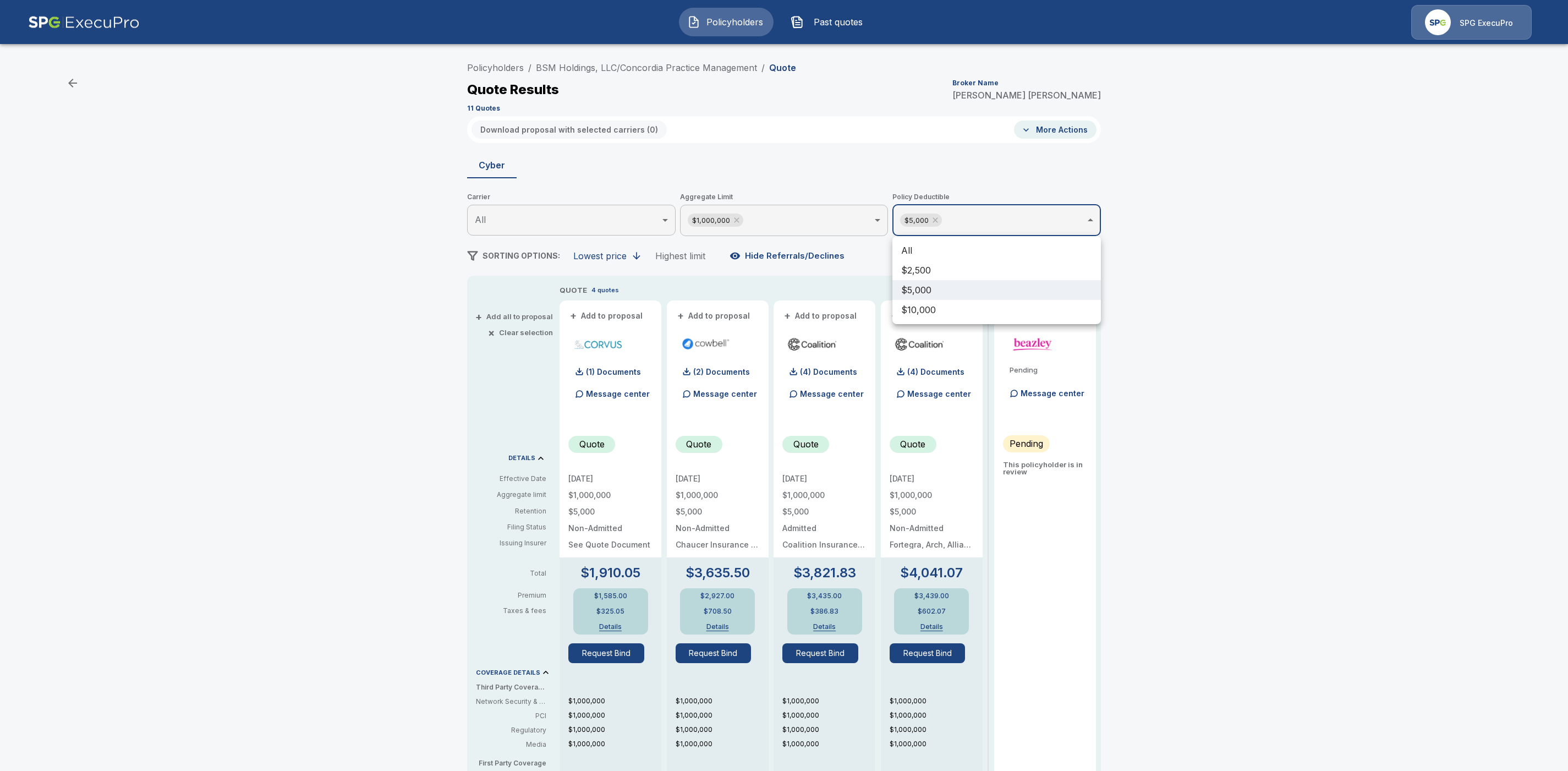
click at [1262, 388] on div at bounding box center [784, 386] width 1568 height 771
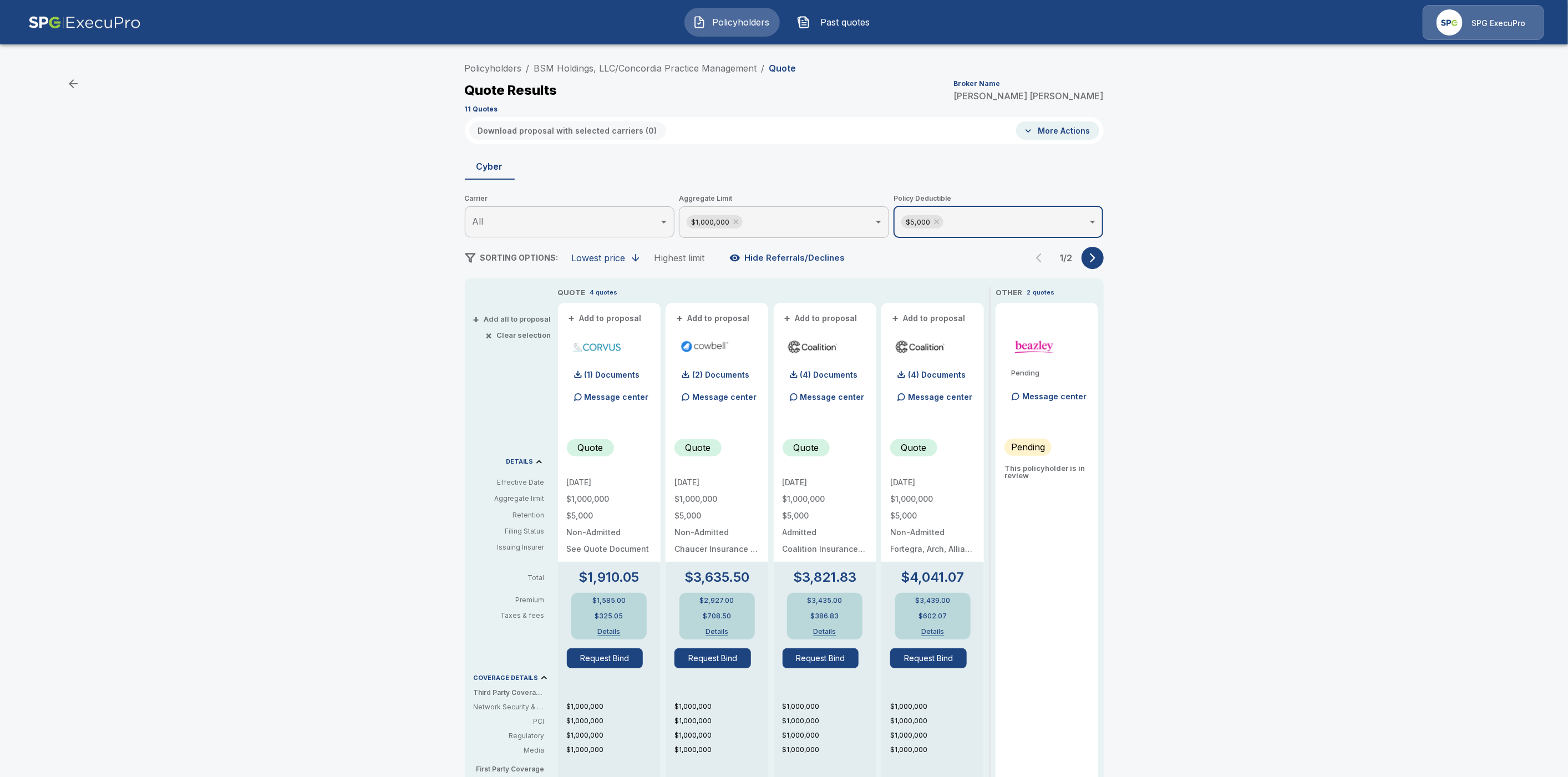
click at [1101, 263] on button "button" at bounding box center [1093, 258] width 22 height 22
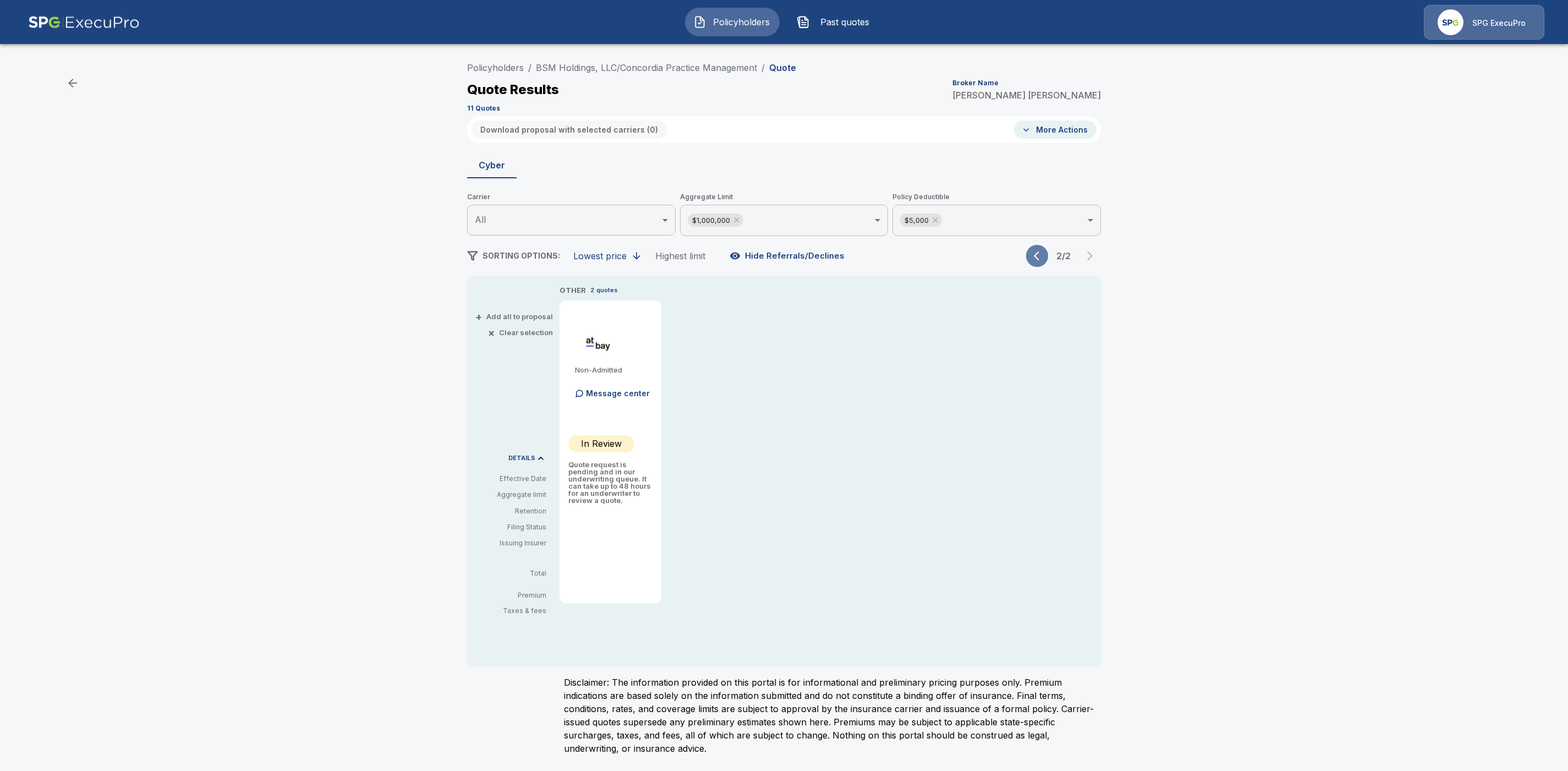
click at [1036, 255] on icon "button" at bounding box center [1036, 256] width 5 height 9
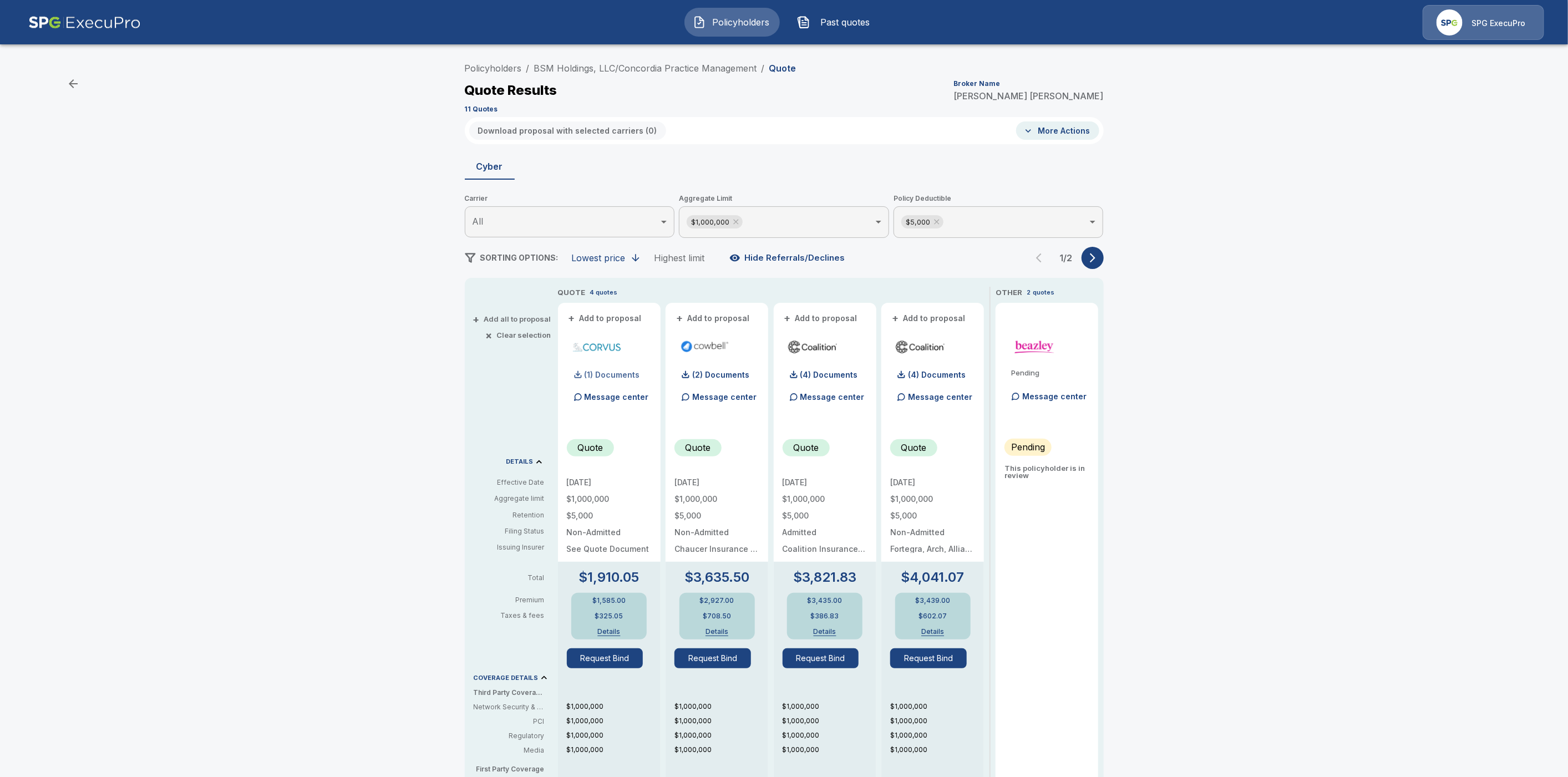
click at [631, 374] on p "(1) Documents" at bounding box center [612, 375] width 55 height 8
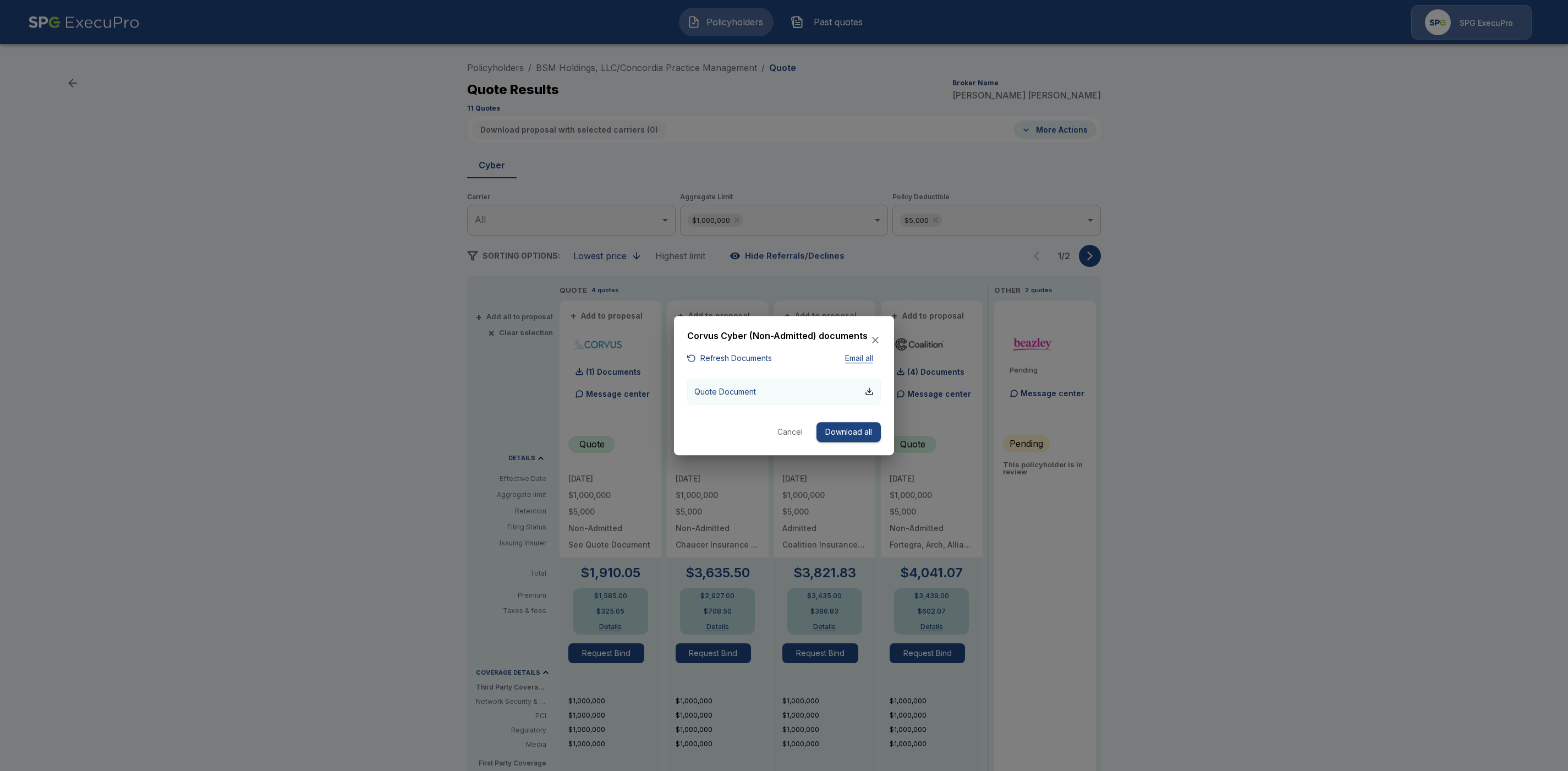
click at [785, 393] on button "Quote Document" at bounding box center [784, 392] width 194 height 26
click at [876, 341] on icon "button" at bounding box center [875, 340] width 7 height 7
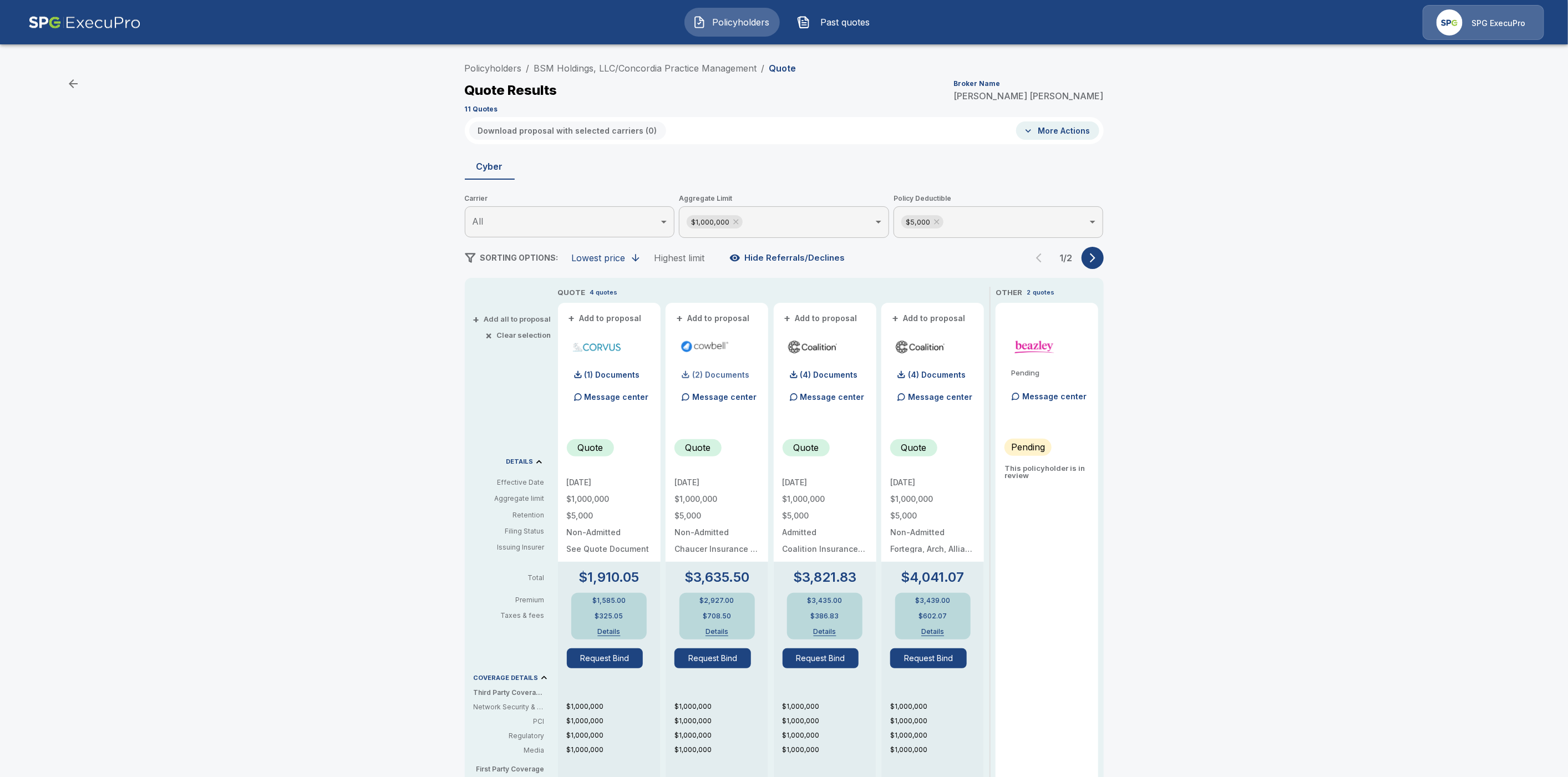
click at [735, 374] on p "(2) Documents" at bounding box center [720, 375] width 57 height 8
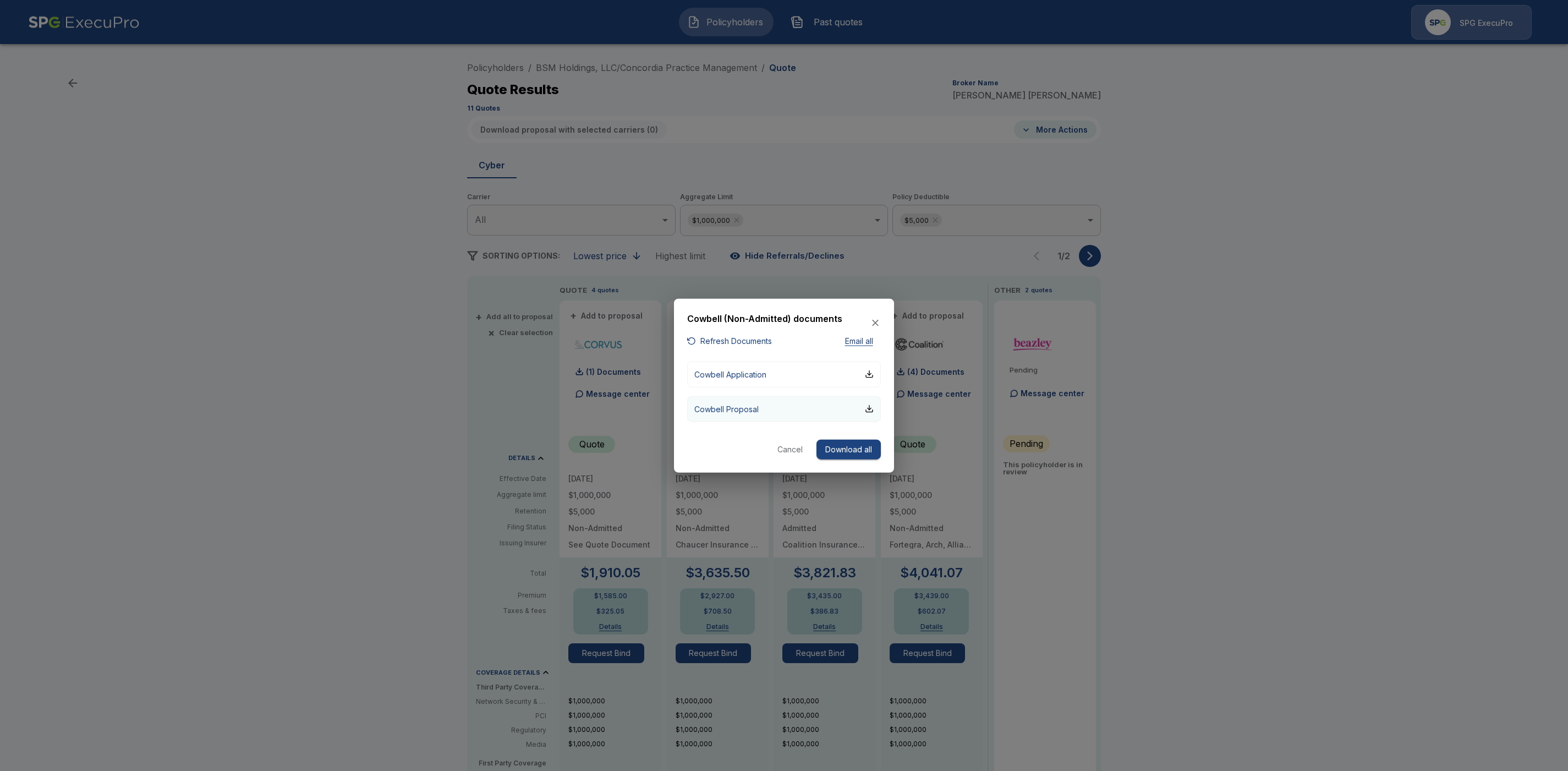
click at [773, 408] on button "Cowbell Proposal" at bounding box center [784, 409] width 194 height 26
click at [794, 450] on button "Cancel" at bounding box center [790, 449] width 35 height 20
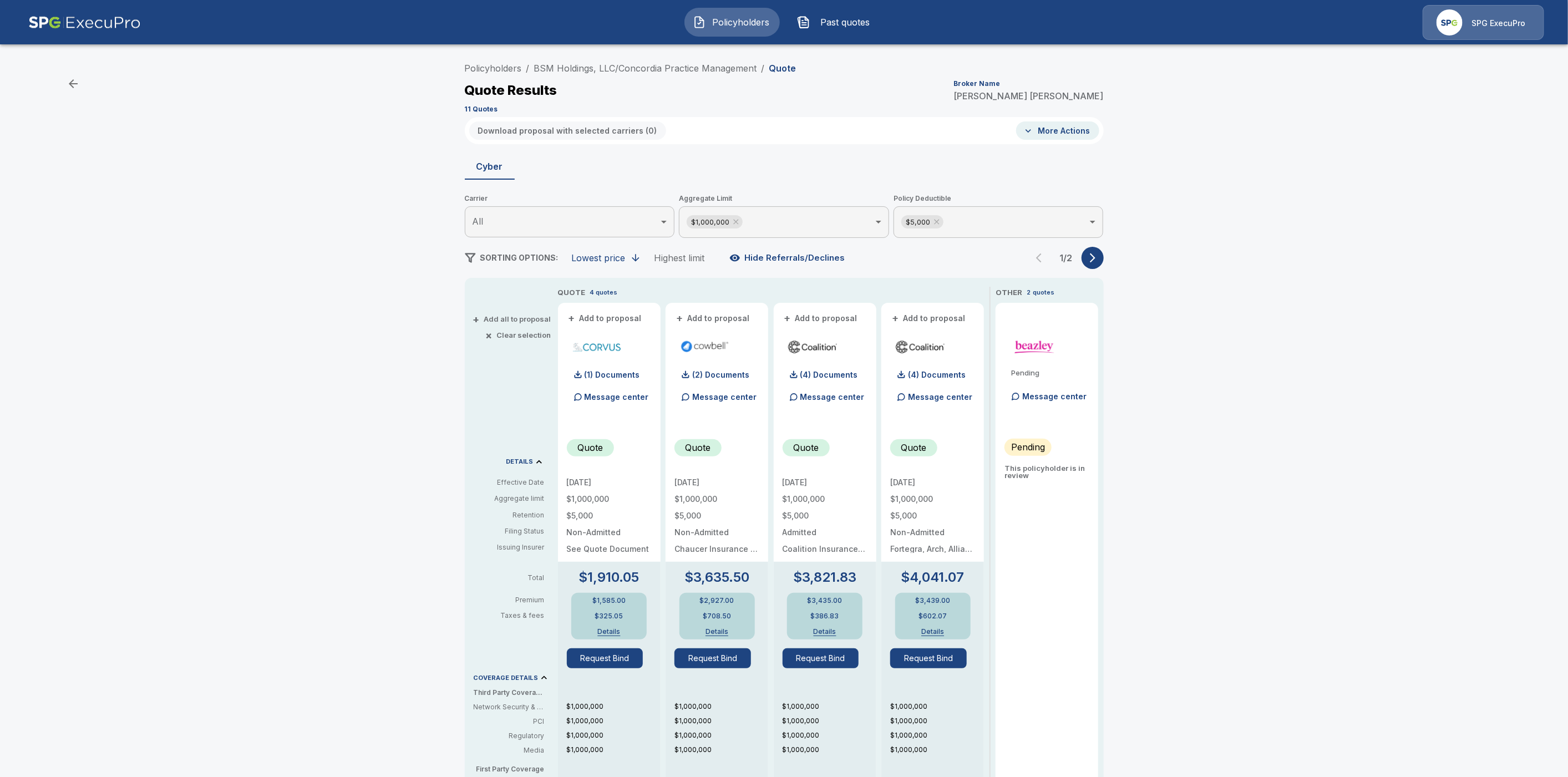
click at [1104, 257] on button "button" at bounding box center [1093, 258] width 22 height 22
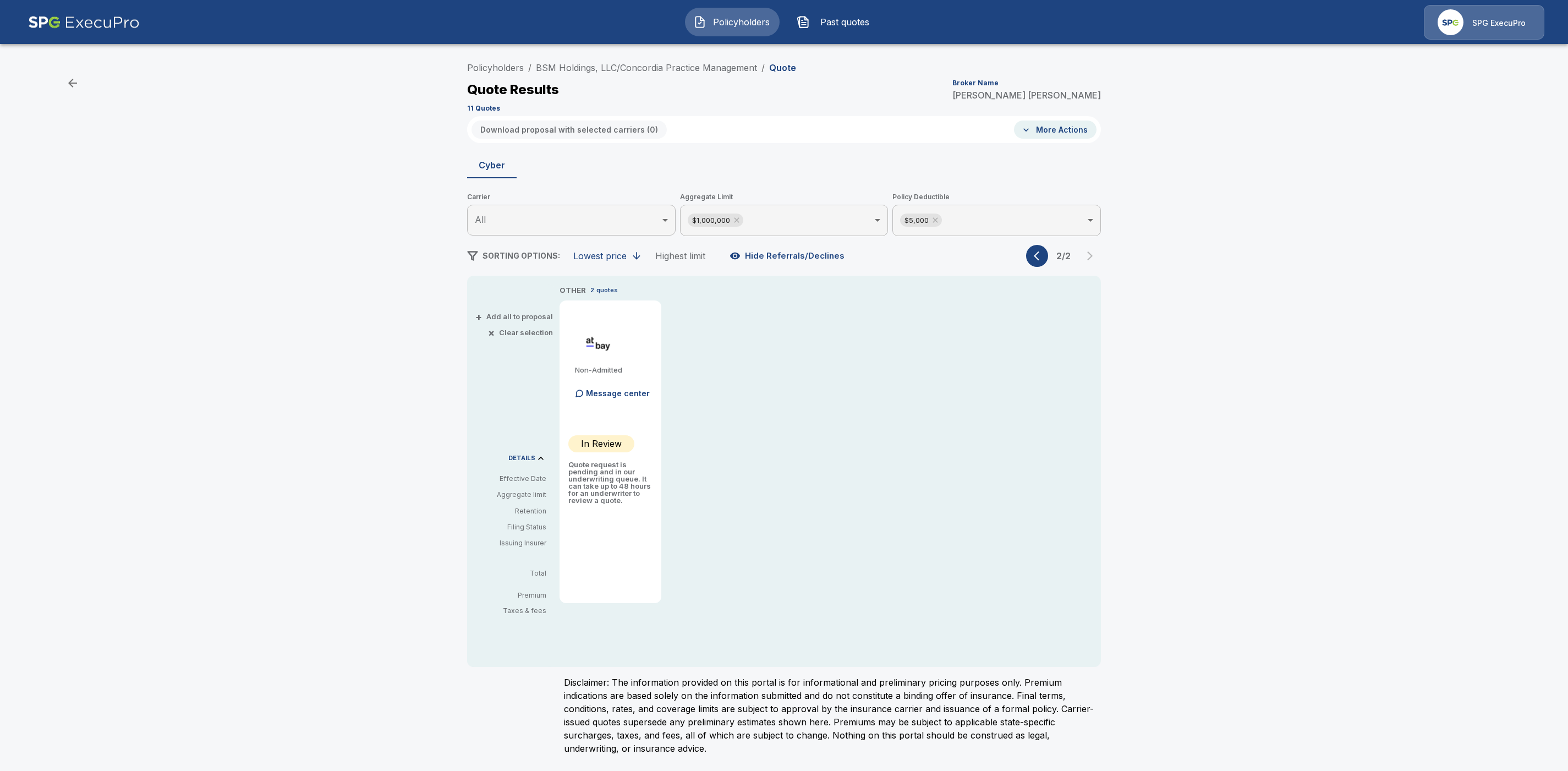
click at [1037, 257] on icon "button" at bounding box center [1039, 256] width 11 height 11
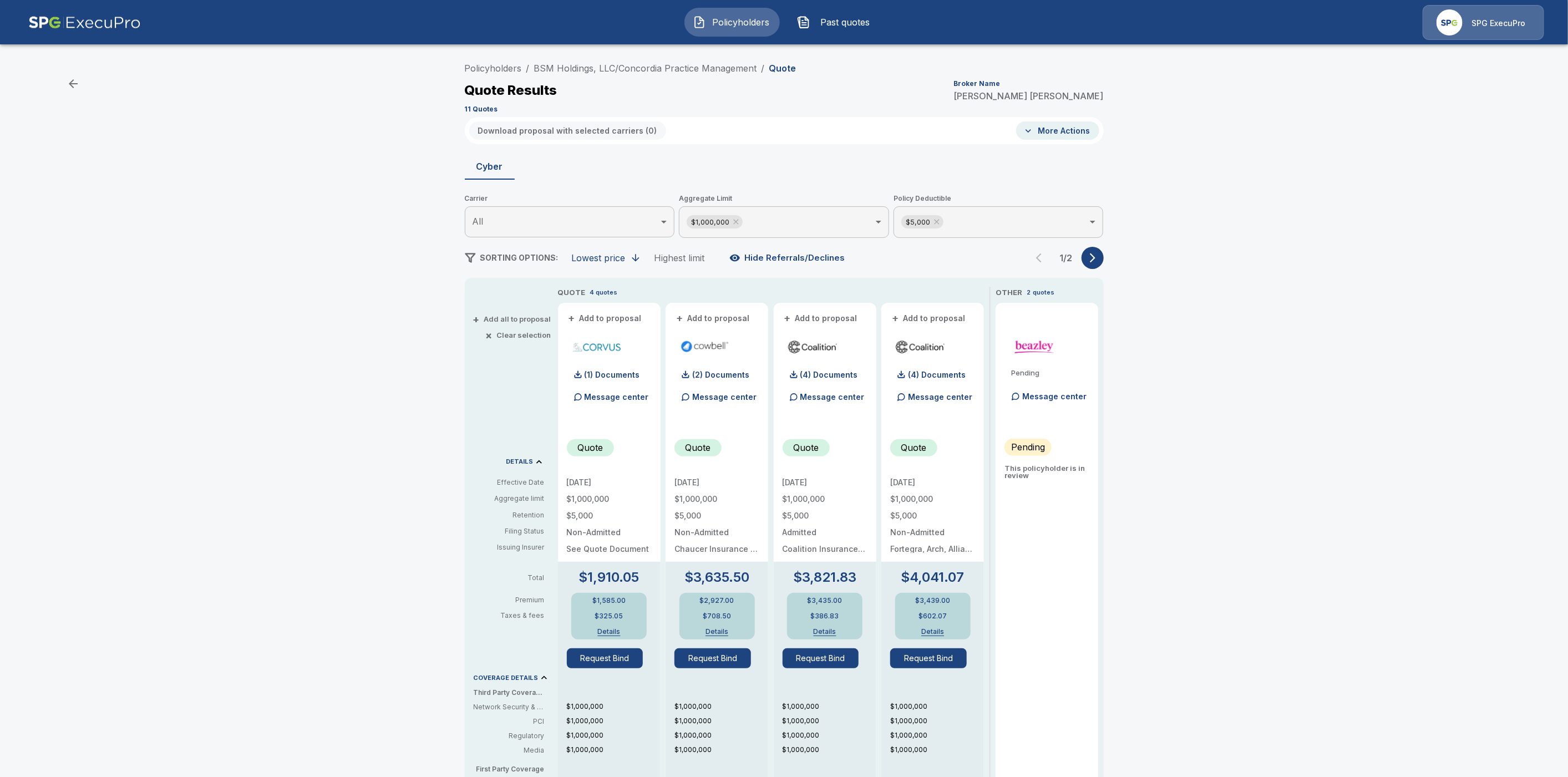
click at [1100, 251] on button "button" at bounding box center [1093, 258] width 22 height 22
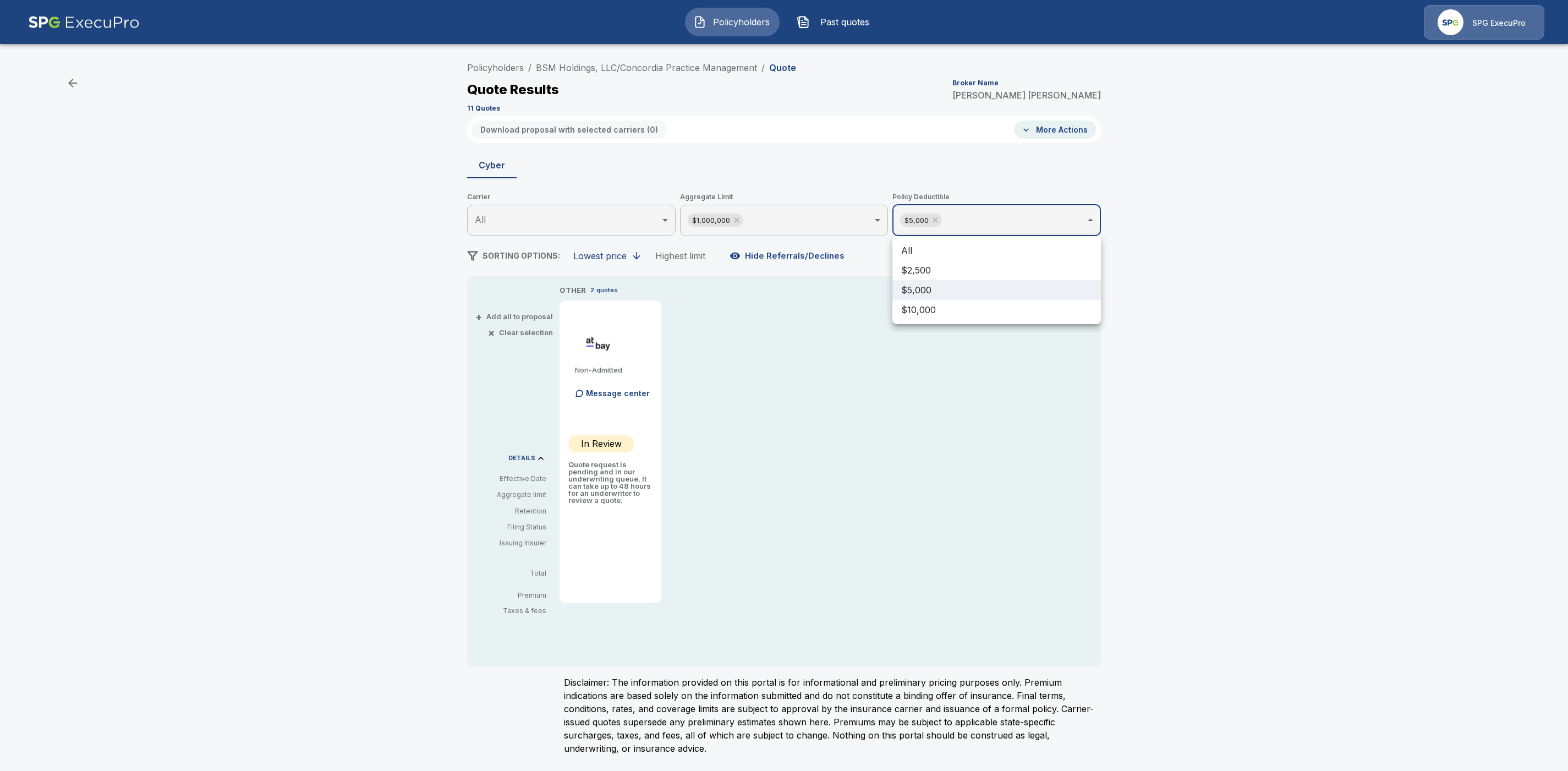
click at [990, 214] on body "Policyholders Past quotes SPG ExecuPro Policyholders / BSM Holdings, LLC/Concor…" at bounding box center [784, 384] width 1568 height 769
click at [956, 268] on li "$2,500" at bounding box center [996, 270] width 209 height 20
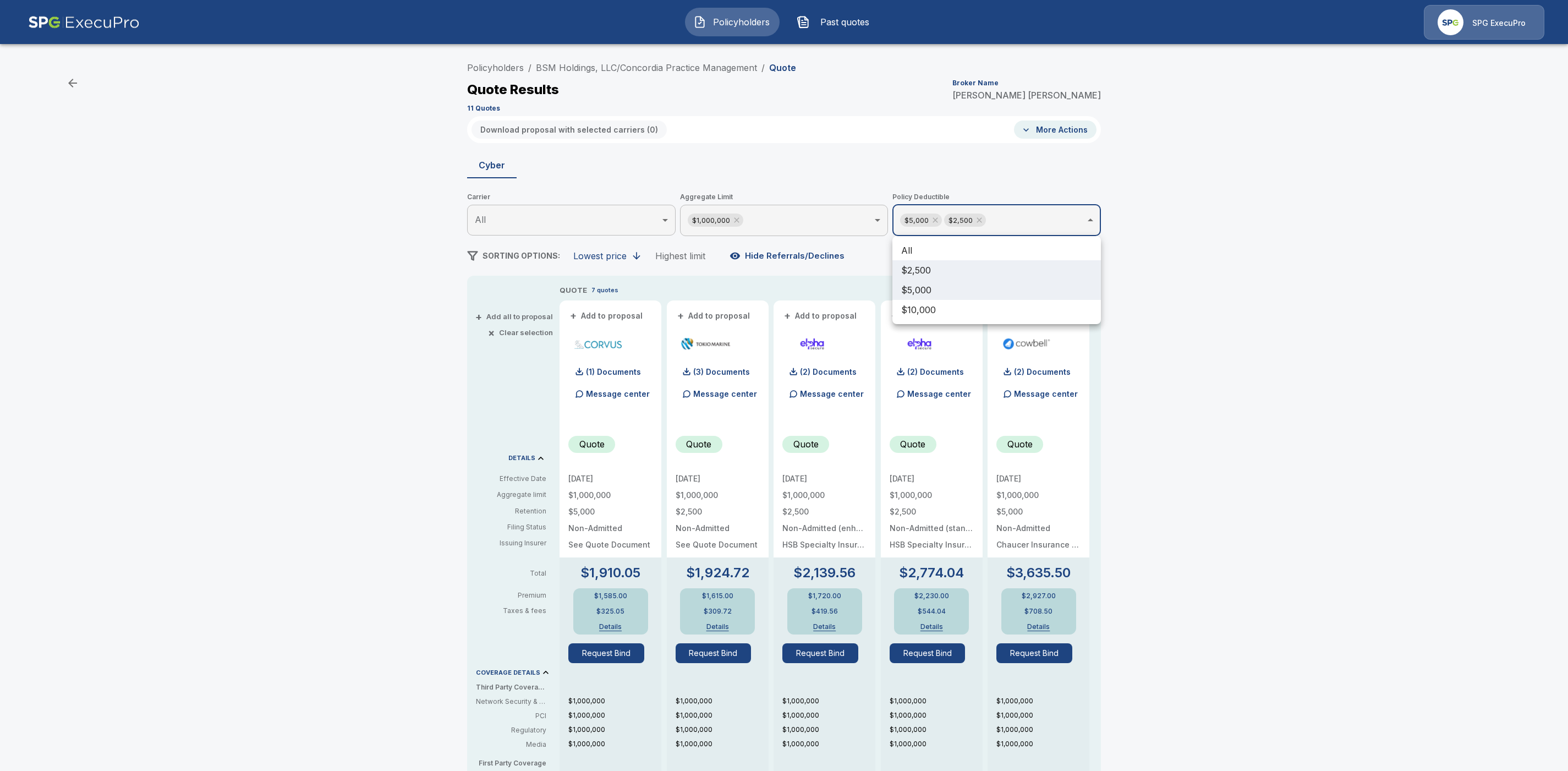
click at [1203, 332] on div at bounding box center [784, 386] width 1568 height 771
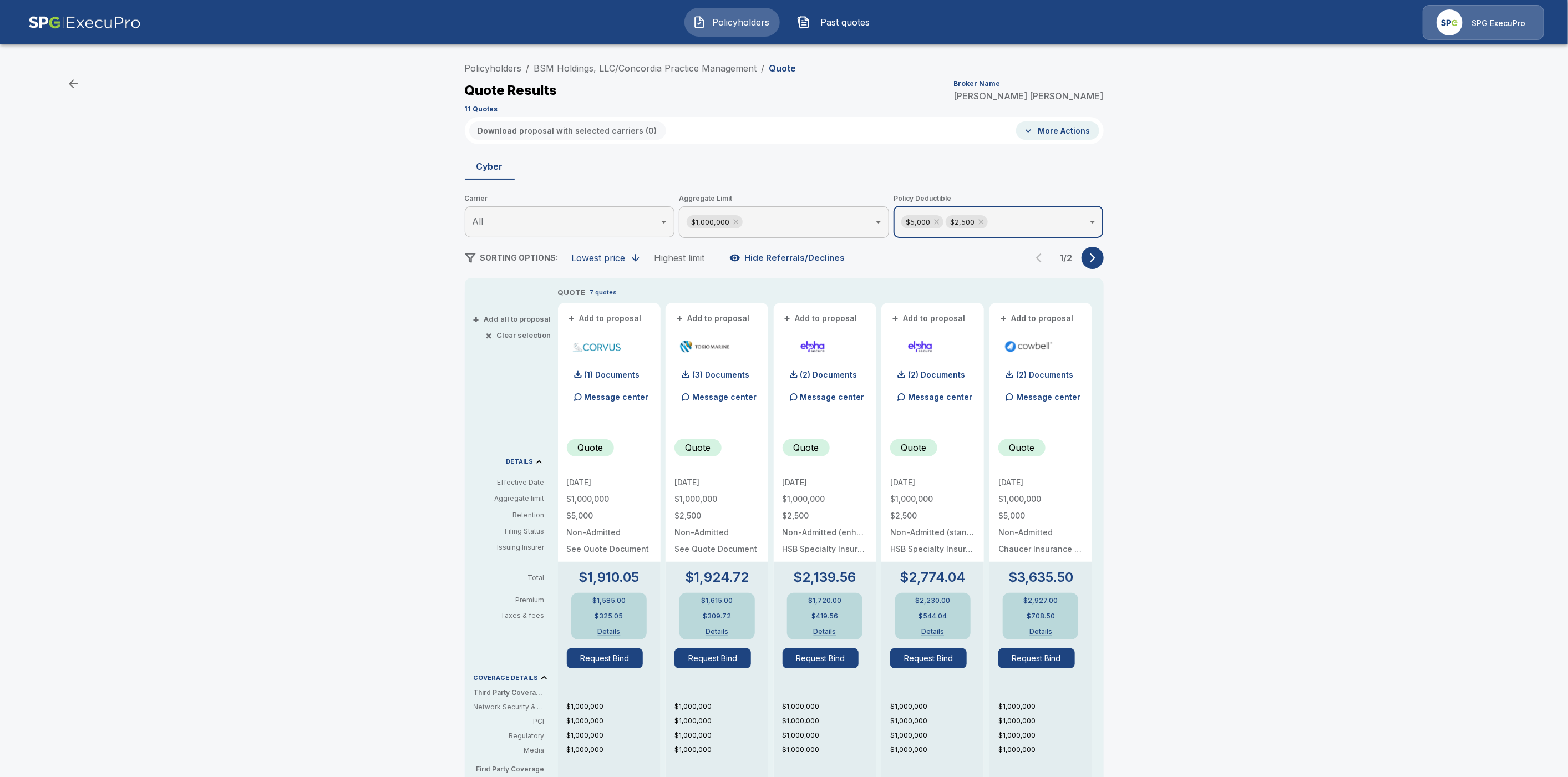
click at [941, 222] on icon at bounding box center [937, 222] width 9 height 9
type input "****"
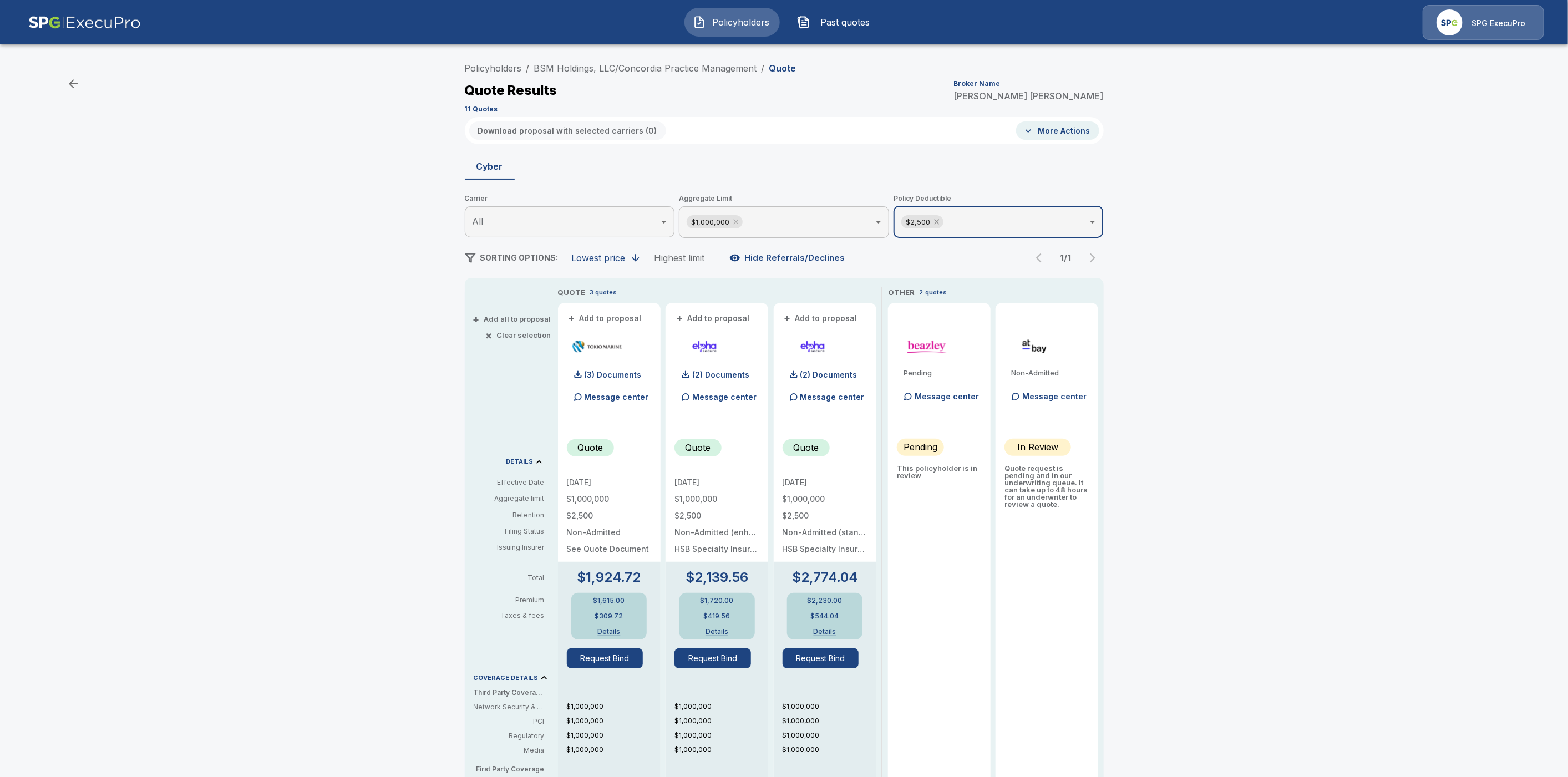
click at [941, 223] on icon at bounding box center [937, 222] width 9 height 9
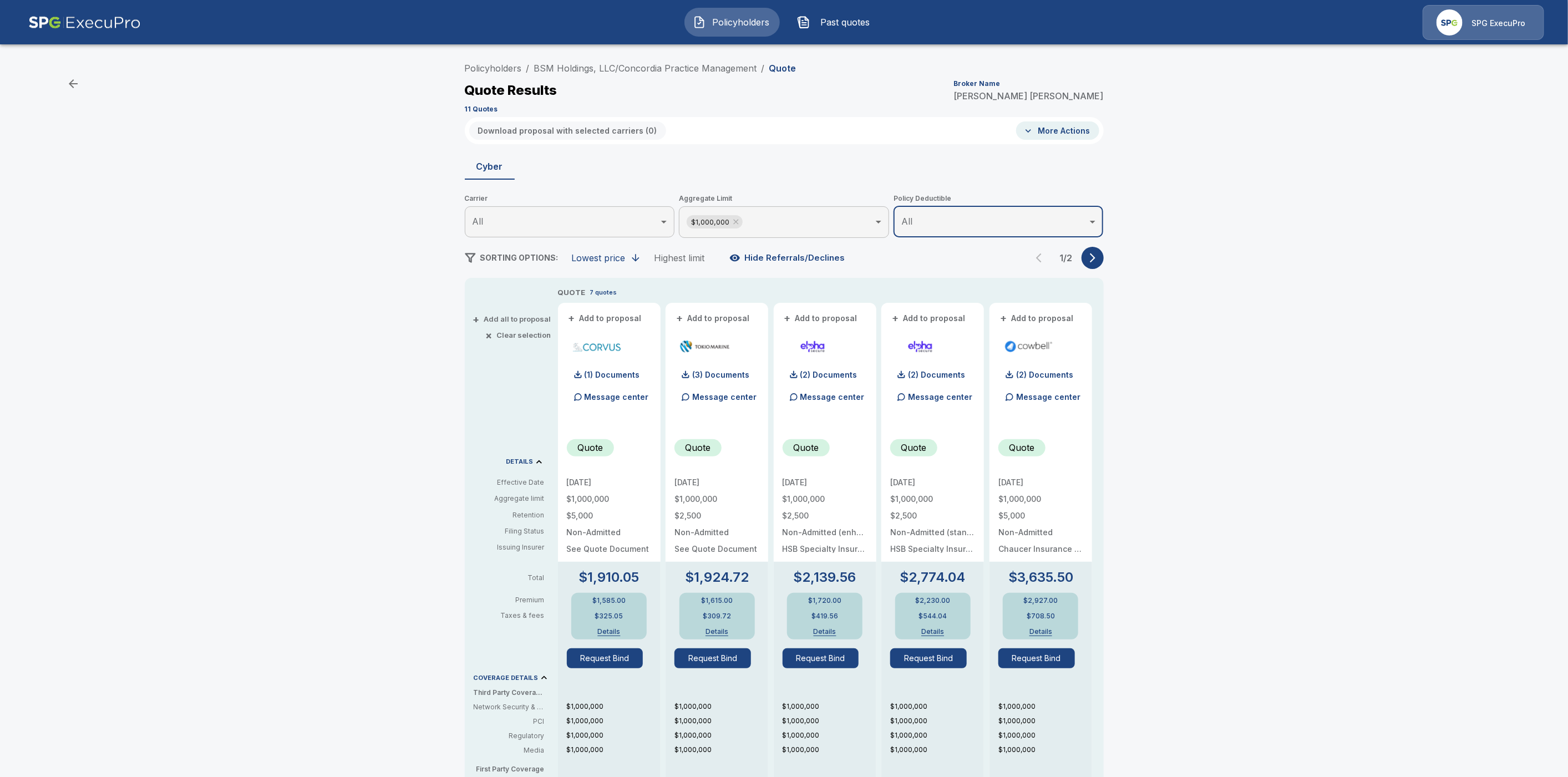
click at [961, 222] on body "Policyholders Past quotes SPG ExecuPro Policyholders / BSM Holdings, LLC/Concor…" at bounding box center [784, 564] width 1568 height 1128
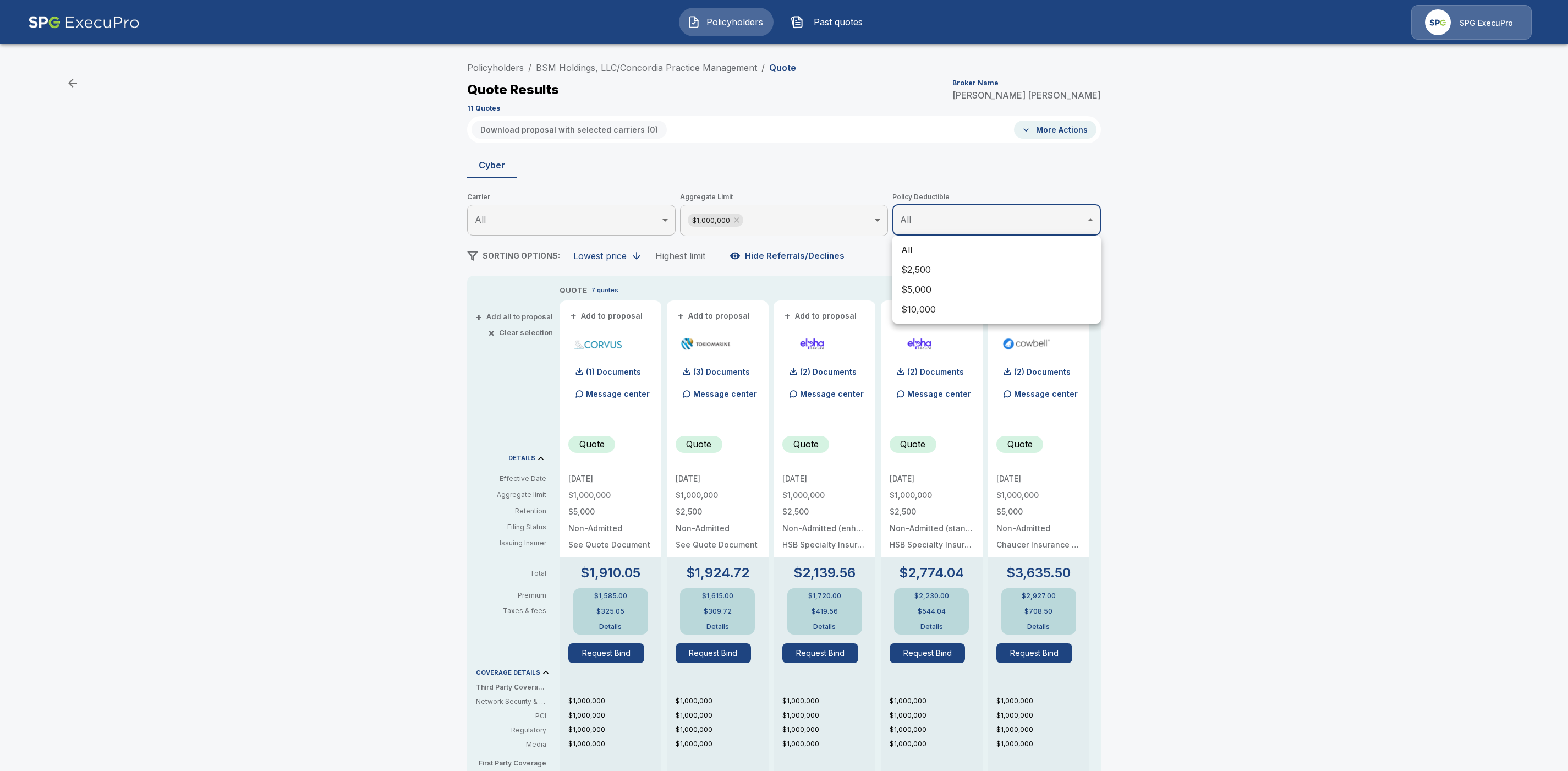
click at [933, 281] on li "$5,000" at bounding box center [996, 289] width 209 height 20
type input "****"
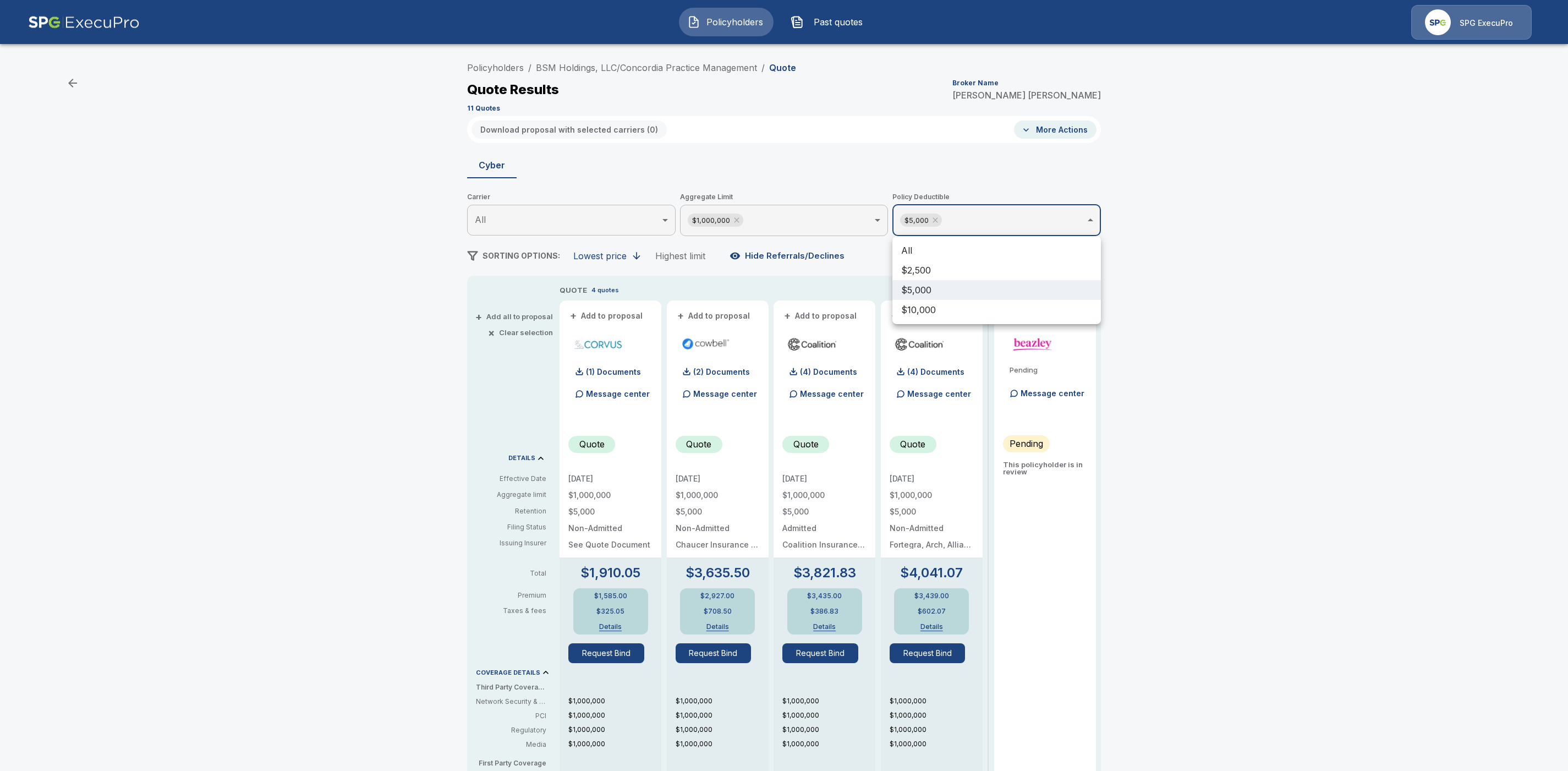
click at [1239, 323] on div at bounding box center [784, 386] width 1568 height 771
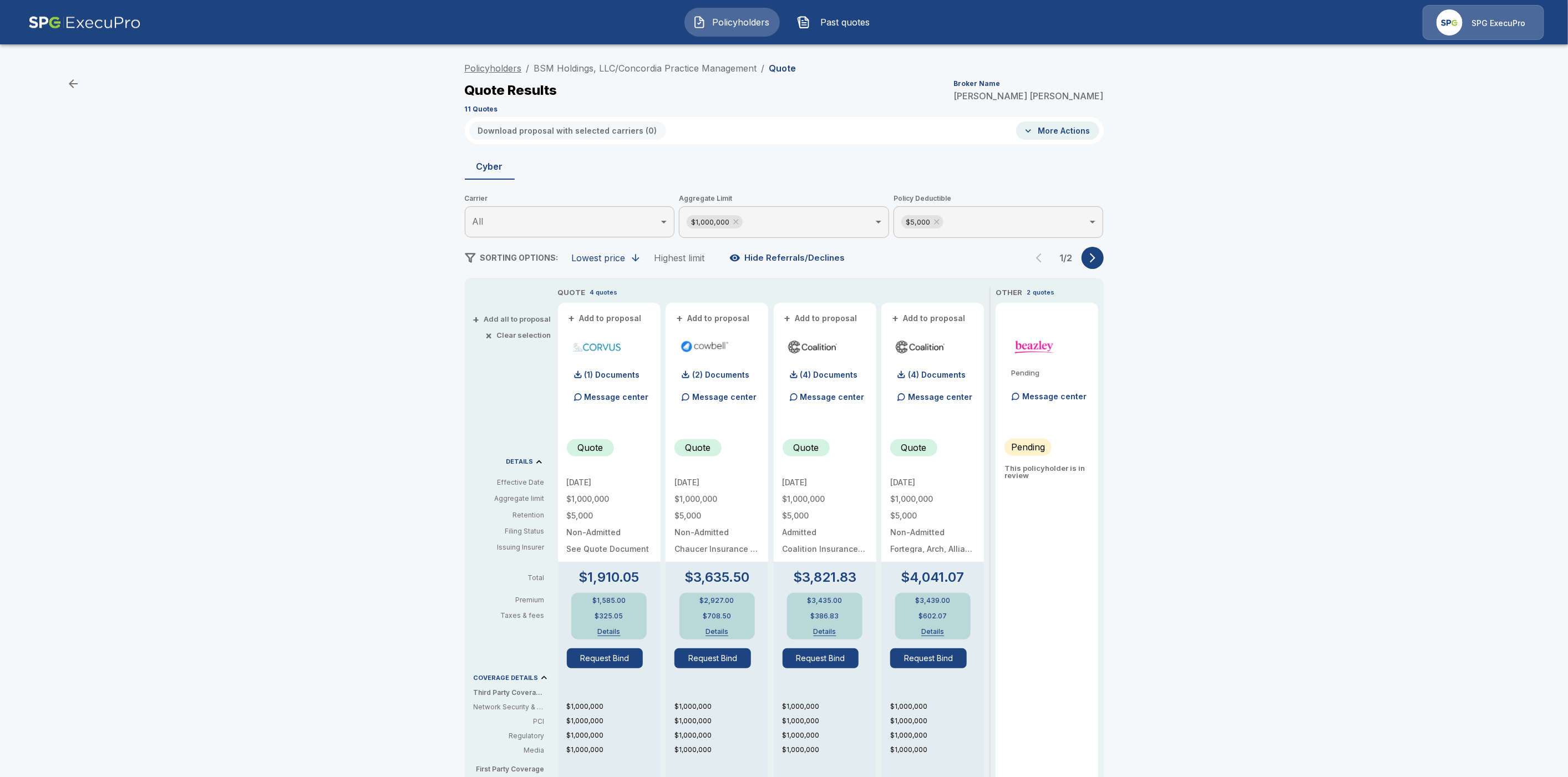
drag, startPoint x: 511, startPoint y: 74, endPoint x: 511, endPoint y: 66, distance: 8.0
click at [511, 74] on li "Policyholders" at bounding box center [493, 68] width 57 height 14
click at [511, 66] on link "Policyholders" at bounding box center [493, 68] width 57 height 11
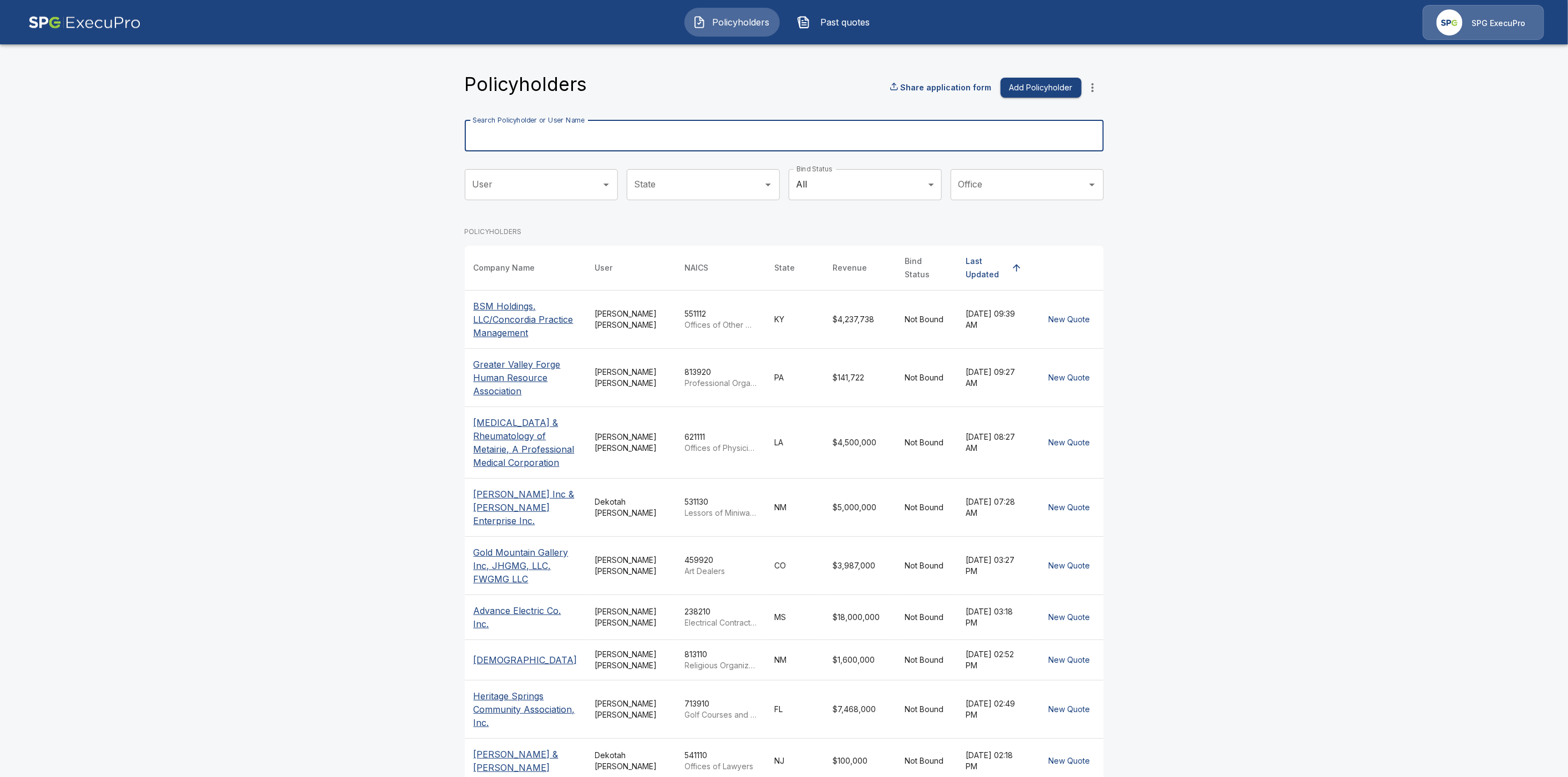
click at [558, 141] on input "Search Policyholder or User Name" at bounding box center [778, 136] width 627 height 31
paste input "**********"
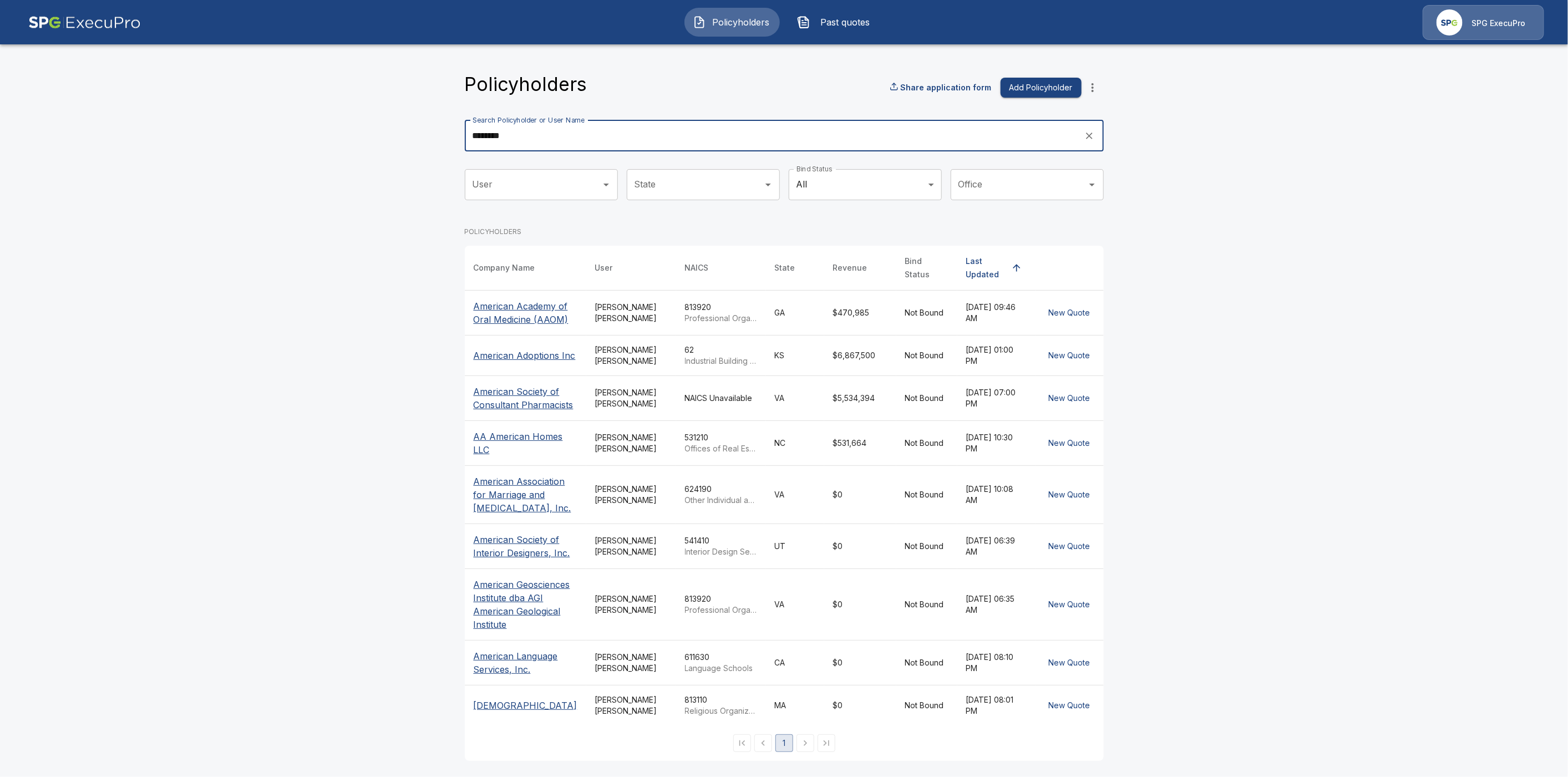
type input "********"
click at [506, 309] on p "American Academy of Oral Medicine (AAOM)" at bounding box center [525, 312] width 104 height 26
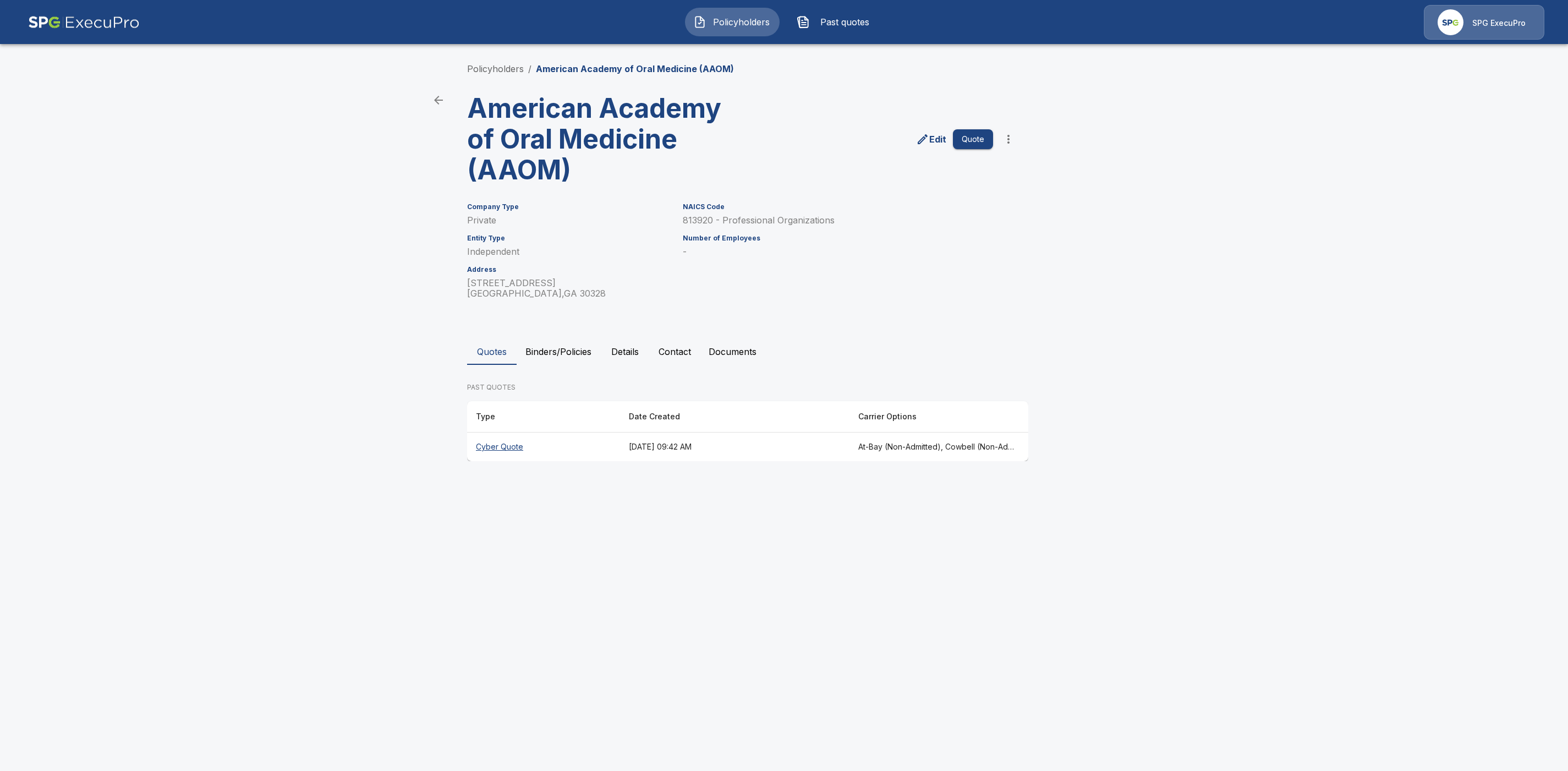
drag, startPoint x: 511, startPoint y: 445, endPoint x: 642, endPoint y: 524, distance: 153.0
click at [511, 445] on th "Cyber Quote" at bounding box center [543, 447] width 153 height 29
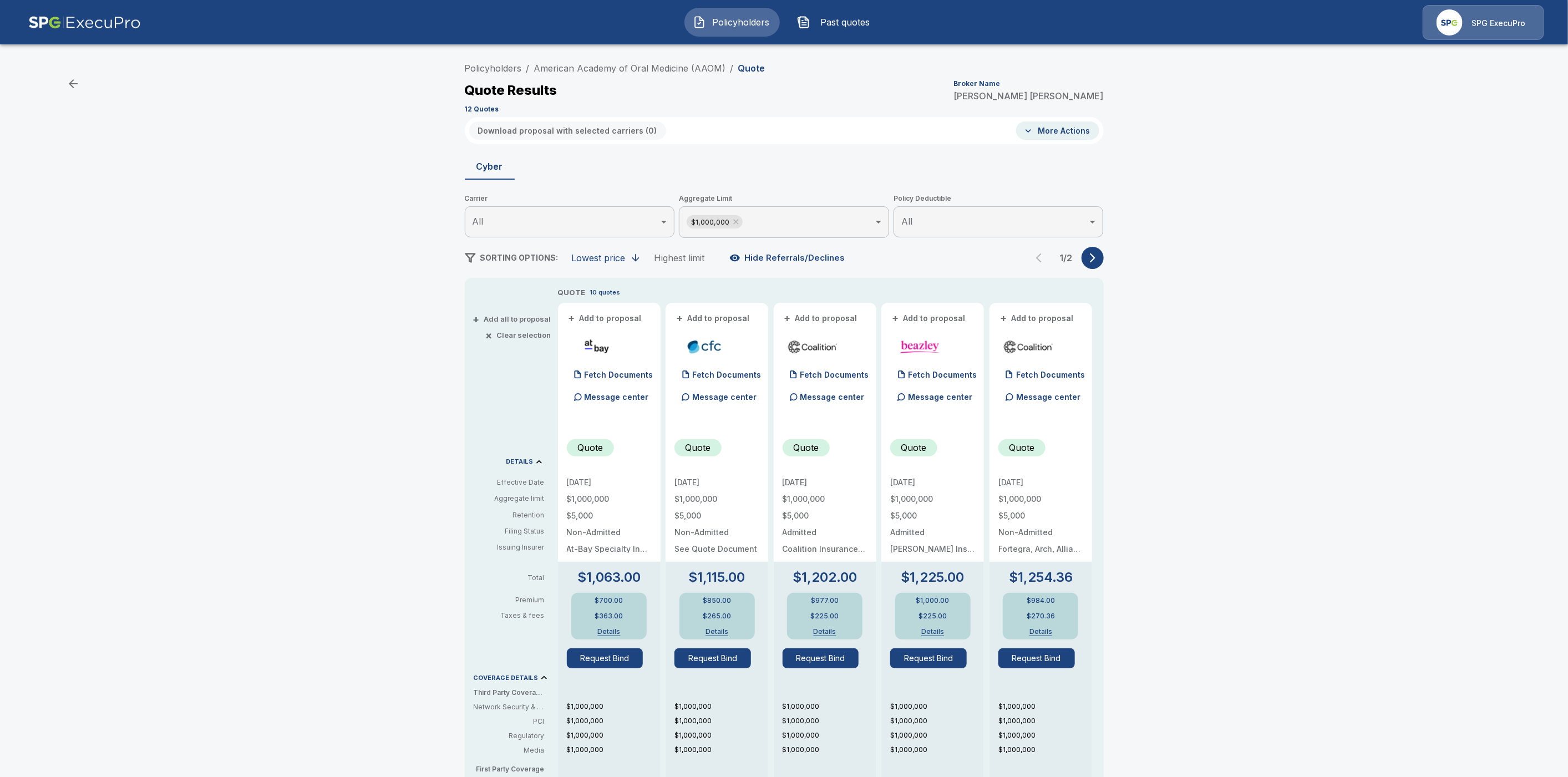
click at [1104, 258] on button "button" at bounding box center [1093, 258] width 22 height 22
click at [628, 69] on link "American Academy of Oral Medicine (AAOM)" at bounding box center [630, 68] width 192 height 11
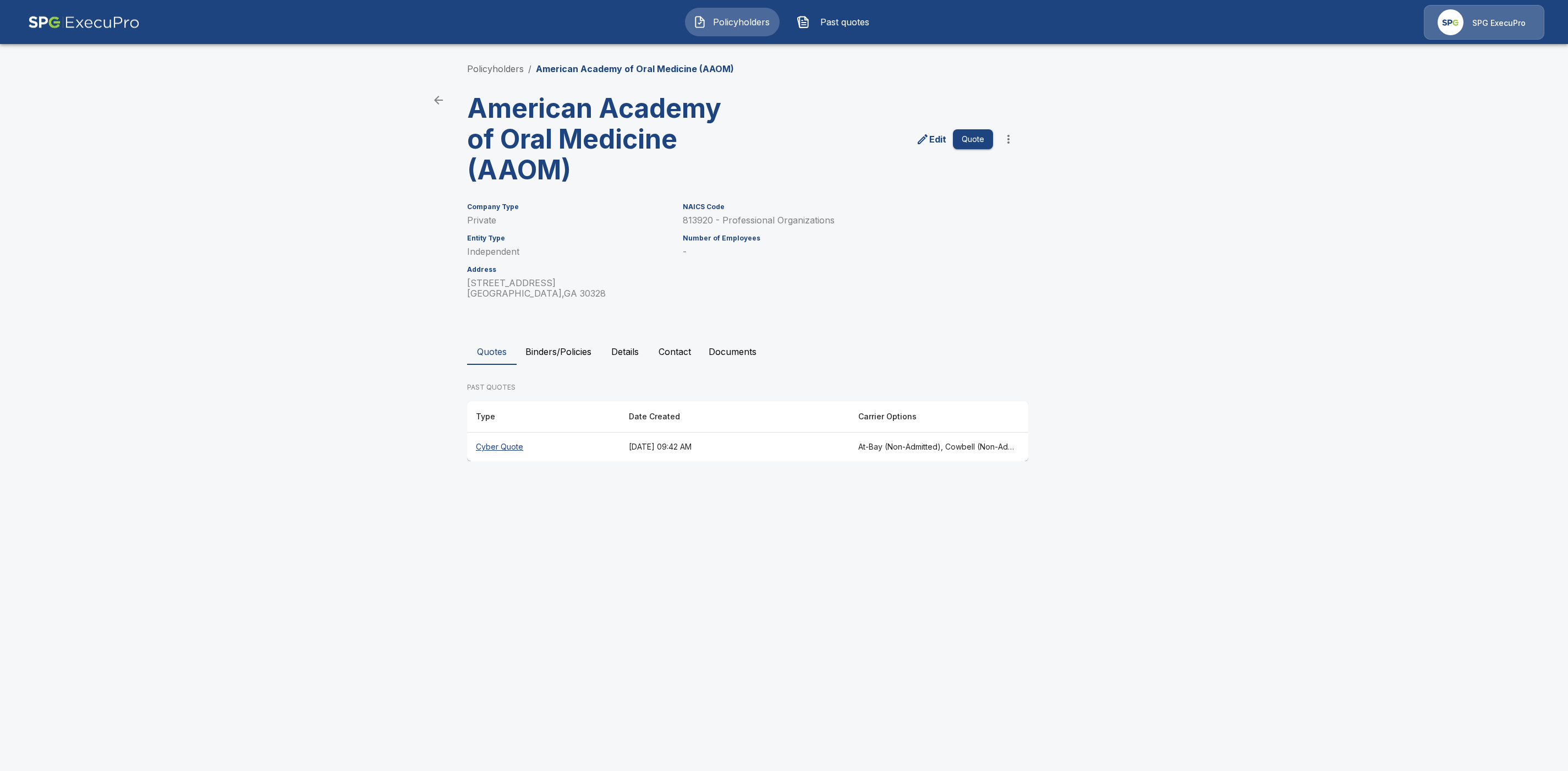
click at [508, 444] on th "Cyber Quote" at bounding box center [543, 447] width 153 height 29
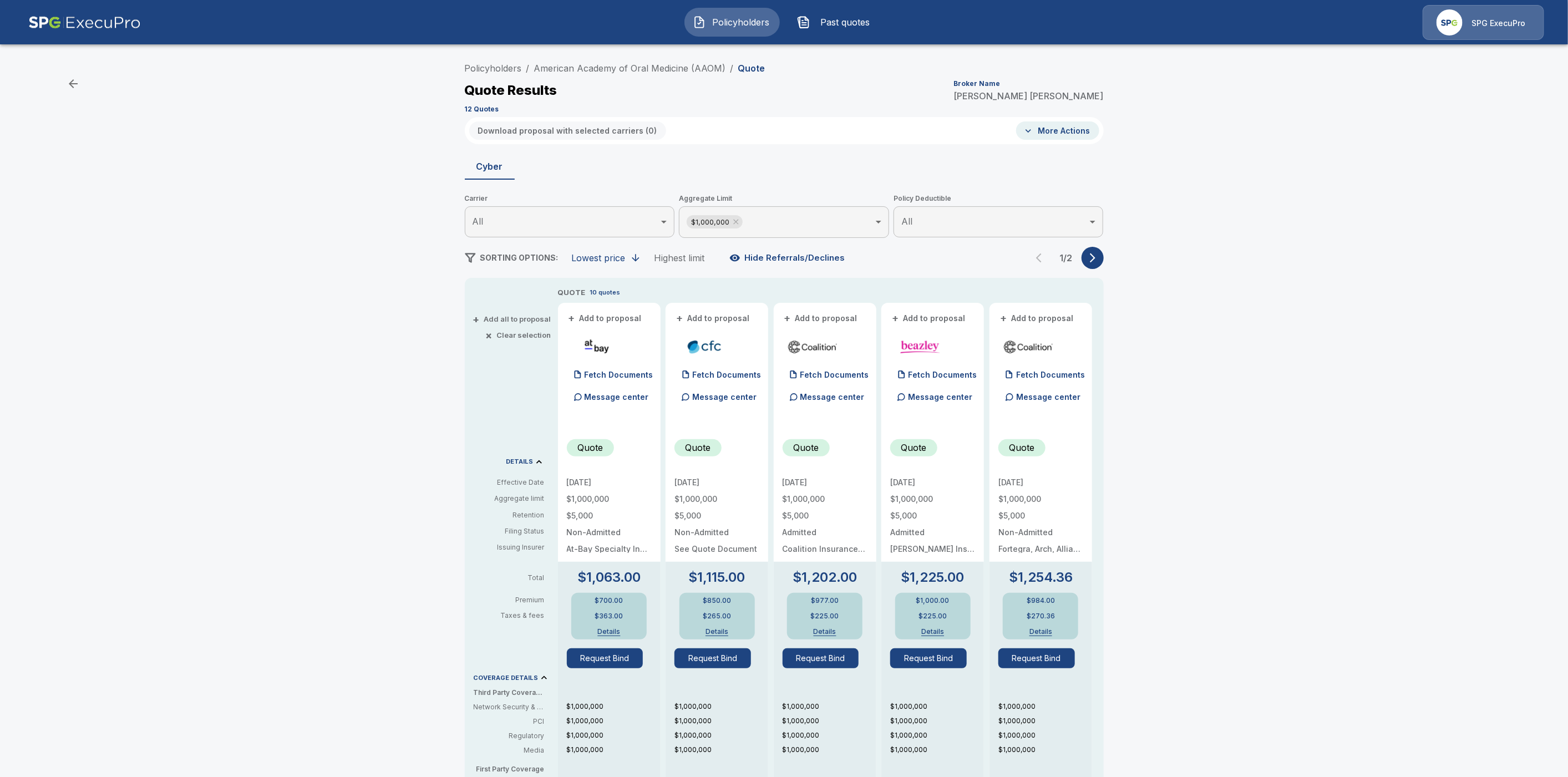
click at [1065, 134] on button "More Actions" at bounding box center [1058, 131] width 83 height 18
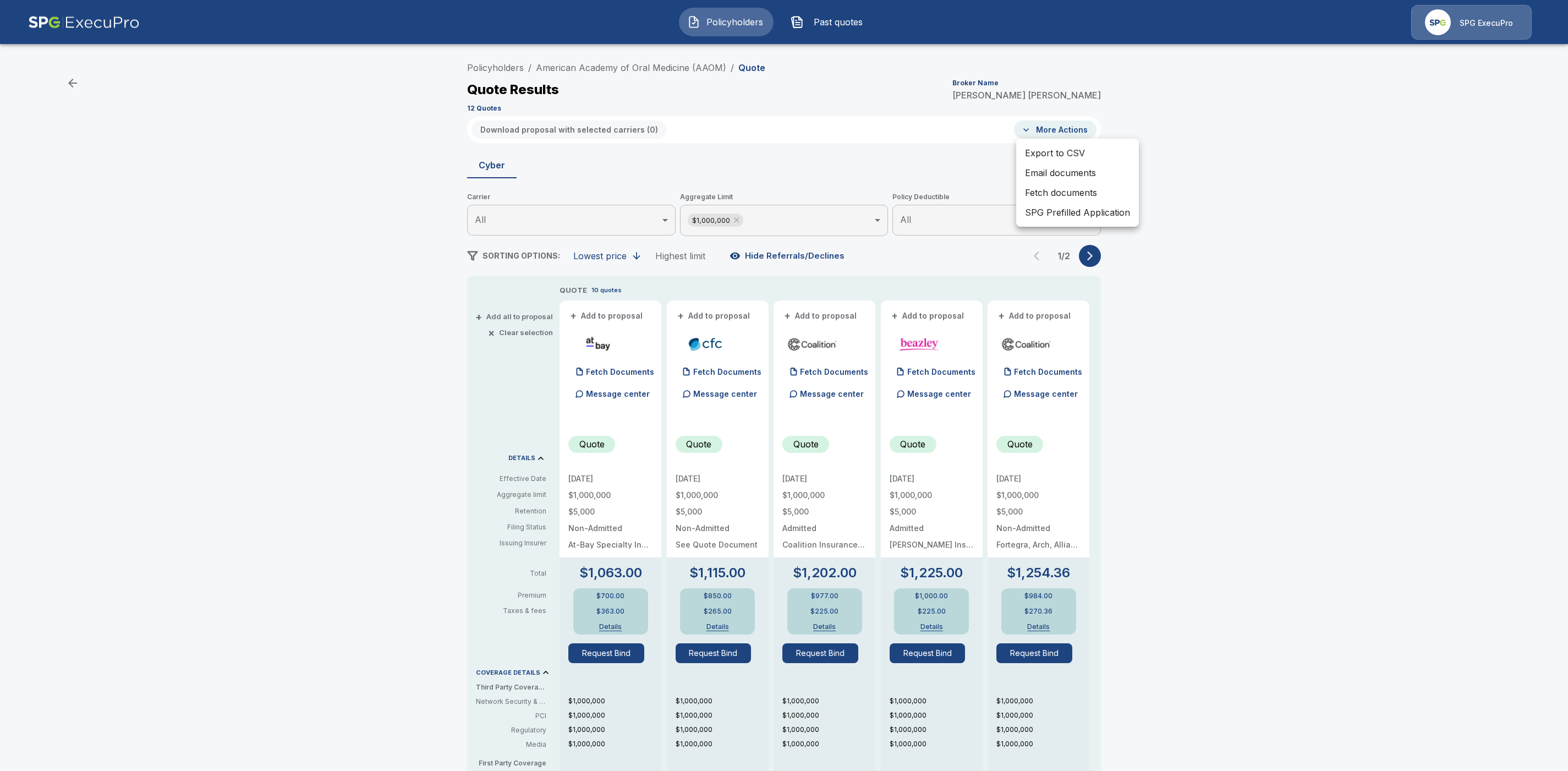
click at [1052, 187] on li "Fetch documents" at bounding box center [1077, 192] width 123 height 20
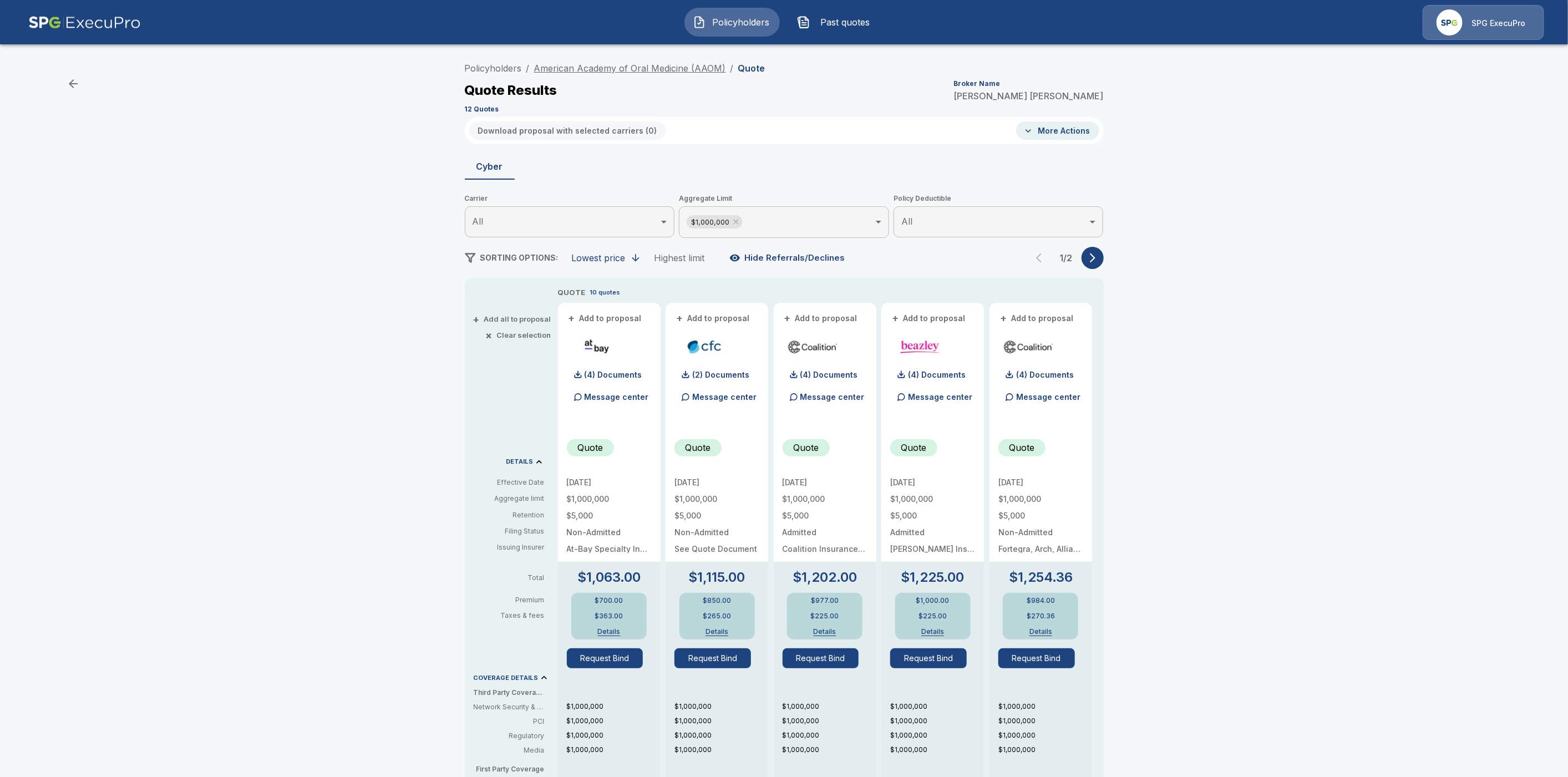
click at [585, 67] on link "American Academy of Oral Medicine (AAOM)" at bounding box center [630, 68] width 192 height 11
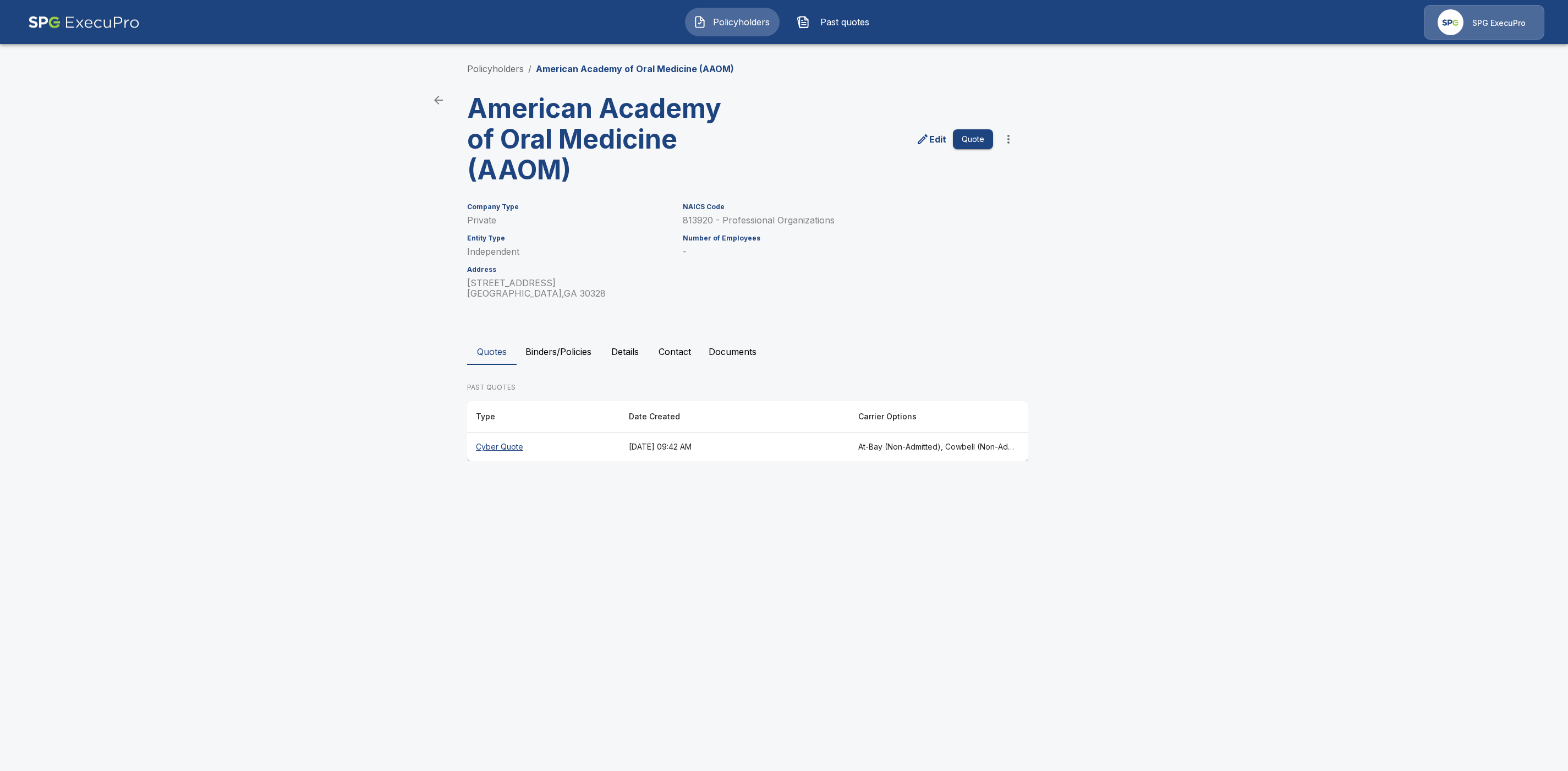
click at [503, 447] on th "Cyber Quote" at bounding box center [543, 447] width 153 height 29
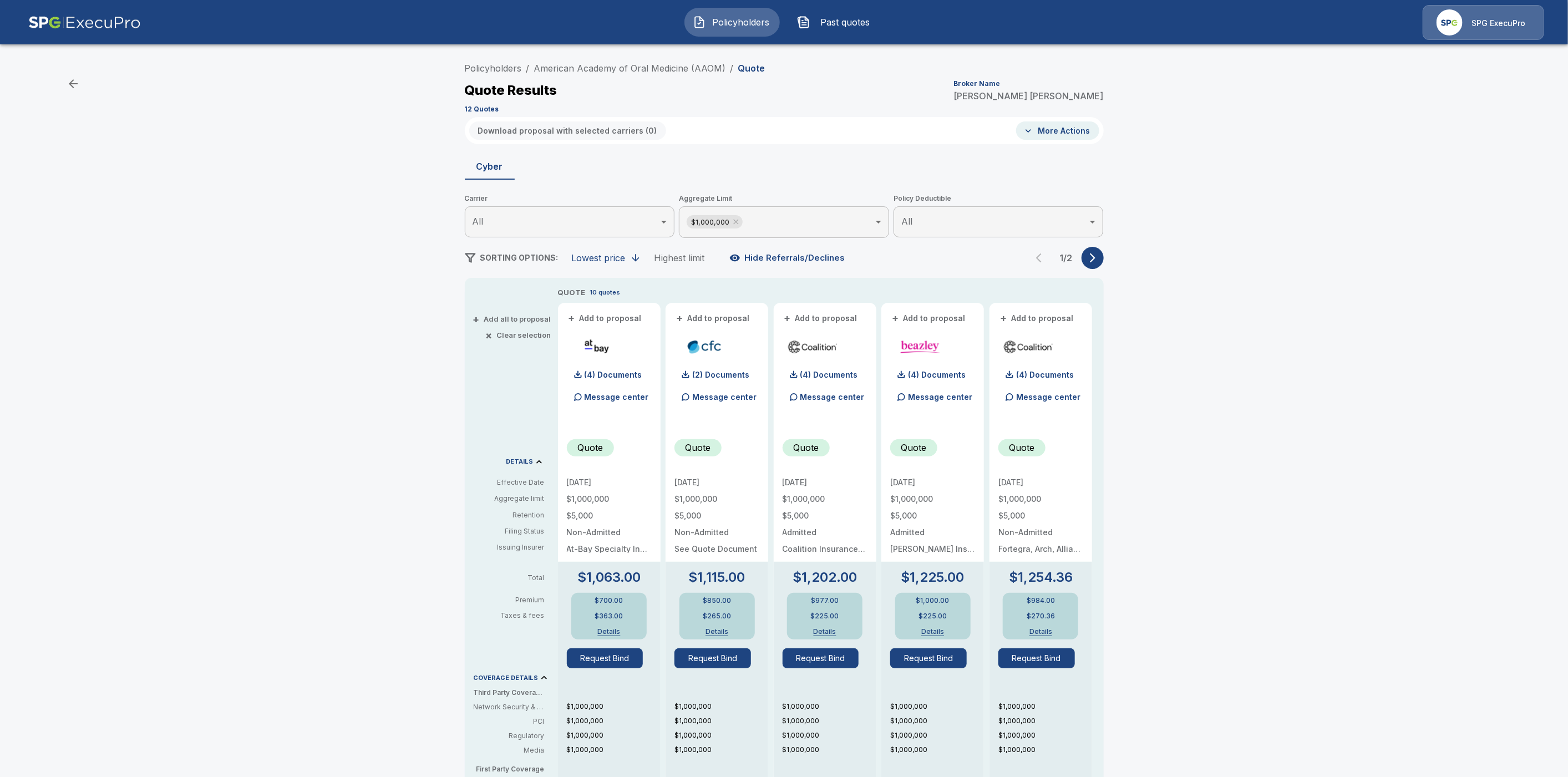
click at [1095, 255] on icon "button" at bounding box center [1092, 258] width 6 height 9
click at [493, 66] on link "Policyholders" at bounding box center [493, 68] width 57 height 11
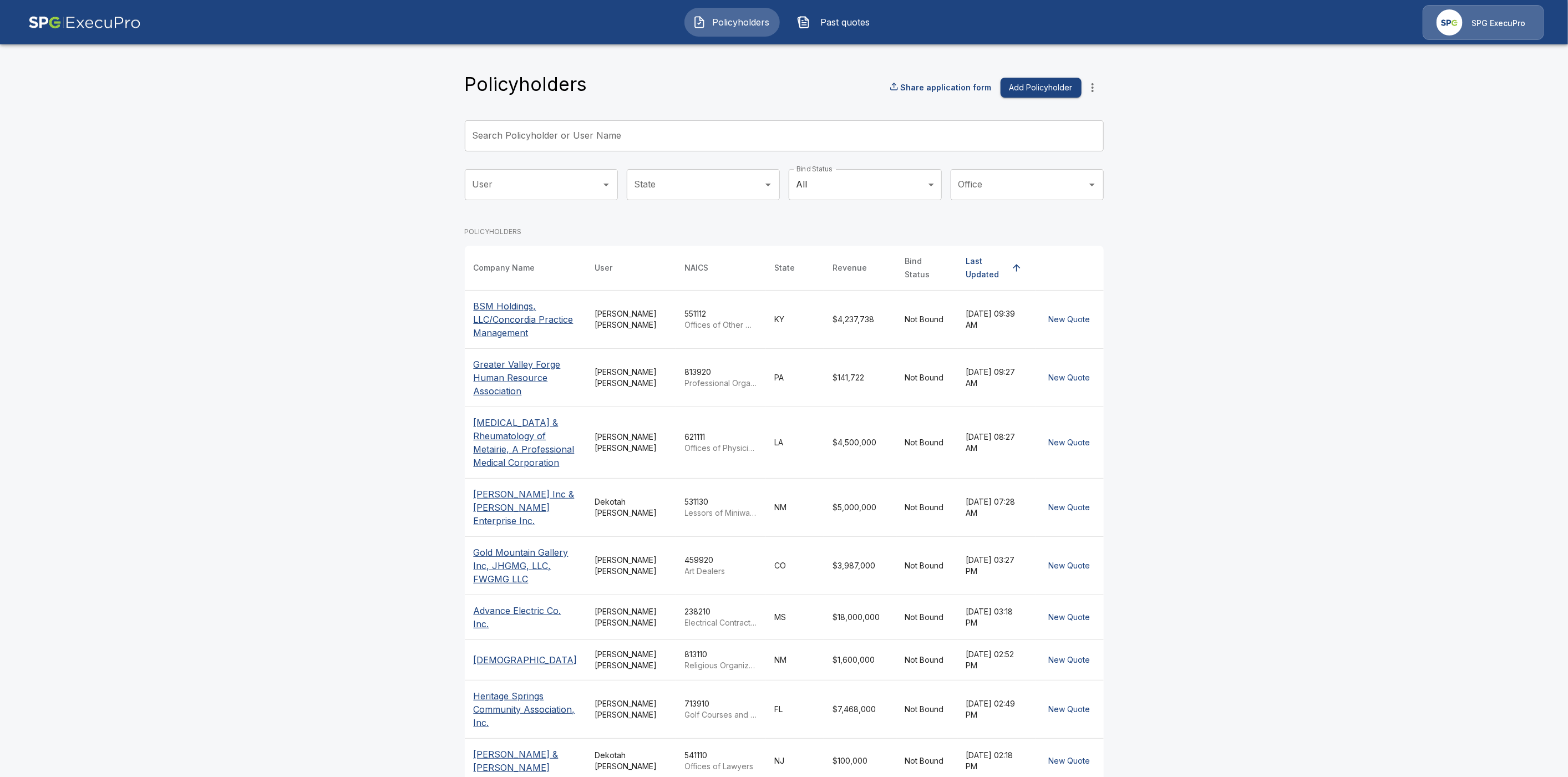
click at [539, 122] on div "Search Policyholder or User Name Search Policyholder or User Name" at bounding box center [784, 136] width 639 height 31
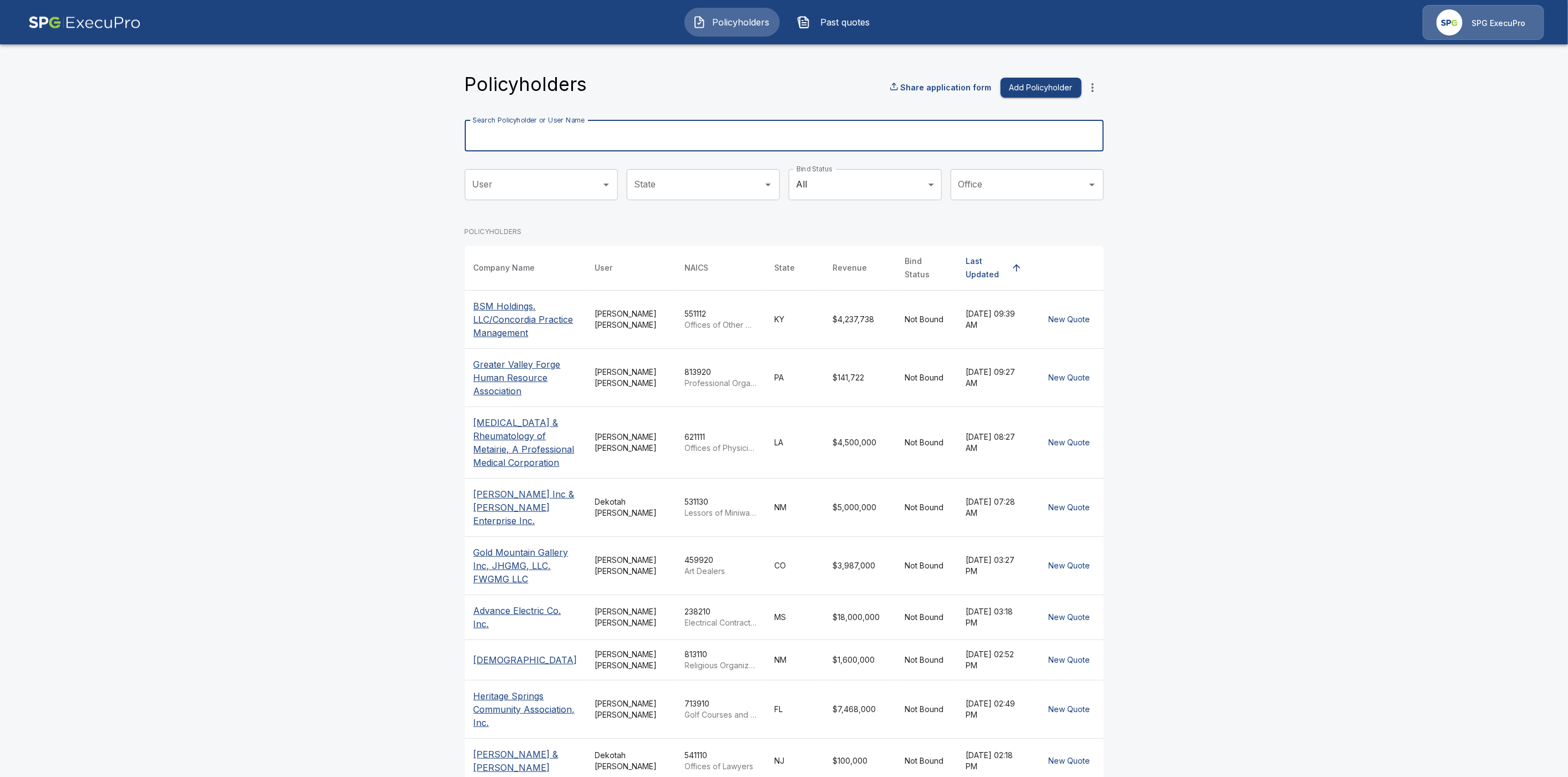
paste input "**********"
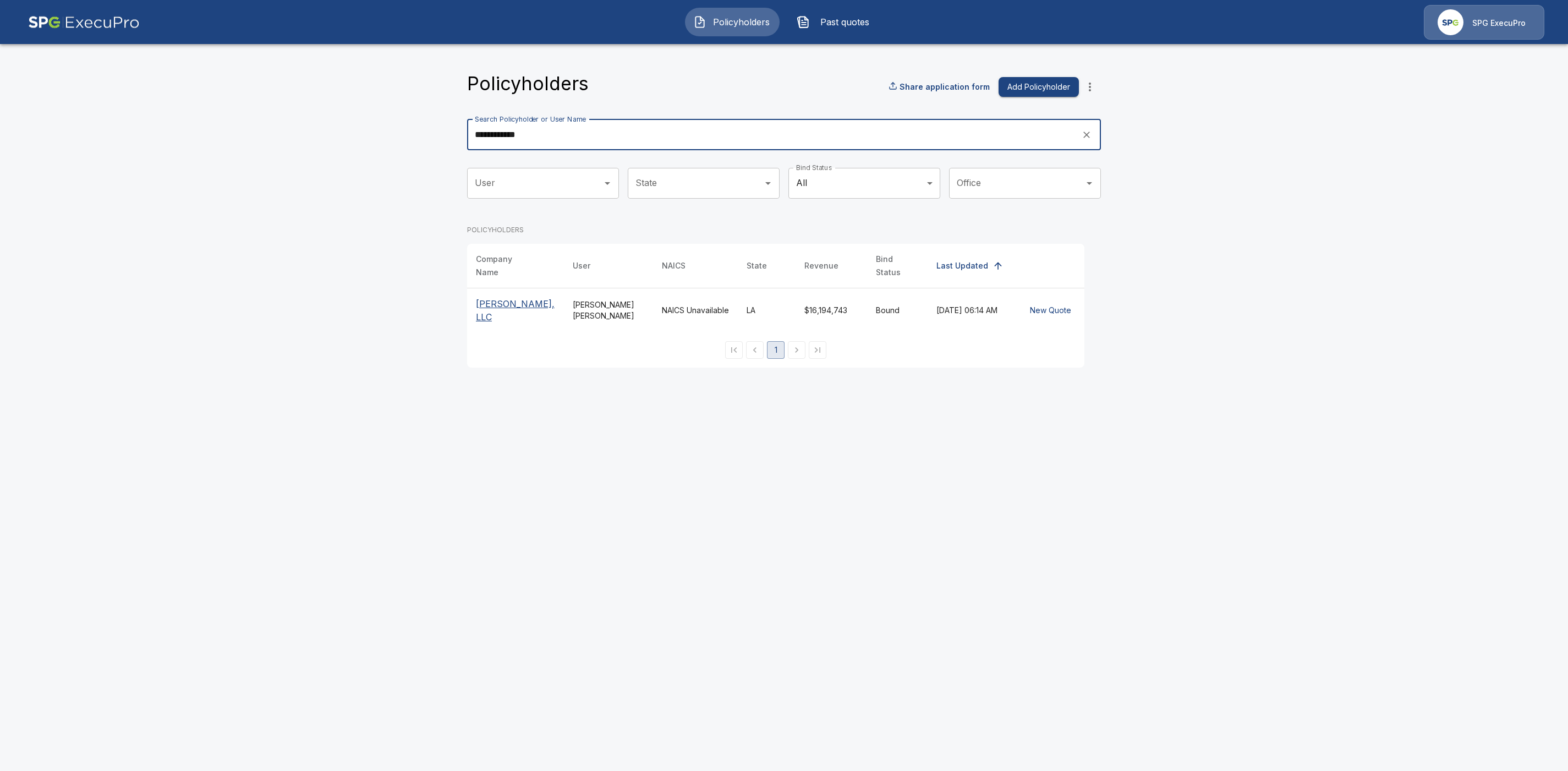
type input "**********"
click at [523, 302] on p "L. S. Womack, LLC" at bounding box center [516, 310] width 79 height 26
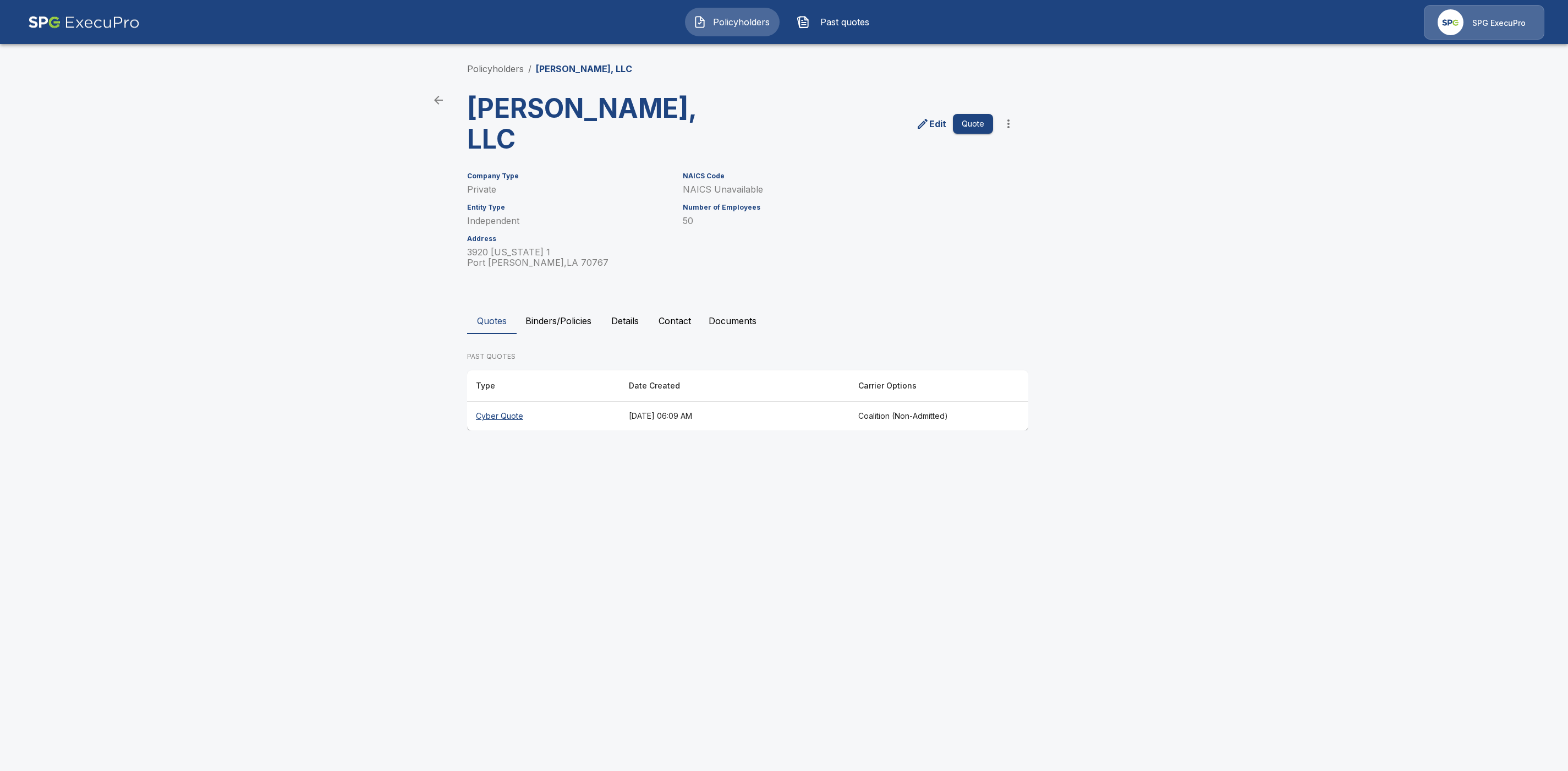
click at [513, 402] on th "Cyber Quote" at bounding box center [543, 417] width 153 height 29
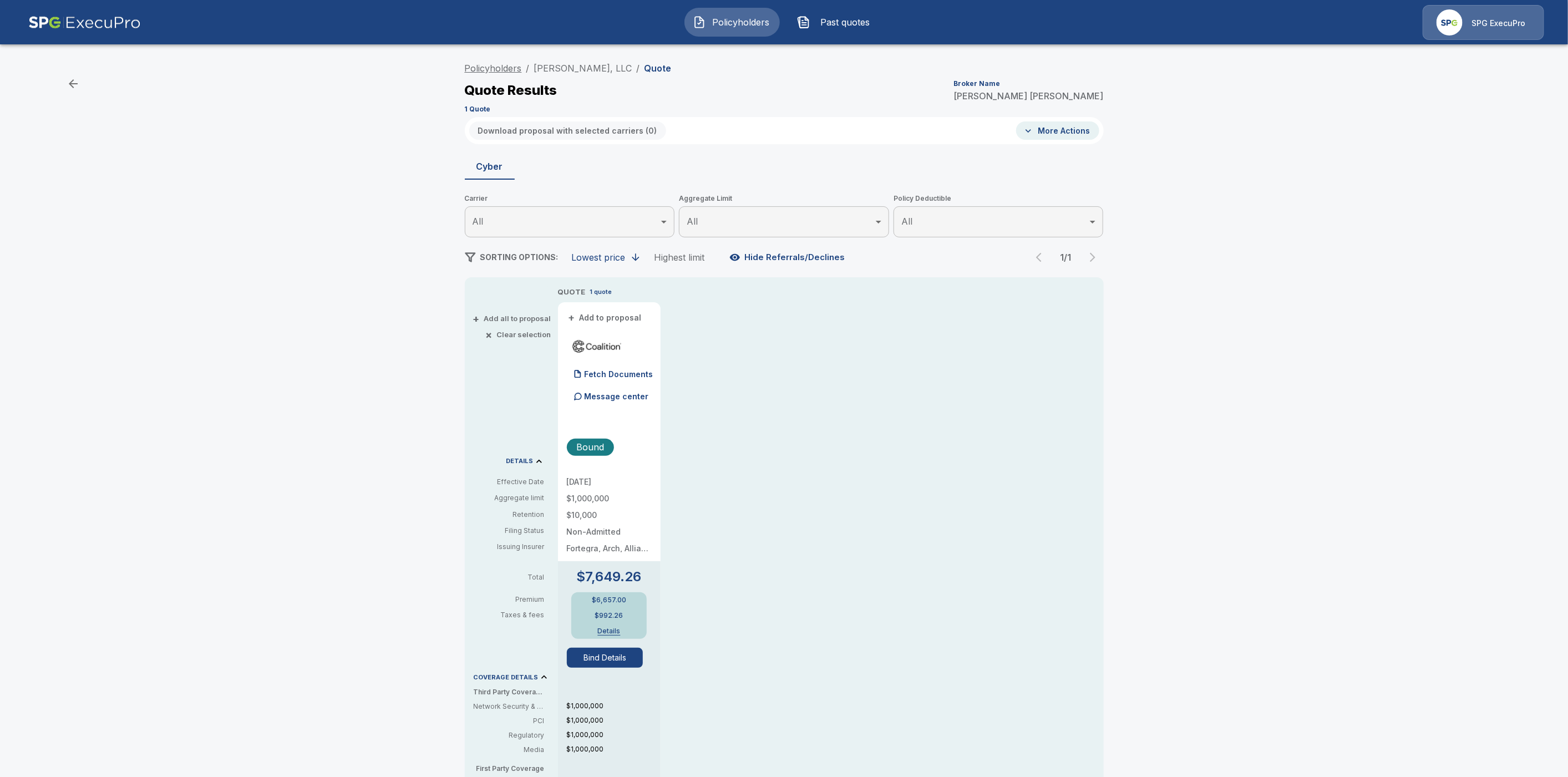
click at [484, 66] on link "Policyholders" at bounding box center [493, 68] width 57 height 11
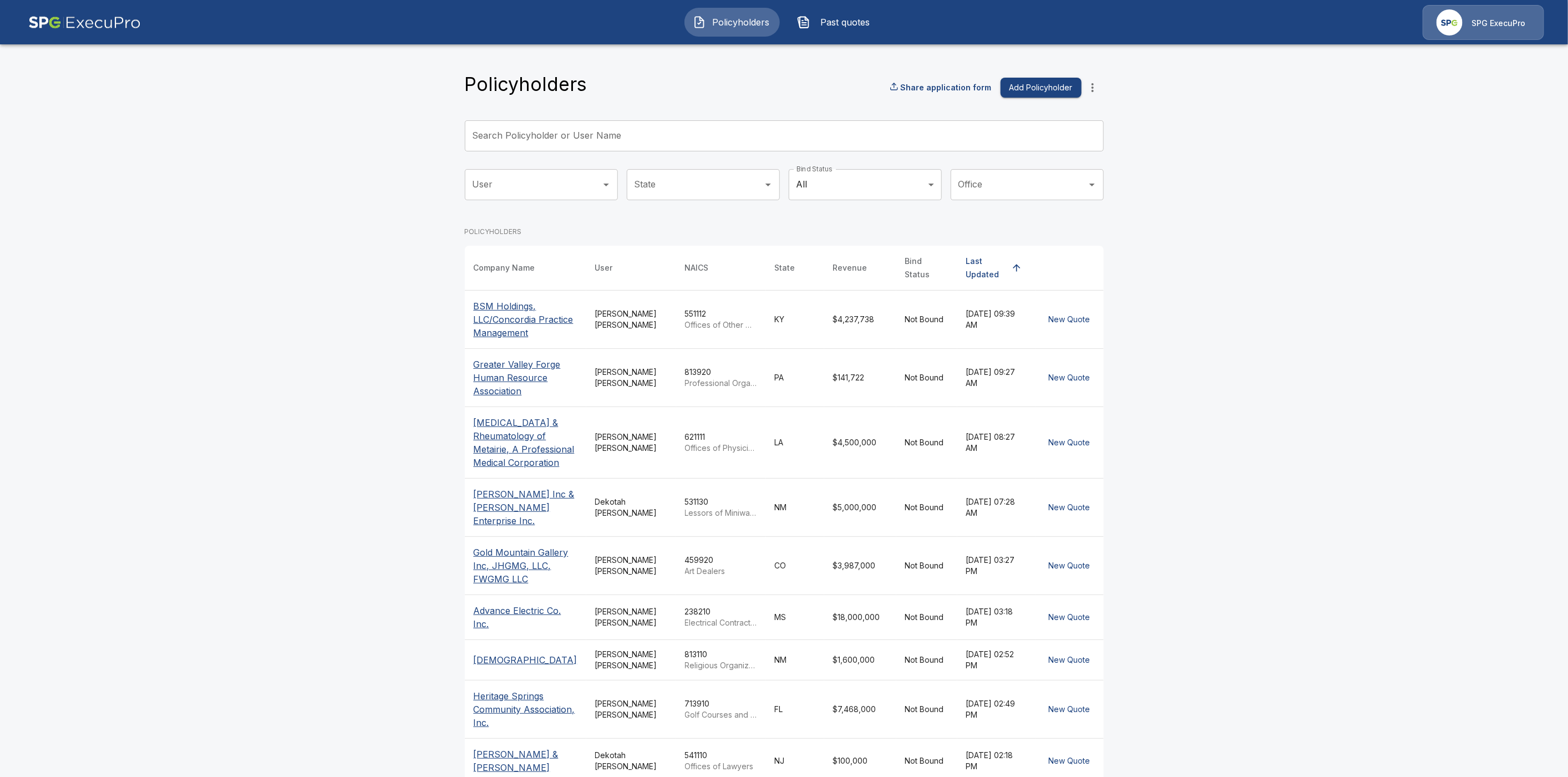
click at [604, 136] on input "Search Policyholder or User Name" at bounding box center [778, 136] width 627 height 31
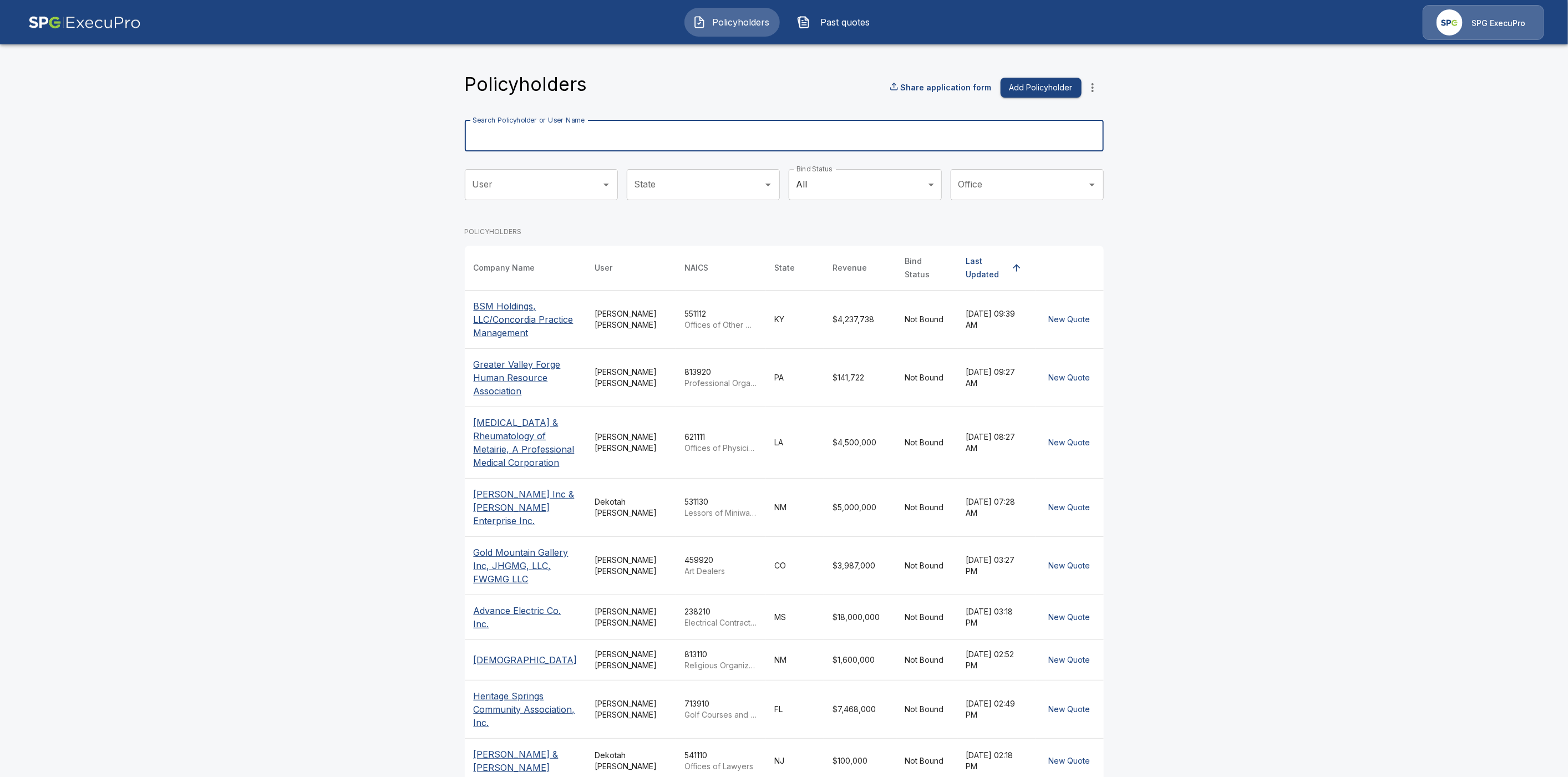
paste input "**********"
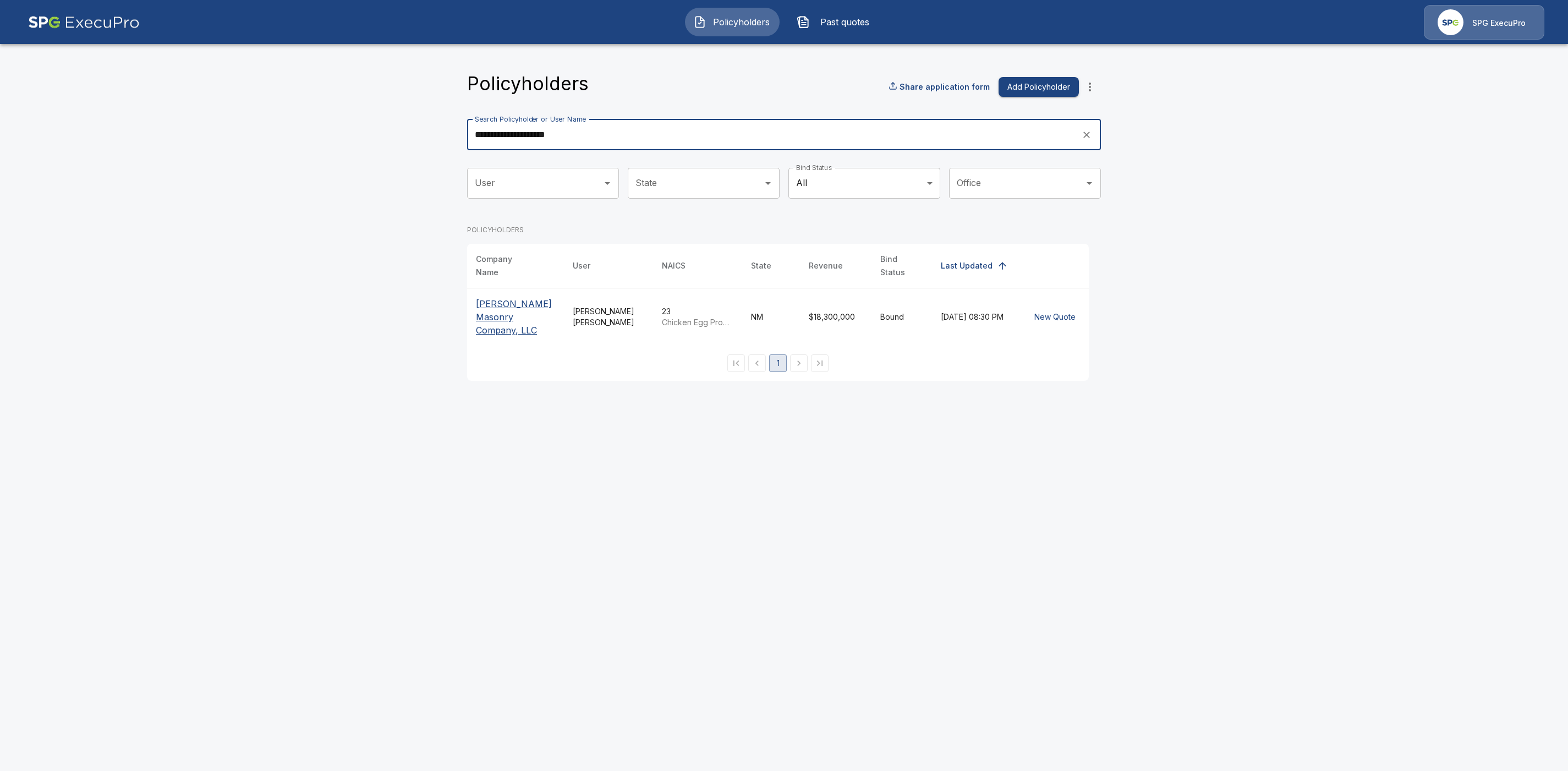
type input "**********"
click at [488, 302] on p "[PERSON_NAME] Masonry Company, LLC" at bounding box center [516, 317] width 79 height 40
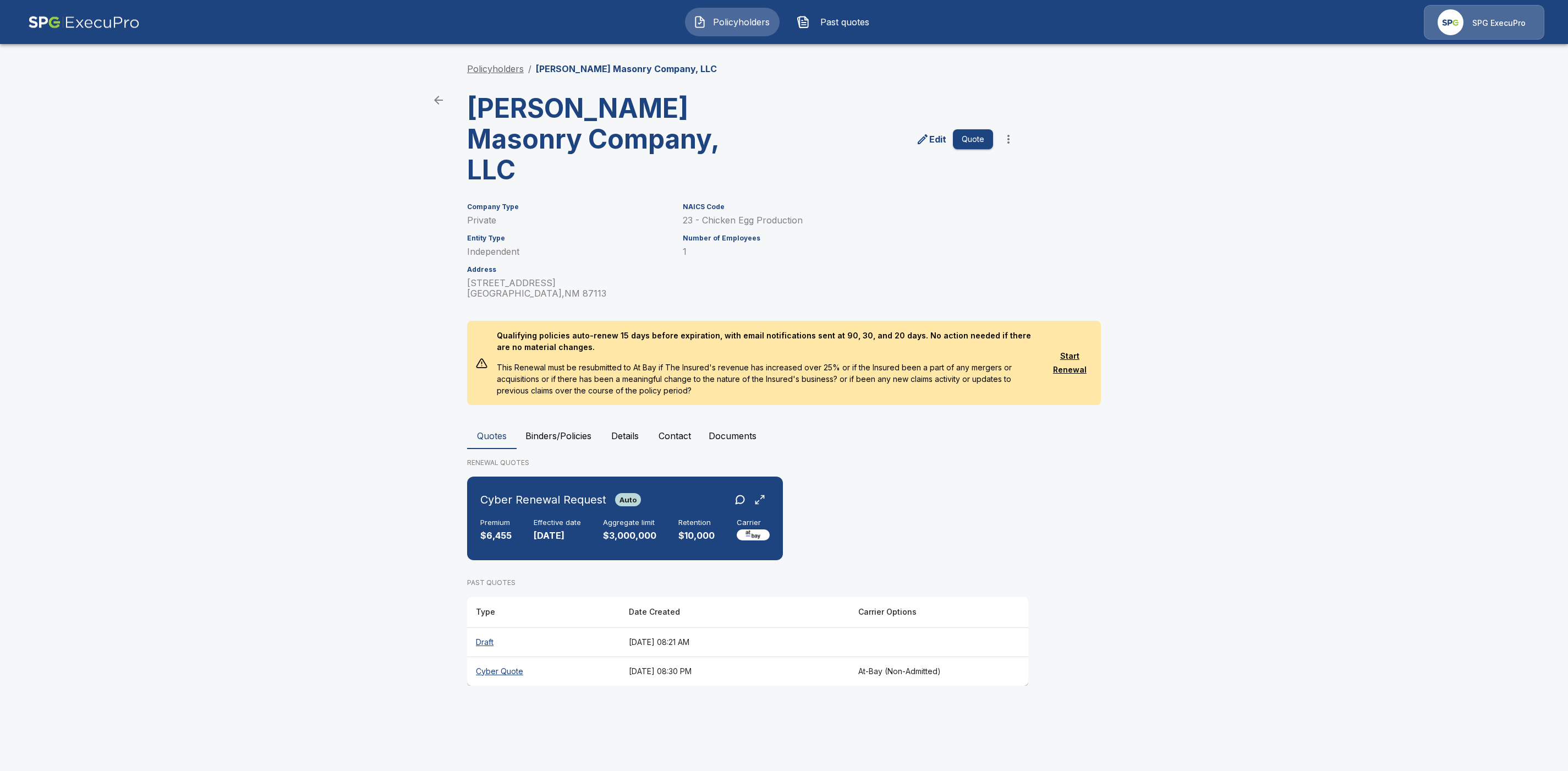
click at [496, 66] on link "Policyholders" at bounding box center [495, 69] width 57 height 11
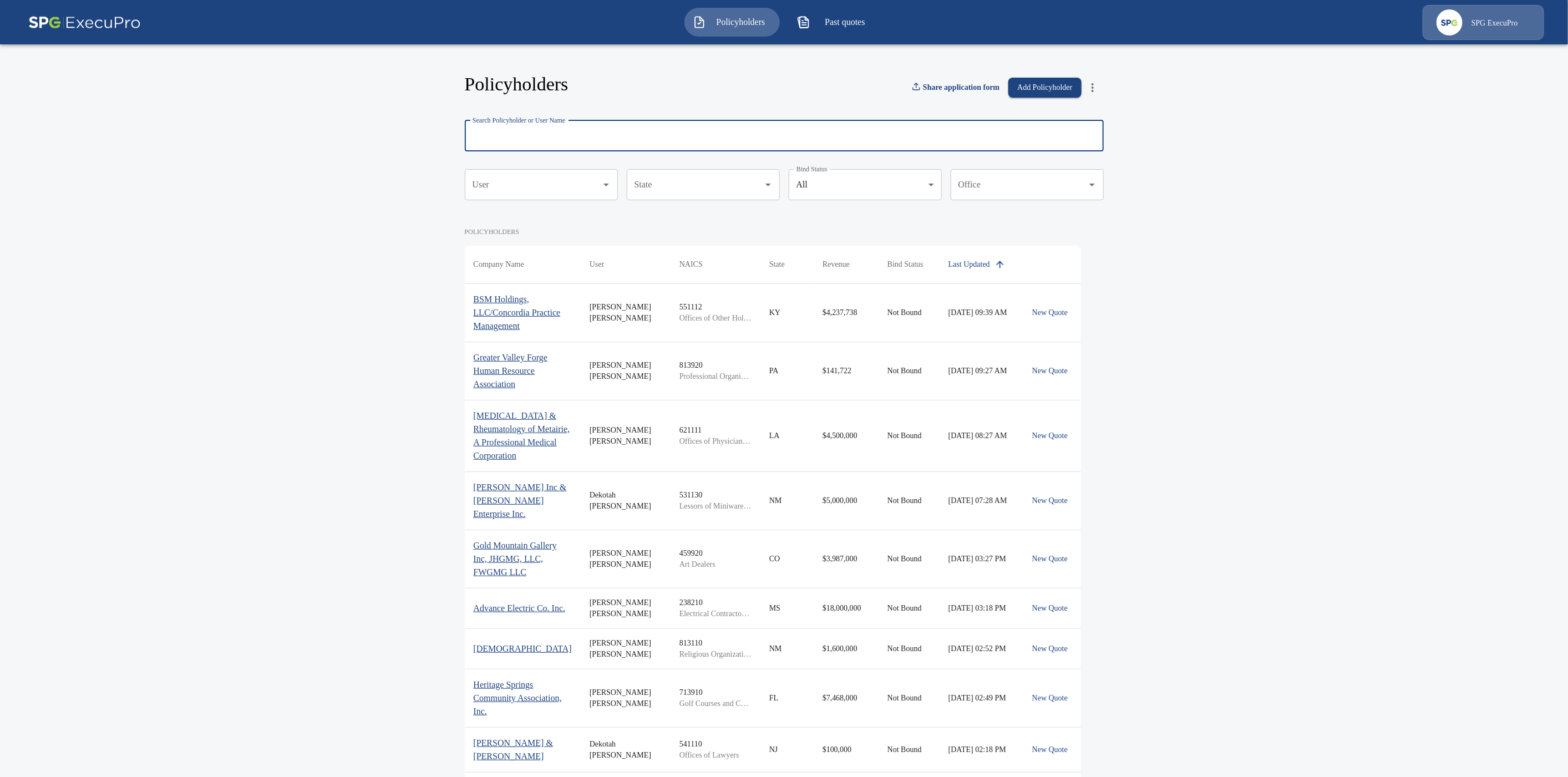
click at [539, 142] on input "Search Policyholder or User Name" at bounding box center [778, 136] width 627 height 31
paste input "**********"
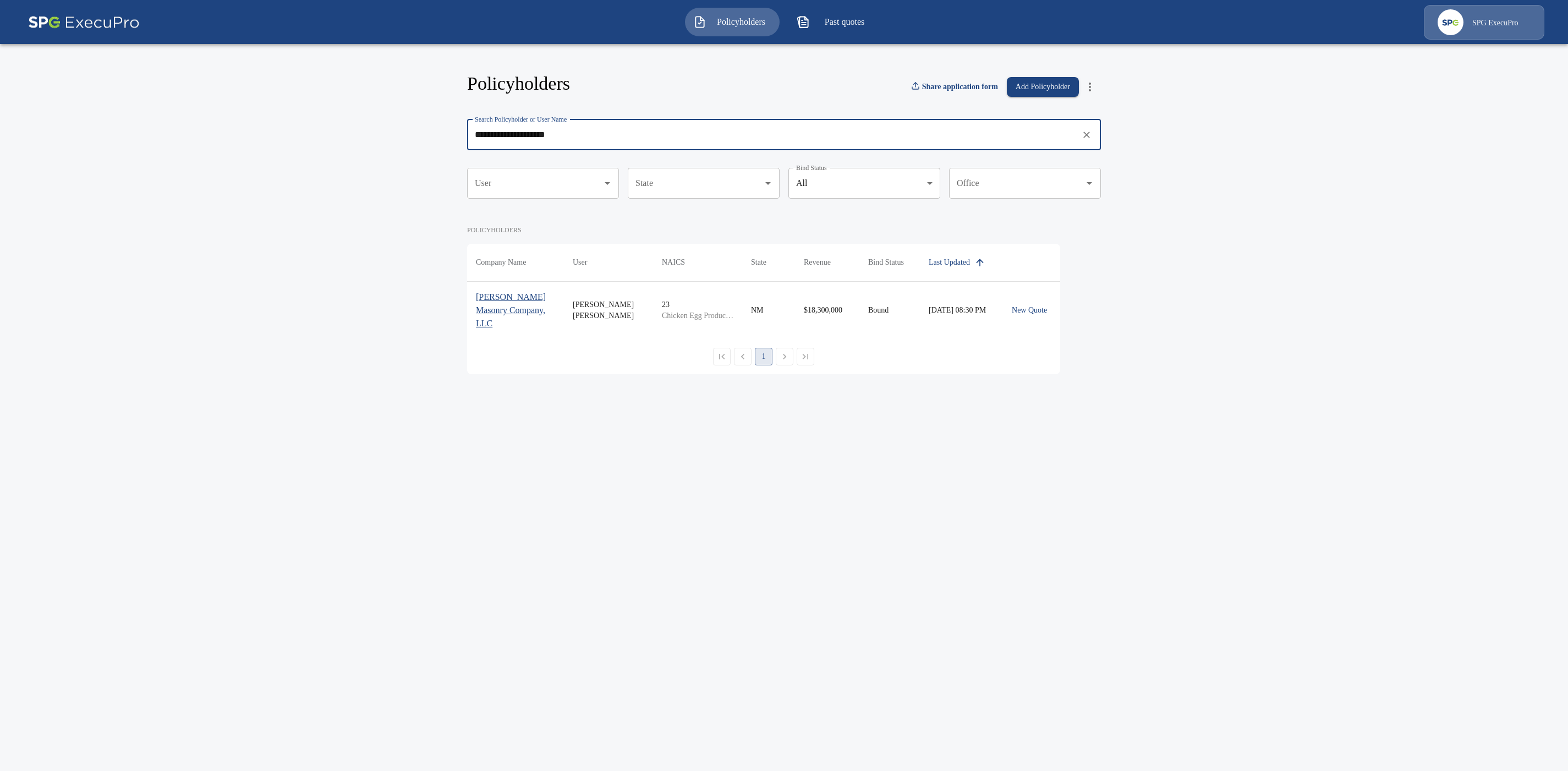
drag, startPoint x: 590, startPoint y: 139, endPoint x: 463, endPoint y: 139, distance: 127.0
click at [463, 139] on div "**********" at bounding box center [784, 214] width 660 height 347
paste input "**********"
click at [612, 175] on div at bounding box center [607, 183] width 15 height 15
type input "**********"
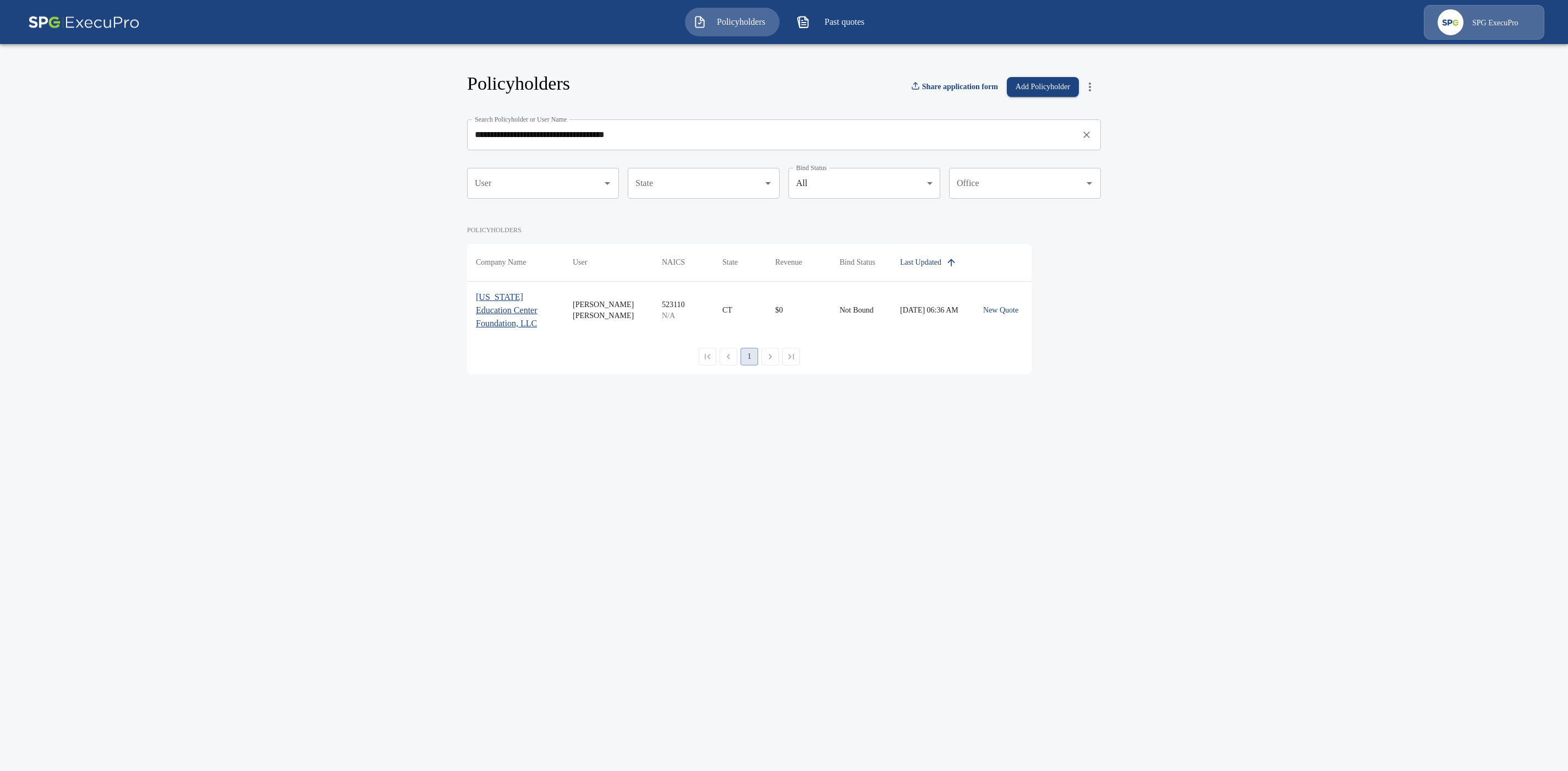
click at [499, 324] on p "Connecticut Education Center Foundation, LLC" at bounding box center [516, 310] width 79 height 40
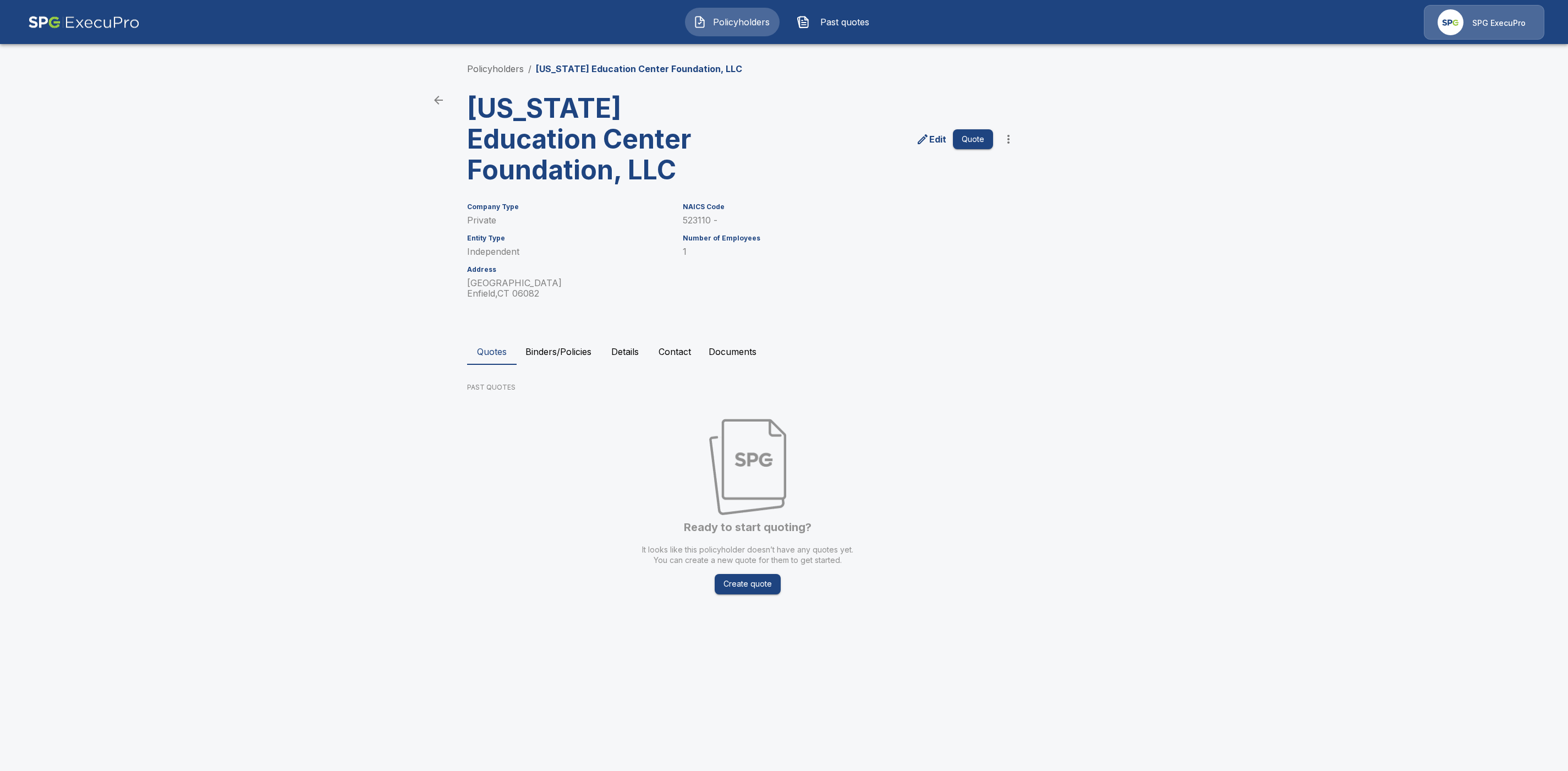
click at [623, 352] on button "Details" at bounding box center [625, 351] width 49 height 26
